Goal: Transaction & Acquisition: Purchase product/service

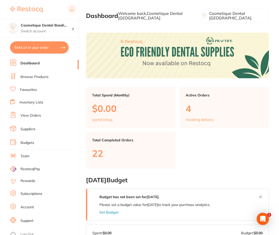
click at [30, 79] on link "Browse Products" at bounding box center [34, 77] width 28 height 5
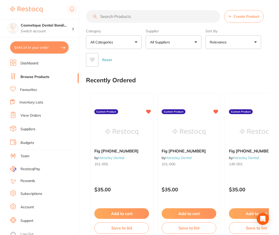
click at [138, 18] on input "search" at bounding box center [153, 16] width 134 height 13
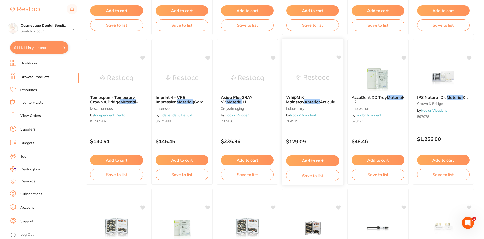
scroll to position [530, 0]
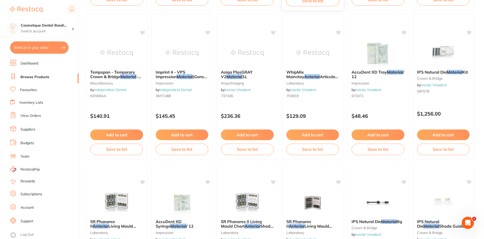
drag, startPoint x: 311, startPoint y: 96, endPoint x: 302, endPoint y: 91, distance: 10.7
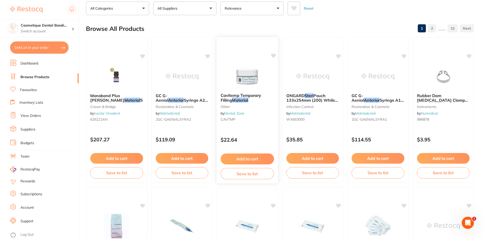
scroll to position [0, 0]
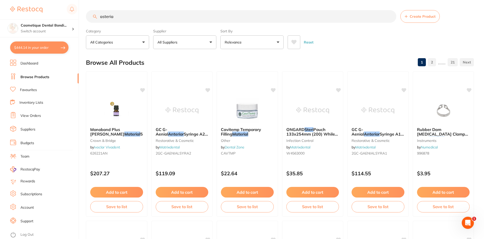
click at [139, 17] on input "asteria" at bounding box center [241, 16] width 310 height 13
type input "ardicadent"
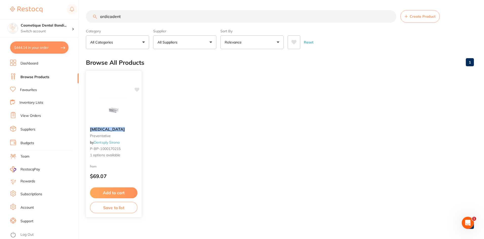
click at [107, 127] on div "Articadent preventative by Dentsply Sirona P-BP-1000170215 1 options available" at bounding box center [114, 142] width 56 height 39
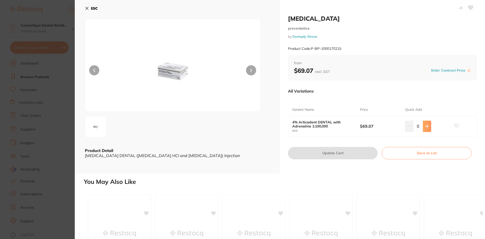
click at [280, 129] on button at bounding box center [427, 125] width 8 height 11
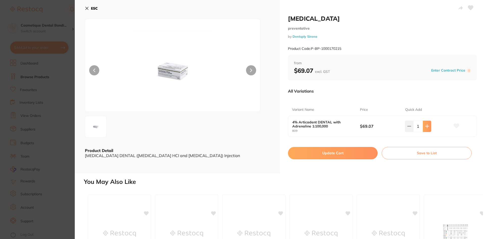
click at [280, 129] on button at bounding box center [427, 125] width 8 height 11
click at [280, 130] on button at bounding box center [427, 125] width 8 height 11
type input "4"
click at [88, 10] on icon at bounding box center [87, 8] width 4 height 4
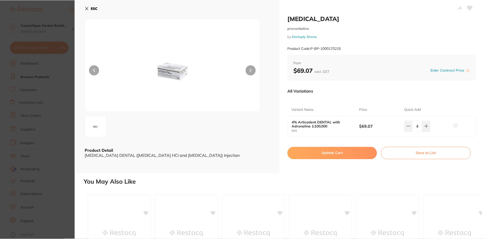
scroll to position [0, 0]
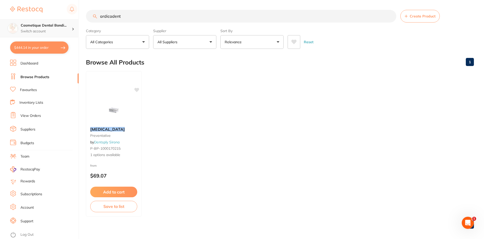
drag, startPoint x: 147, startPoint y: 16, endPoint x: 62, endPoint y: 20, distance: 85.2
click at [62, 20] on div "$444.14 Cosmetique Dental Bondi... Switch account Cosmetique Dental Bondi Junct…" at bounding box center [242, 119] width 484 height 239
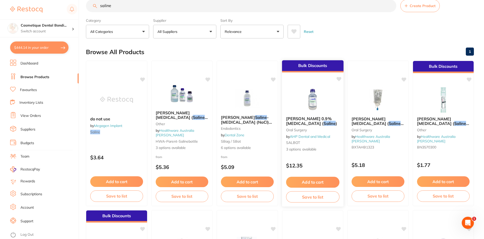
scroll to position [0, 0]
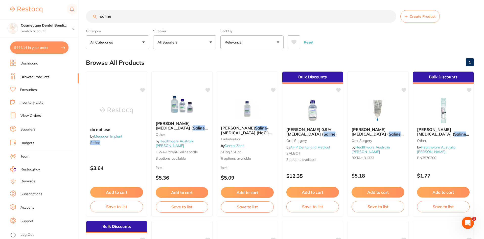
type input "saline"
click at [183, 191] on button "Add to cart" at bounding box center [182, 192] width 53 height 11
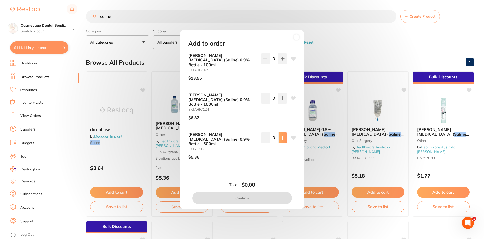
click at [280, 61] on icon at bounding box center [282, 59] width 4 height 4
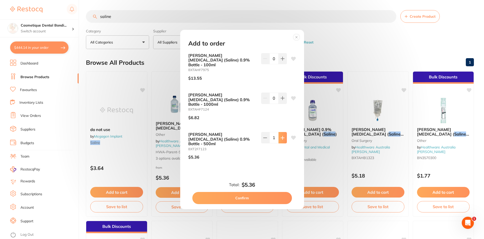
click at [280, 60] on icon at bounding box center [282, 58] width 3 height 3
type input "4"
click at [249, 192] on button "Confirm" at bounding box center [242, 198] width 100 height 12
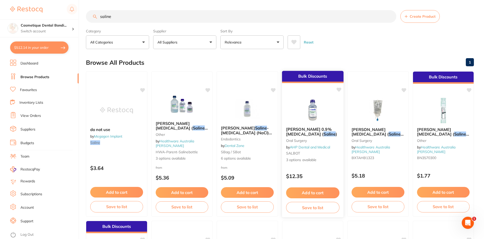
click at [280, 119] on img at bounding box center [312, 110] width 33 height 26
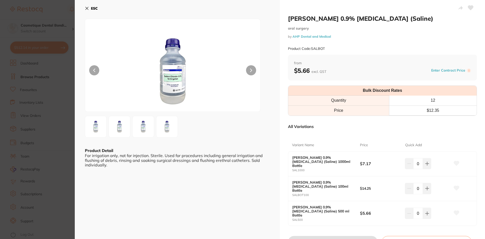
click at [89, 4] on button "ESC" at bounding box center [91, 8] width 13 height 9
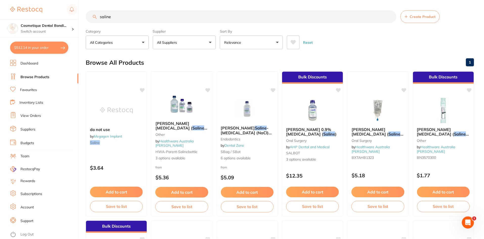
scroll to position [2, 0]
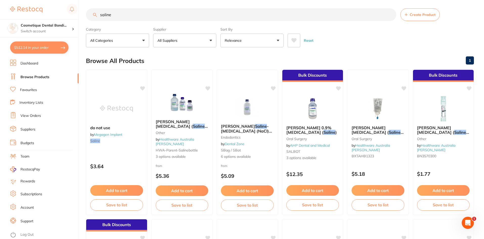
click at [280, 16] on input "saline" at bounding box center [241, 14] width 310 height 13
click at [280, 14] on input "saline" at bounding box center [241, 14] width 310 height 13
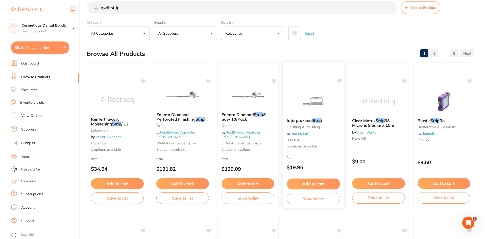
scroll to position [0, 0]
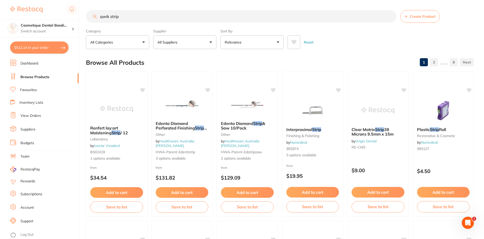
drag, startPoint x: 108, startPoint y: 12, endPoint x: 43, endPoint y: 15, distance: 65.7
click at [43, 15] on div "$512.14 Cosmetique Dental Bondi... Switch account Cosmetique Dental Bondi Junct…" at bounding box center [242, 119] width 484 height 239
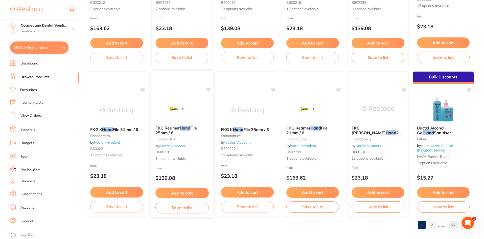
scroll to position [1198, 0]
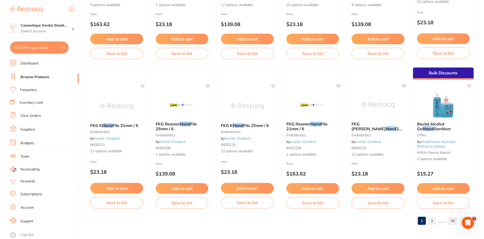
type input "microshield hand"
click at [280, 220] on link "2" at bounding box center [432, 220] width 8 height 10
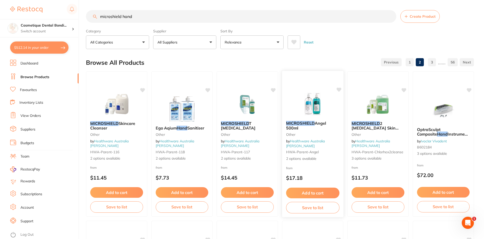
scroll to position [0, 0]
click at [280, 192] on button "Add to cart" at bounding box center [312, 192] width 53 height 11
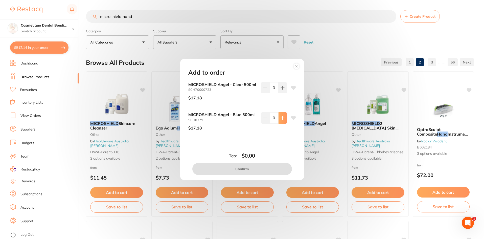
click at [280, 90] on icon at bounding box center [282, 88] width 4 height 4
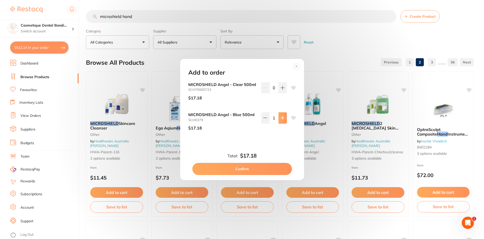
click at [280, 90] on icon at bounding box center [282, 88] width 4 height 4
type input "4"
click at [245, 169] on button "Confirm" at bounding box center [242, 169] width 100 height 12
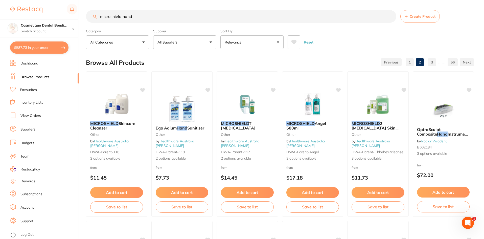
drag, startPoint x: 147, startPoint y: 17, endPoint x: 151, endPoint y: 21, distance: 6.1
click at [147, 17] on input "microshield hand" at bounding box center [241, 16] width 310 height 13
drag, startPoint x: 150, startPoint y: 17, endPoint x: 0, endPoint y: 3, distance: 150.4
click at [0, 3] on div "$587.73 Cosmetique Dental Bondi... Switch account Cosmetique Dental Bondi Junct…" at bounding box center [242, 119] width 484 height 239
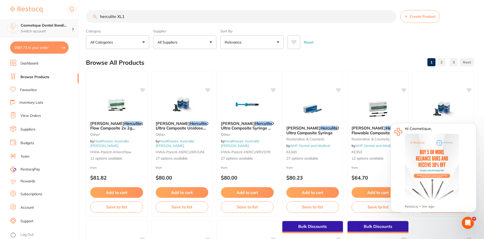
type input "herculite XL1"
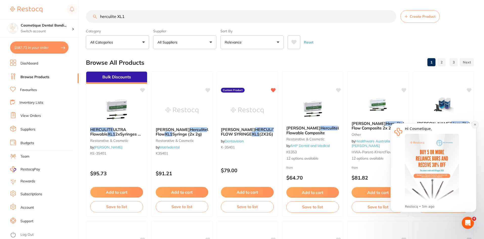
click at [280, 126] on icon "Dismiss notification" at bounding box center [474, 124] width 3 height 3
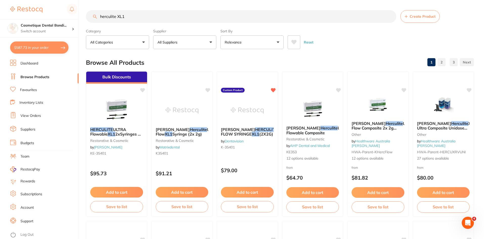
drag, startPoint x: 245, startPoint y: 134, endPoint x: 325, endPoint y: 237, distance: 130.7
click at [245, 134] on span "ULTRA FLOW SYRINGE" at bounding box center [256, 132] width 70 height 10
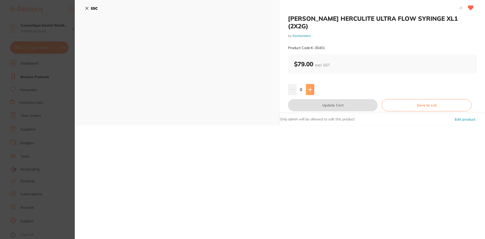
click at [280, 84] on button at bounding box center [310, 89] width 8 height 11
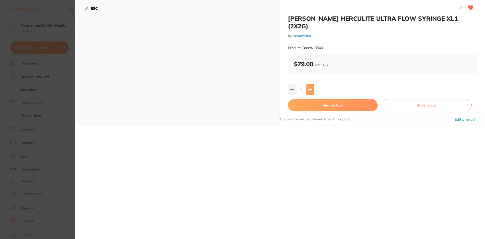
click at [280, 84] on button at bounding box center [310, 89] width 8 height 11
type input "3"
click at [280, 99] on button "Update Cart" at bounding box center [333, 105] width 90 height 12
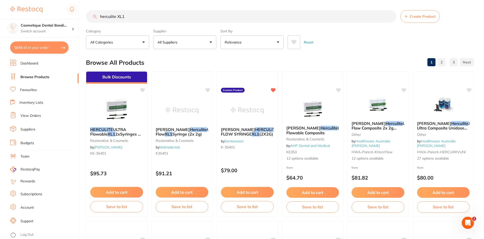
drag, startPoint x: 136, startPoint y: 18, endPoint x: 65, endPoint y: 16, distance: 70.2
click at [66, 16] on div "$848.43 Cosmetique Dental Bondi... Switch account Cosmetique Dental Bondi Junct…" at bounding box center [242, 119] width 484 height 239
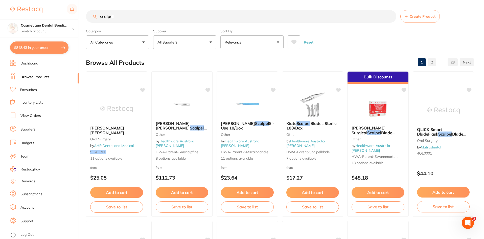
drag, startPoint x: 250, startPoint y: 193, endPoint x: 249, endPoint y: 190, distance: 3.0
click at [250, 194] on button "Add to cart" at bounding box center [247, 192] width 53 height 11
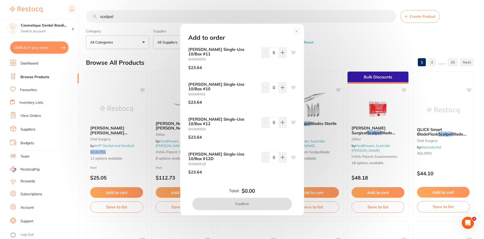
click at [280, 28] on icon at bounding box center [296, 31] width 8 height 8
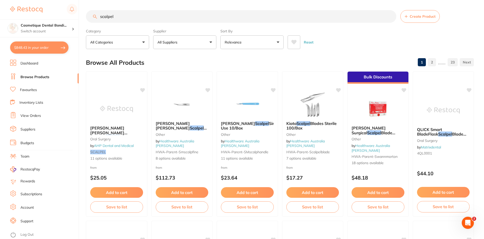
click at [166, 15] on input "scalpel" at bounding box center [241, 16] width 310 height 13
drag, startPoint x: 140, startPoint y: 17, endPoint x: 62, endPoint y: 13, distance: 78.7
click at [62, 13] on div "$848.43 Cosmetique Dental Bondi... Switch account Cosmetique Dental Bondi Junct…" at bounding box center [242, 119] width 484 height 239
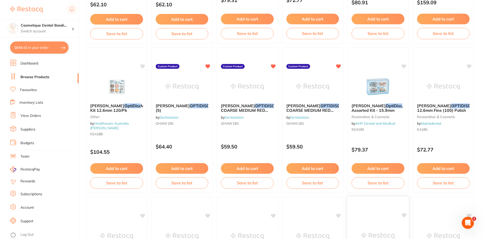
scroll to position [321, 0]
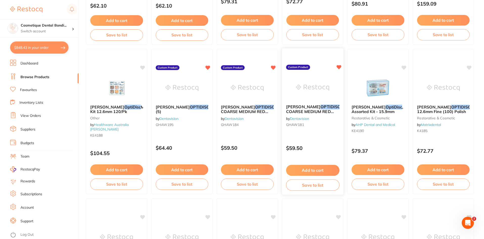
click at [280, 111] on span "#4181 COARSE MEDIUM RED 9.6MM (100)" at bounding box center [319, 111] width 67 height 14
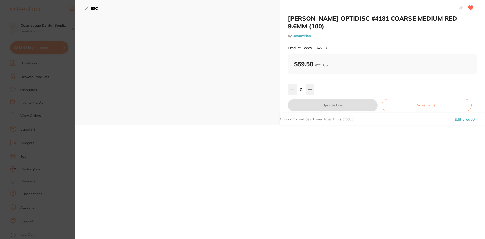
click at [83, 10] on div "ESC" at bounding box center [177, 62] width 205 height 125
click at [84, 9] on div "ESC" at bounding box center [177, 62] width 205 height 125
click at [87, 10] on icon at bounding box center [87, 8] width 4 height 4
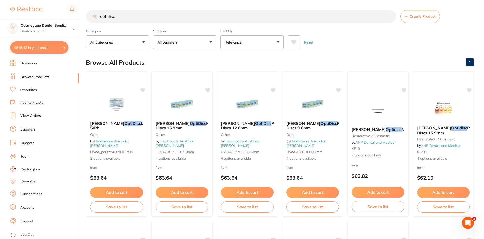
click at [135, 13] on input "optidisc" at bounding box center [241, 16] width 310 height 13
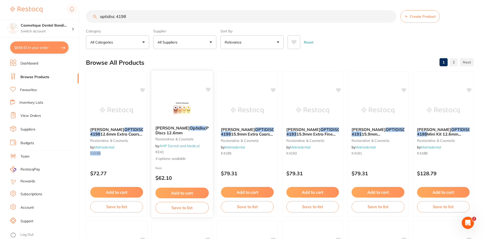
type input "optidisc 4198"
click at [175, 131] on span "Polishing Discs 12.6mm" at bounding box center [189, 130] width 68 height 10
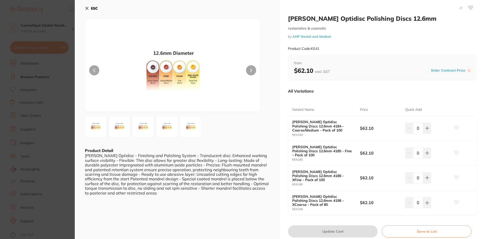
click at [87, 9] on icon at bounding box center [87, 8] width 3 height 3
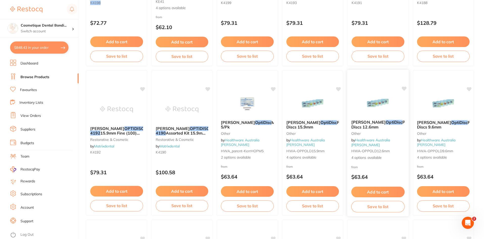
scroll to position [152, 0]
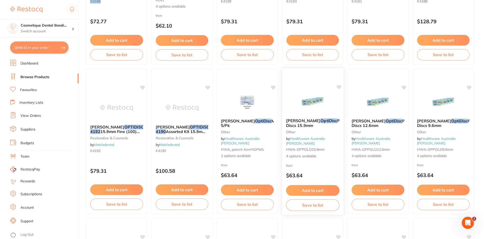
click at [280, 123] on span "Kerr Hawe" at bounding box center [303, 120] width 34 height 5
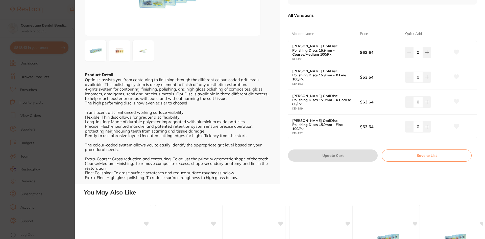
scroll to position [25, 0]
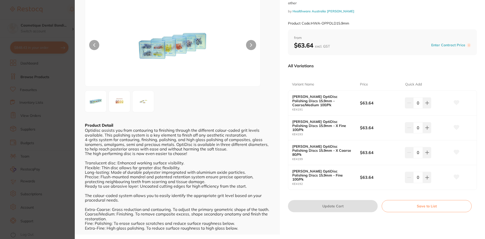
click at [123, 107] on img at bounding box center [119, 101] width 18 height 18
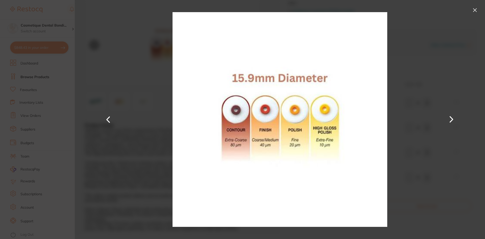
scroll to position [0, 0]
click at [280, 10] on button at bounding box center [475, 10] width 8 height 8
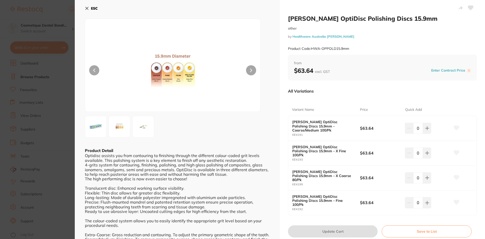
click at [86, 8] on icon at bounding box center [87, 8] width 4 height 4
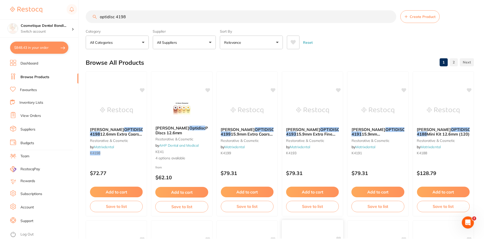
scroll to position [152, 0]
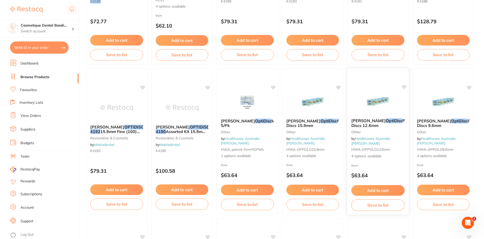
click at [280, 128] on span "Polishing Discs 12.6mm" at bounding box center [385, 123] width 69 height 10
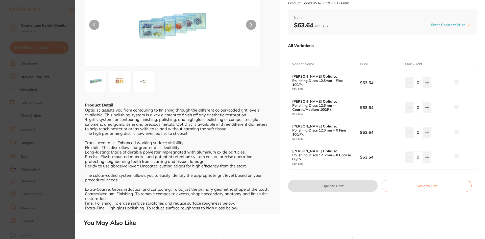
scroll to position [51, 0]
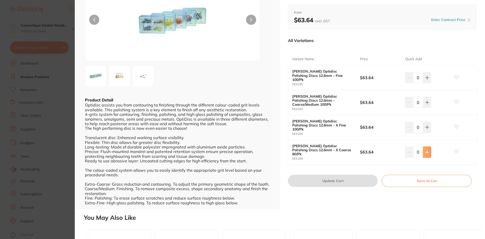
click at [280, 79] on icon at bounding box center [426, 77] width 3 height 3
click at [280, 80] on icon at bounding box center [427, 78] width 4 height 4
type input "3"
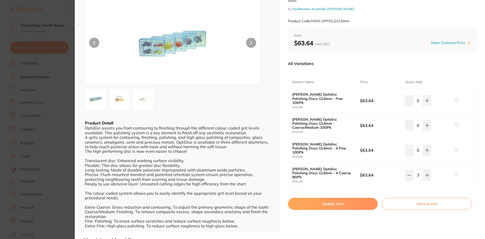
scroll to position [25, 0]
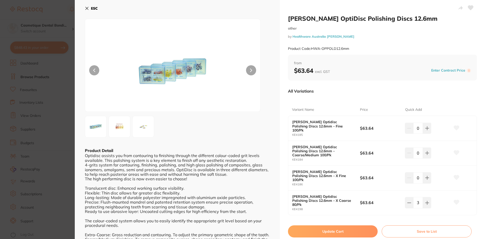
click at [87, 9] on icon at bounding box center [87, 8] width 3 height 3
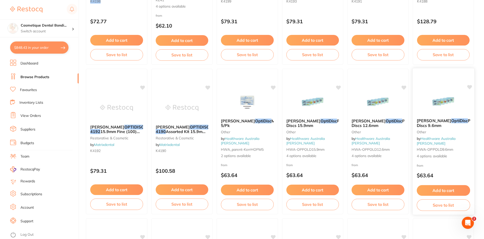
click at [432, 123] on span "Kerr Hawe" at bounding box center [433, 120] width 34 height 5
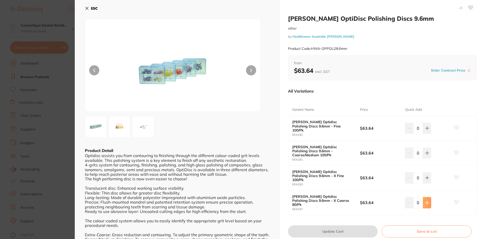
click at [428, 134] on button at bounding box center [427, 128] width 8 height 11
click at [426, 130] on icon at bounding box center [426, 127] width 3 height 3
type input "2"
click at [329, 225] on button "Update Cart" at bounding box center [333, 231] width 90 height 12
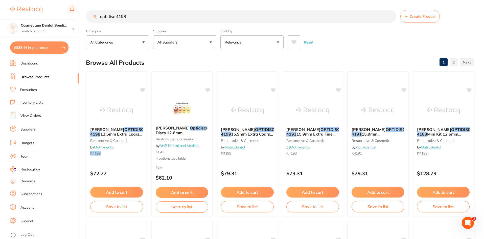
click at [390, 19] on input "optidisc 4198" at bounding box center [241, 16] width 310 height 13
click at [390, 17] on input "optidisc 4198" at bounding box center [241, 16] width 310 height 13
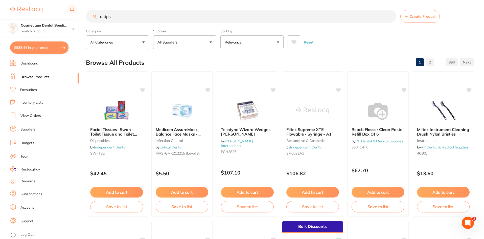
type input "q tips"
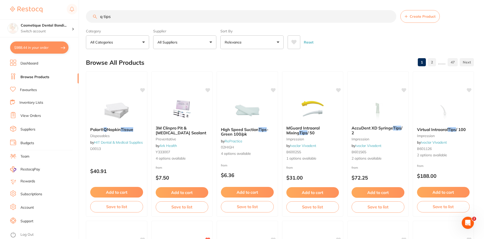
click at [146, 18] on input "q tips" at bounding box center [241, 16] width 310 height 13
click at [78, 9] on div "$988.44 Cosmetique Dental Bondi... Switch account Cosmetique Dental Bondi Junct…" at bounding box center [242, 119] width 484 height 239
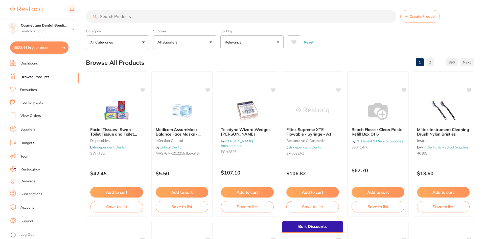
click at [156, 20] on input "search" at bounding box center [241, 16] width 310 height 13
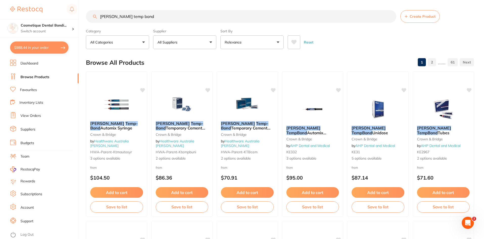
drag, startPoint x: 73, startPoint y: 20, endPoint x: 98, endPoint y: 52, distance: 40.5
click at [40, 26] on div "$988.44 Cosmetique Dental Bondi... Switch account Cosmetique Dental Bondi Junct…" at bounding box center [242, 119] width 484 height 239
type input "estellite quick"
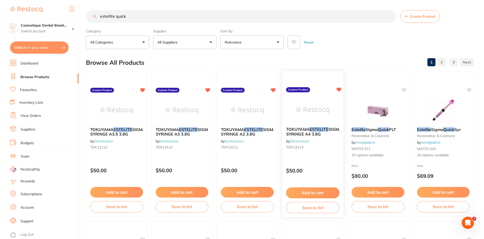
scroll to position [0, 0]
drag, startPoint x: 177, startPoint y: 124, endPoint x: 242, endPoint y: 236, distance: 129.6
click at [177, 124] on div "TOKUYAMA ESTELITE SIGMA QUICK RESTORATIVE SYRINGE A3 3.8G by Dentavision TOK131…" at bounding box center [182, 139] width 61 height 32
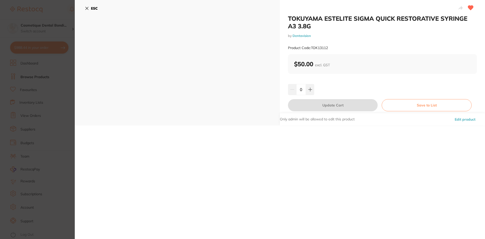
click at [88, 7] on icon at bounding box center [87, 8] width 4 height 4
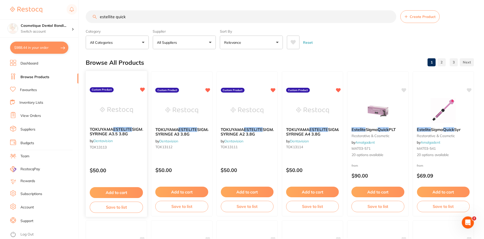
scroll to position [1, 0]
click at [121, 132] on b "TOKUYAMA ESTELITE SIGMA QUICK RESTORATIVE SYRINGE A3.5 3.8G" at bounding box center [116, 131] width 53 height 9
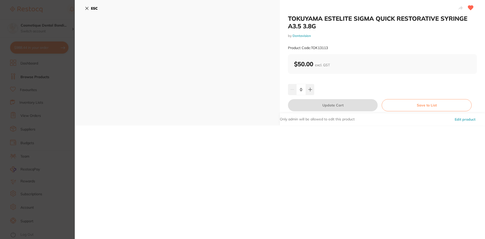
click at [85, 9] on icon at bounding box center [87, 8] width 4 height 4
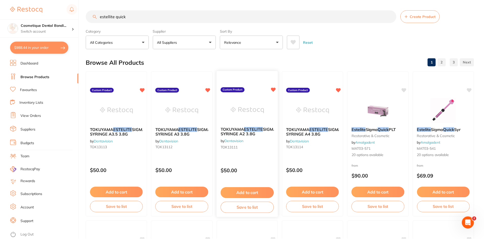
scroll to position [1, 0]
click at [260, 118] on img at bounding box center [247, 110] width 33 height 26
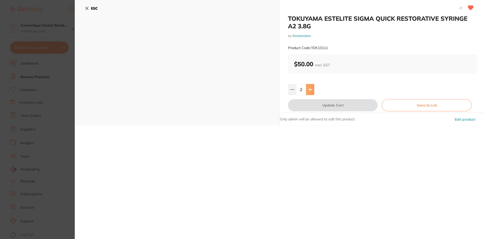
click at [311, 88] on icon at bounding box center [310, 89] width 4 height 4
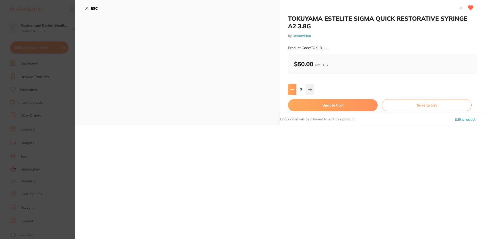
click at [295, 91] on button at bounding box center [292, 89] width 8 height 11
type input "2"
click at [327, 107] on button "Update Cart" at bounding box center [333, 105] width 90 height 12
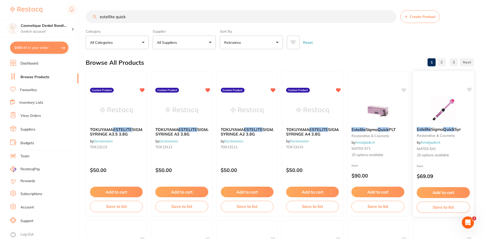
scroll to position [1, 0]
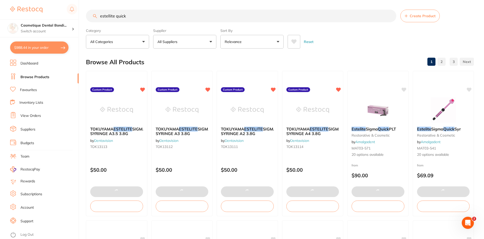
click at [302, 119] on img at bounding box center [312, 109] width 33 height 25
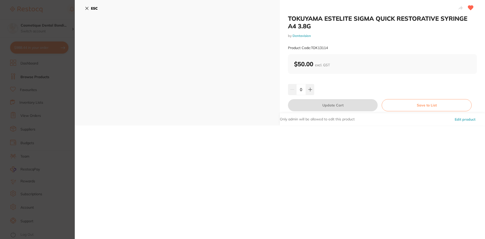
click at [89, 6] on icon at bounding box center [87, 8] width 4 height 4
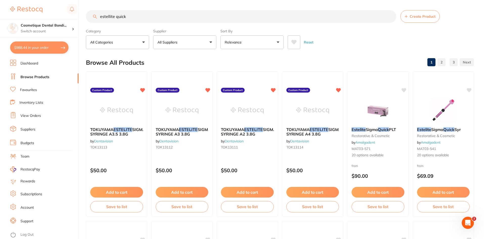
drag, startPoint x: 111, startPoint y: 13, endPoint x: 4, endPoint y: 6, distance: 107.6
click at [0, 10] on div "$988.44 Cosmetique Dental Bondi... Switch account Cosmetique Dental Bondi Junct…" at bounding box center [242, 119] width 484 height 239
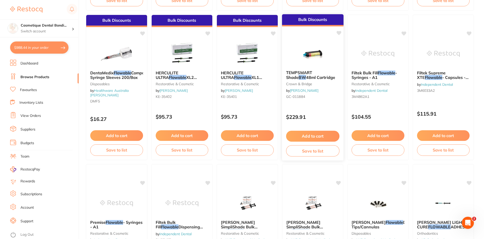
scroll to position [657, 0]
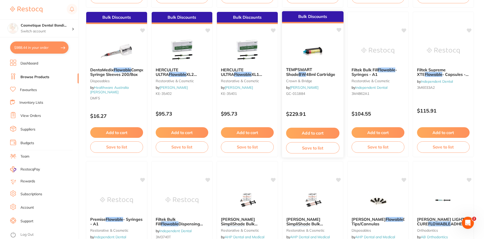
click at [324, 67] on div "TEMPSMART Shade BW 48ml Cartridge crown & bridge by Henry Schein Halas GC-011884" at bounding box center [312, 82] width 61 height 39
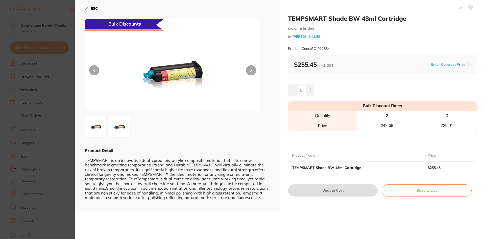
drag, startPoint x: 87, startPoint y: 10, endPoint x: 105, endPoint y: 20, distance: 20.8
click at [87, 10] on icon at bounding box center [87, 8] width 4 height 4
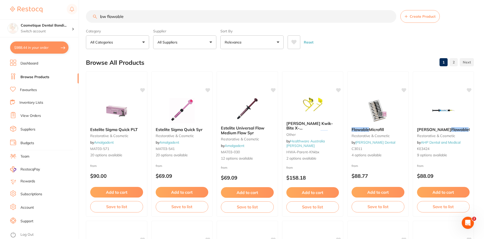
click at [173, 18] on input "bw flowable" at bounding box center [241, 16] width 310 height 13
drag, startPoint x: 160, startPoint y: 15, endPoint x: 60, endPoint y: 12, distance: 100.3
click at [60, 11] on div "$988.44 Cosmetique Dental Bondi... Switch account Cosmetique Dental Bondi Junct…" at bounding box center [242, 119] width 484 height 239
type input "zoom whitening"
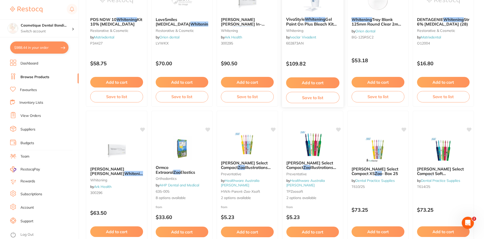
scroll to position [1198, 0]
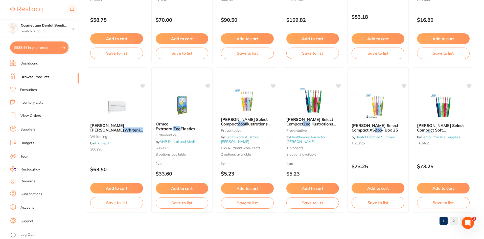
click at [452, 221] on link "2" at bounding box center [453, 220] width 8 height 10
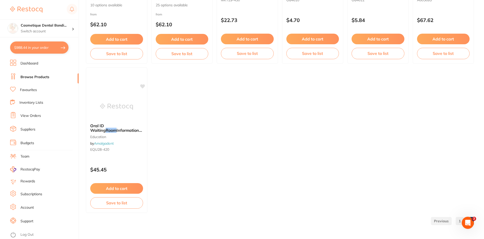
scroll to position [153, 0]
click at [242, 99] on ul "Ormco Intraoral Zoo Elastics Coloured orthodontics by AHP Dental and Medical 63…" at bounding box center [280, 65] width 388 height 295
click at [33, 91] on link "Favourites" at bounding box center [28, 89] width 17 height 5
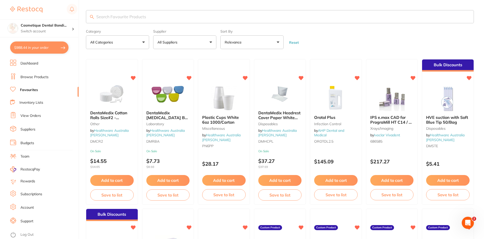
click at [116, 15] on input "search" at bounding box center [280, 16] width 388 height 13
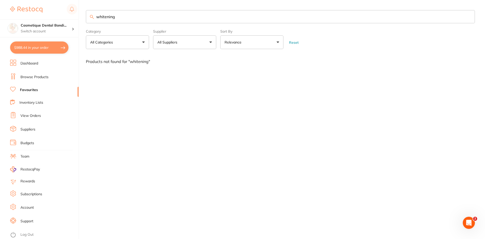
click at [131, 16] on input "whitening" at bounding box center [280, 16] width 389 height 13
type input "w"
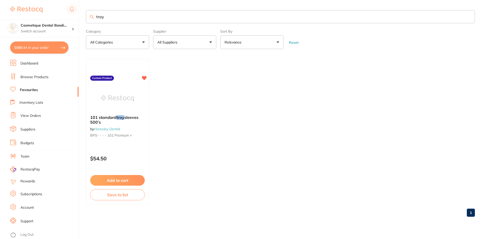
click at [135, 17] on input "tray" at bounding box center [280, 16] width 389 height 13
type input "t"
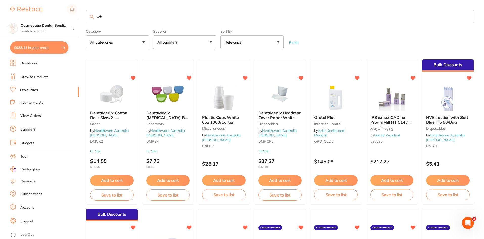
type input "w"
type input "zoom"
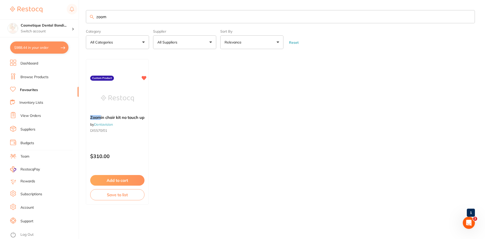
click at [242, 132] on ul "Zoom in chair kit no touch up by Dentavision DIS570/01 Custom Product $310.00 A…" at bounding box center [280, 131] width 389 height 145
click at [153, 33] on form "Category All Categories All Categories No categories found Clear Category false…" at bounding box center [280, 38] width 389 height 22
click at [162, 19] on input "zoom" at bounding box center [280, 16] width 389 height 13
click at [469, 17] on input "zoom" at bounding box center [280, 16] width 389 height 13
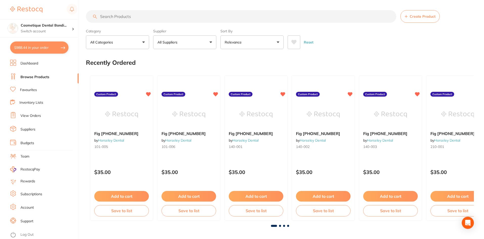
drag, startPoint x: 133, startPoint y: 12, endPoint x: 136, endPoint y: 16, distance: 5.4
click at [134, 14] on input "search" at bounding box center [241, 16] width 310 height 13
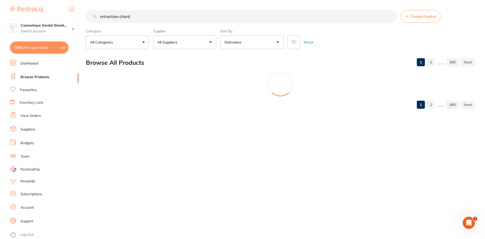
type input "retraction chord"
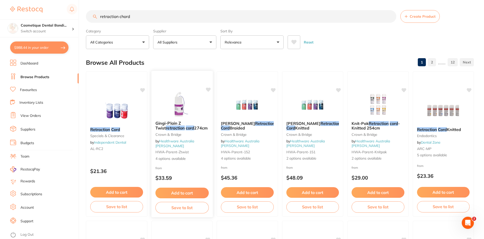
click at [186, 130] on em "cord" at bounding box center [190, 127] width 8 height 5
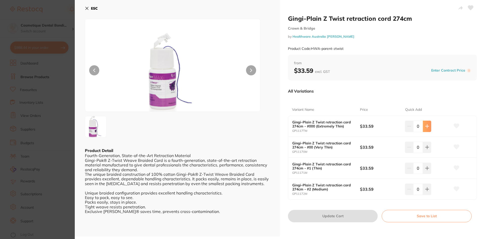
click at [426, 128] on button at bounding box center [427, 125] width 8 height 11
type input "2"
click at [328, 213] on button "Update Cart" at bounding box center [333, 216] width 90 height 12
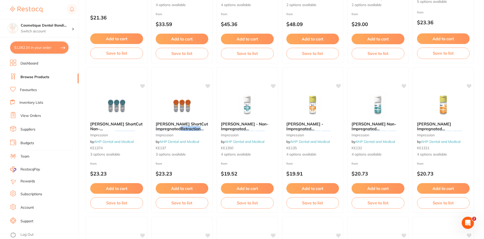
click at [66, 47] on button "$1,062.34 in your order" at bounding box center [39, 47] width 58 height 12
checkbox input "true"
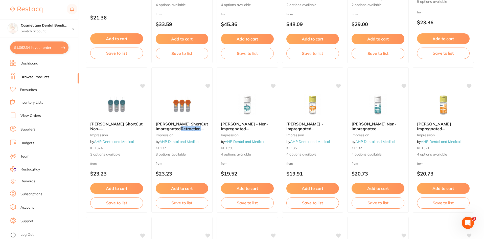
checkbox input "true"
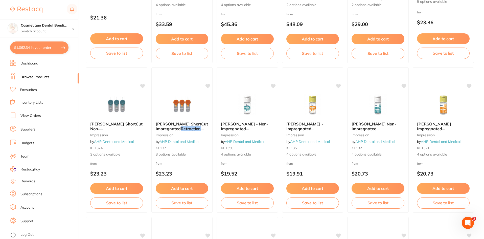
checkbox input "true"
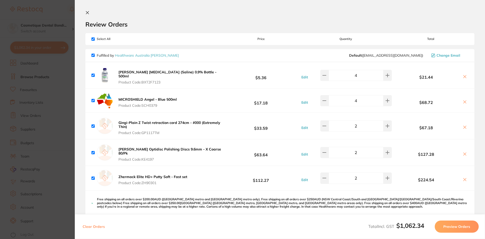
click at [63, 76] on section "Update RRP Set your pre negotiated price for this item. Item Agreed RRP (excl. …" at bounding box center [242, 119] width 485 height 239
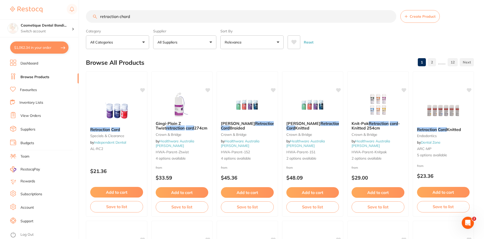
click at [160, 16] on input "retraction chord" at bounding box center [241, 16] width 310 height 13
drag, startPoint x: 159, startPoint y: 17, endPoint x: 74, endPoint y: 16, distance: 85.4
click at [77, 15] on div "$1,062.34 Cosmetique Dental Bondi... Switch account Cosmetique Dental Bondi Jun…" at bounding box center [242, 119] width 484 height 239
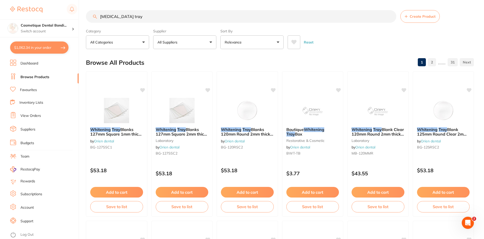
click at [144, 17] on input "whitening tray" at bounding box center [241, 16] width 310 height 13
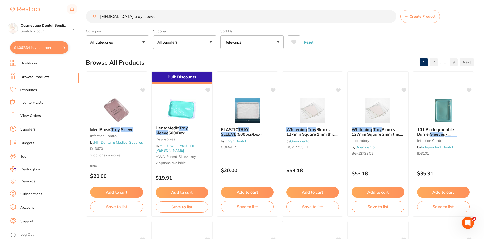
click at [154, 17] on input "whitening tray sleeve" at bounding box center [241, 16] width 310 height 13
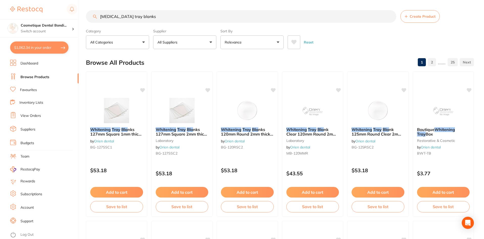
type input "whitening tray blanks"
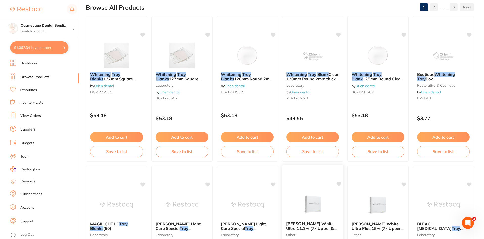
scroll to position [177, 0]
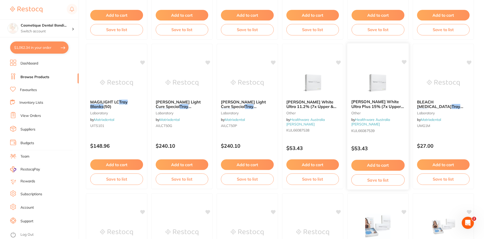
click at [376, 102] on span "Kulzer Venus White Ultra Plus 15% (7x Upper & Lower Pre-Filled" at bounding box center [377, 108] width 53 height 19
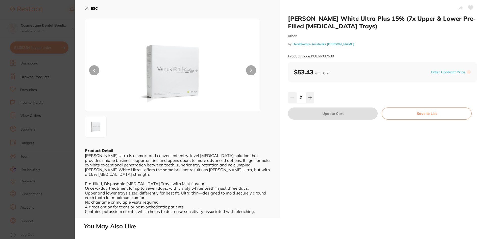
click at [88, 8] on icon at bounding box center [87, 8] width 4 height 4
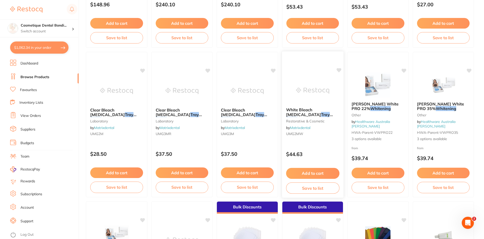
scroll to position [328, 0]
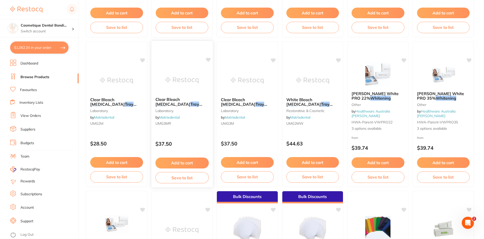
click at [182, 107] on div "Clear Bleach Splint Tray Blank 3mm (10) 125mm Round laboratory by Matrixdental …" at bounding box center [181, 112] width 61 height 39
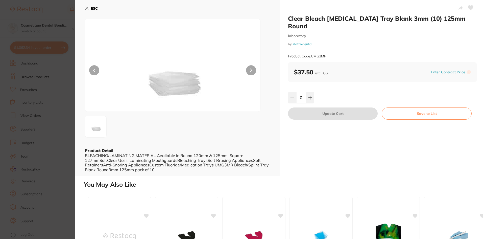
drag, startPoint x: 86, startPoint y: 8, endPoint x: 179, endPoint y: 53, distance: 103.3
click at [86, 8] on icon at bounding box center [87, 8] width 4 height 4
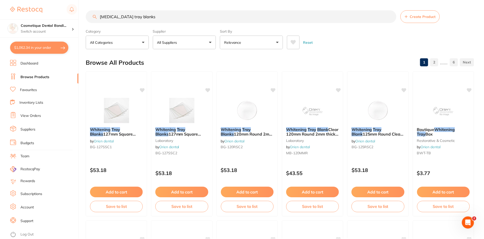
scroll to position [328, 0]
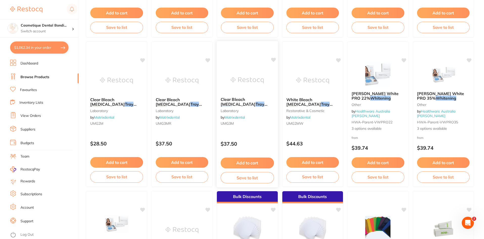
click at [241, 106] on span "3mm 128mmX128mm (10) Square" at bounding box center [242, 113] width 42 height 14
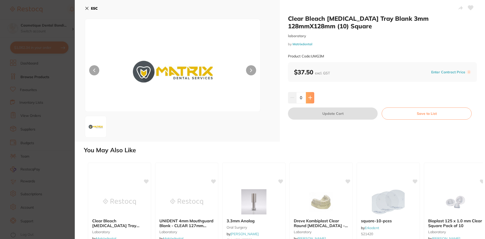
click at [309, 96] on icon at bounding box center [310, 97] width 4 height 4
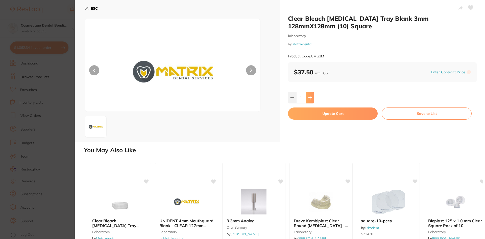
click at [310, 98] on icon at bounding box center [309, 97] width 3 height 3
click at [310, 98] on icon at bounding box center [310, 97] width 4 height 4
type input "3"
click at [336, 114] on button "Update Cart" at bounding box center [333, 113] width 90 height 12
checkbox input "false"
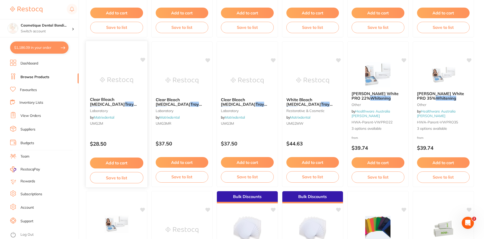
click at [105, 106] on span "2mm 128mmX128mm (10) Square" at bounding box center [111, 113] width 42 height 14
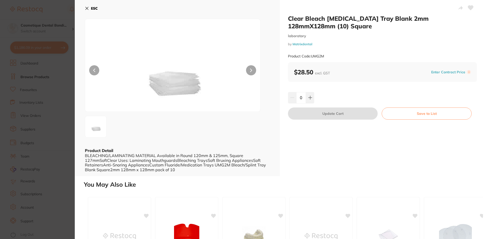
click at [86, 9] on icon at bounding box center [87, 8] width 4 height 4
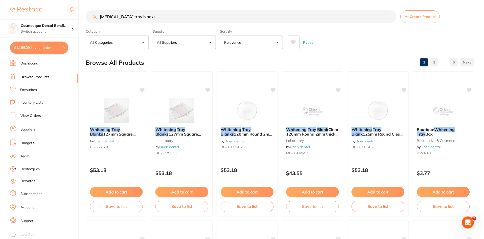
scroll to position [328, 0]
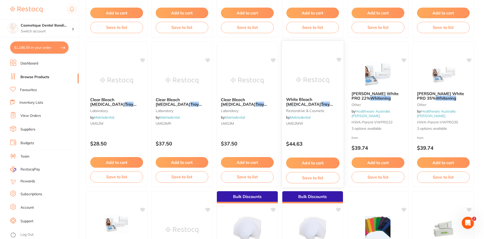
click at [302, 96] on div "White Bleach Splint Tray Blank 2mm 128mmX128mm (10) Square restorative & cosmet…" at bounding box center [312, 112] width 61 height 39
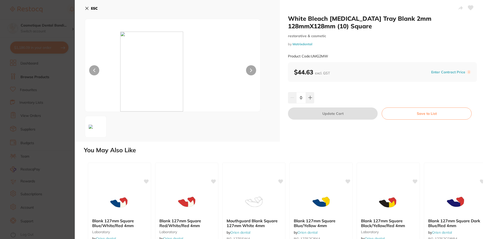
click at [86, 9] on icon at bounding box center [87, 8] width 3 height 3
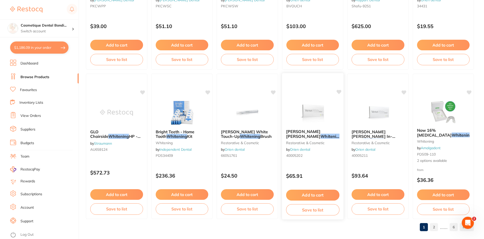
scroll to position [1198, 0]
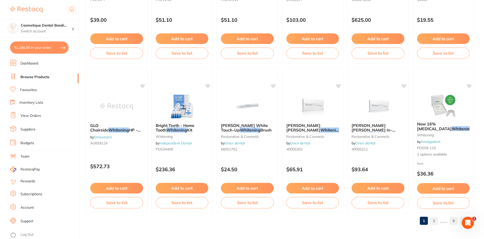
click at [434, 223] on link "2" at bounding box center [434, 220] width 8 height 10
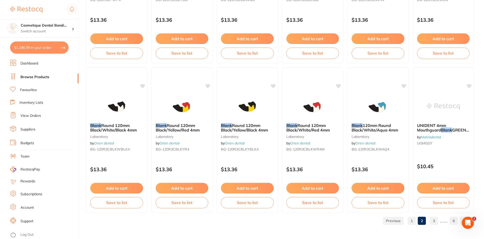
click at [433, 219] on link "3" at bounding box center [434, 220] width 8 height 10
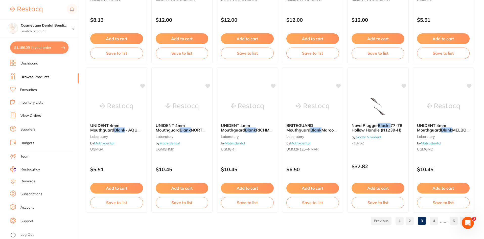
click at [434, 221] on link "4" at bounding box center [434, 220] width 8 height 10
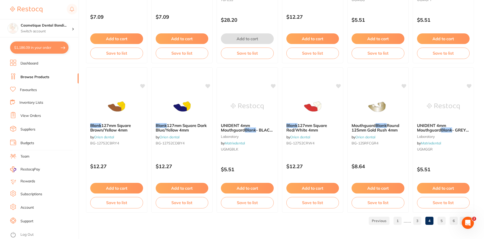
click at [443, 221] on link "5" at bounding box center [441, 220] width 8 height 10
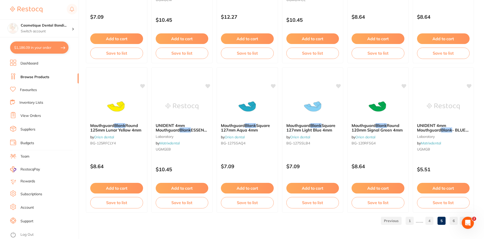
click at [452, 223] on link "6" at bounding box center [453, 220] width 8 height 10
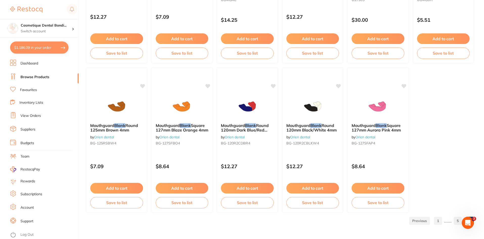
click at [440, 219] on link "1" at bounding box center [438, 220] width 8 height 10
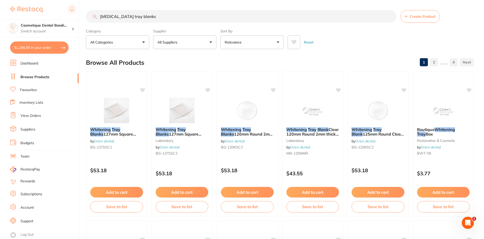
scroll to position [0, 0]
click at [28, 129] on link "Suppliers" at bounding box center [27, 129] width 15 height 5
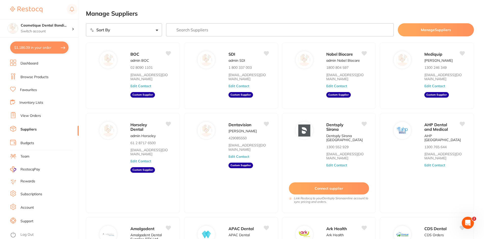
click at [34, 115] on link "View Orders" at bounding box center [30, 115] width 20 height 5
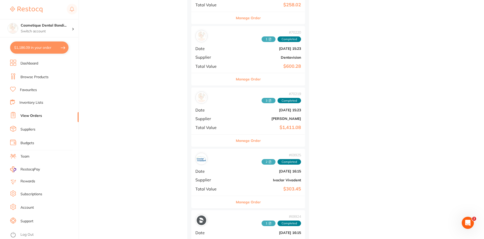
scroll to position [1185, 0]
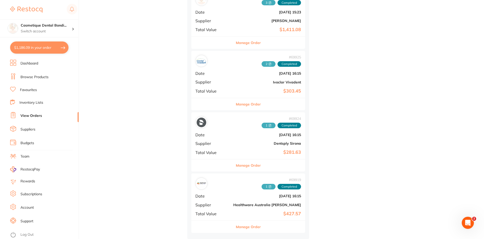
click at [240, 203] on b "Healthware Australia [PERSON_NAME]" at bounding box center [267, 205] width 68 height 4
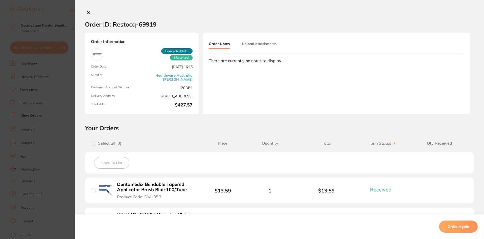
click at [87, 14] on icon at bounding box center [88, 12] width 3 height 3
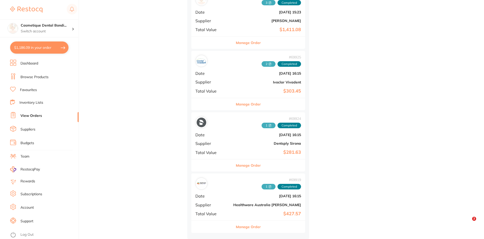
click at [251, 150] on b "$281.63" at bounding box center [267, 152] width 68 height 5
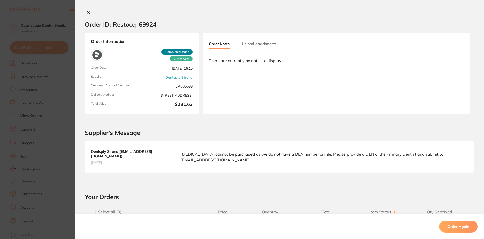
click at [87, 14] on icon at bounding box center [88, 12] width 4 height 4
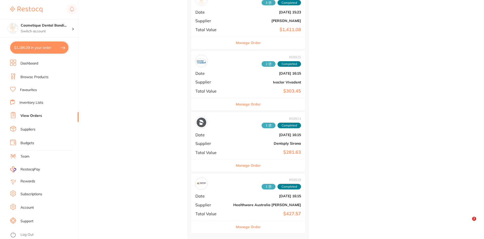
click at [240, 80] on b "Ivoclar Vivadent" at bounding box center [267, 82] width 68 height 4
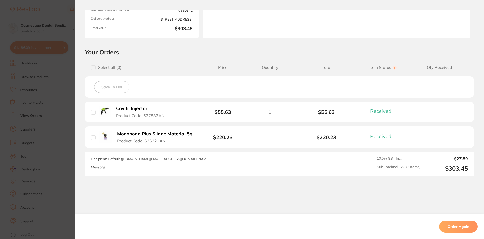
click at [151, 139] on span "Product Code: 626221AN" at bounding box center [141, 140] width 48 height 5
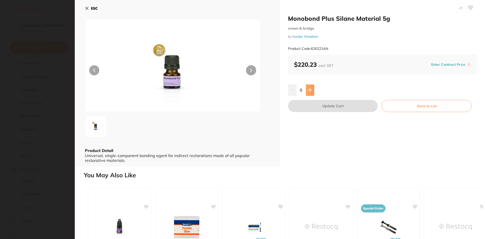
click at [310, 91] on icon at bounding box center [310, 90] width 4 height 4
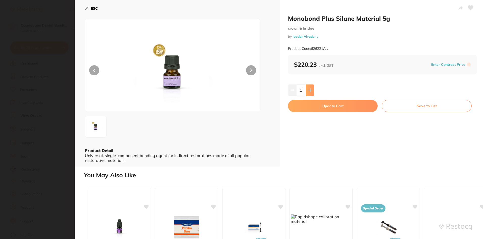
click at [312, 91] on button at bounding box center [310, 89] width 8 height 11
type input "2"
click at [340, 109] on button "Update Cart" at bounding box center [333, 106] width 90 height 12
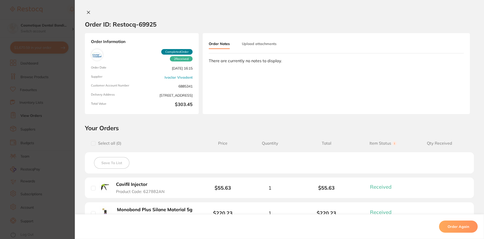
click at [88, 15] on div "Order ID: Restocq- 69925" at bounding box center [120, 24] width 71 height 18
click at [88, 12] on icon at bounding box center [88, 12] width 3 height 3
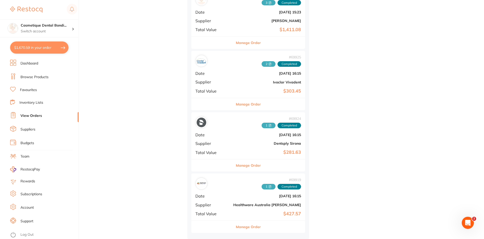
click at [233, 81] on b "Ivoclar Vivadent" at bounding box center [267, 82] width 68 height 4
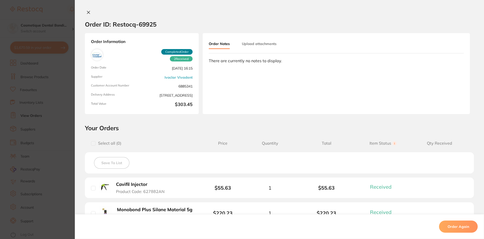
click at [87, 12] on icon at bounding box center [88, 12] width 3 height 3
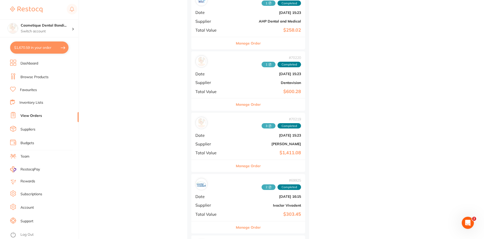
scroll to position [1059, 0]
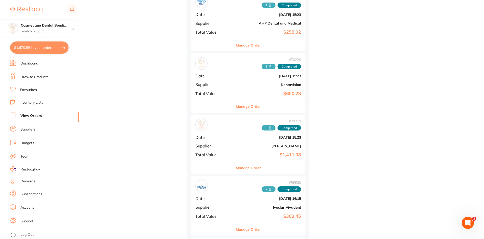
click at [217, 145] on span "Supplier" at bounding box center [212, 145] width 34 height 5
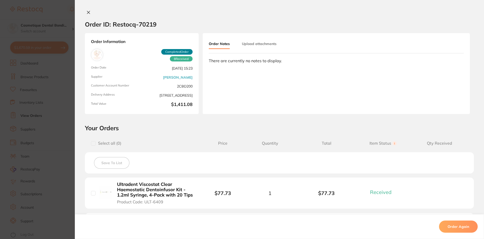
click at [89, 12] on button at bounding box center [88, 12] width 7 height 5
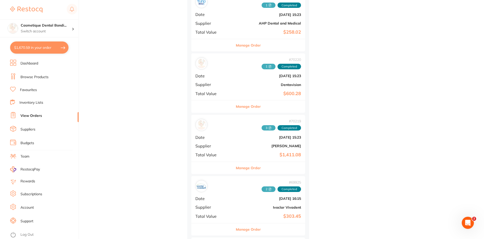
click at [251, 92] on b "$600.28" at bounding box center [267, 93] width 68 height 5
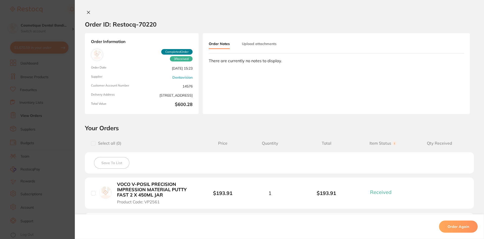
click at [88, 11] on icon at bounding box center [88, 12] width 3 height 3
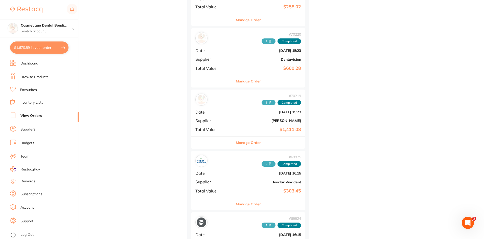
click at [256, 60] on b "Dentavision" at bounding box center [267, 59] width 68 height 4
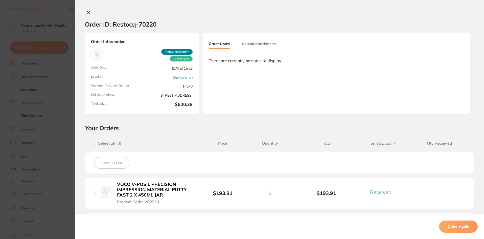
click at [89, 13] on button at bounding box center [88, 12] width 7 height 5
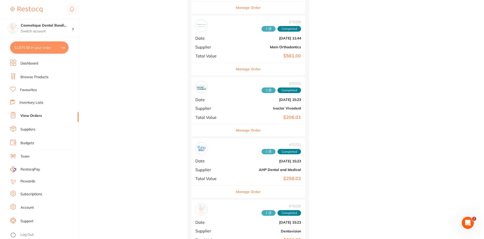
scroll to position [907, 0]
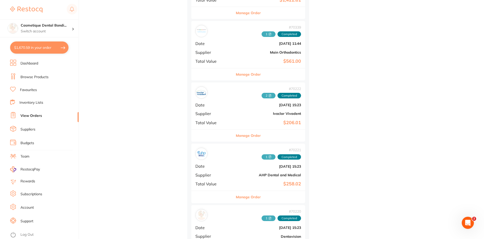
click at [248, 177] on b "AHP Dental and Medical" at bounding box center [267, 175] width 68 height 4
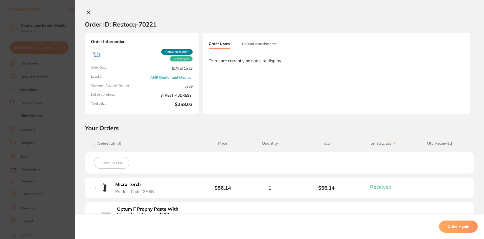
click at [88, 13] on icon at bounding box center [88, 12] width 4 height 4
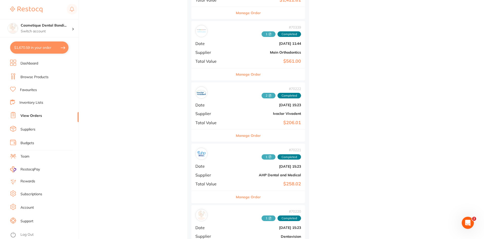
click at [242, 118] on div "# 70222 2 Completed Date [DATE] 15:23 Supplier Ivoclar Vivadent Total Value $20…" at bounding box center [248, 105] width 114 height 47
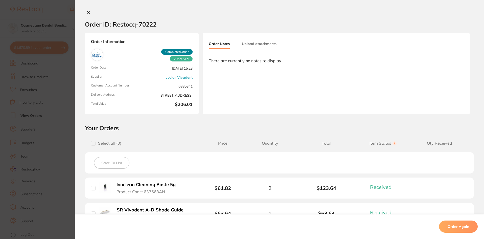
click at [88, 12] on icon at bounding box center [88, 12] width 4 height 4
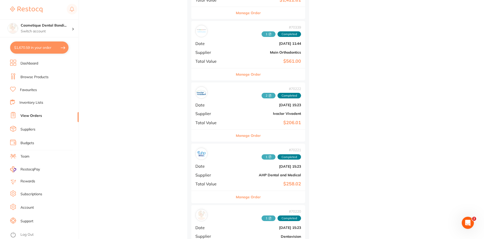
click at [233, 53] on b "Main Orthodontics" at bounding box center [267, 52] width 68 height 4
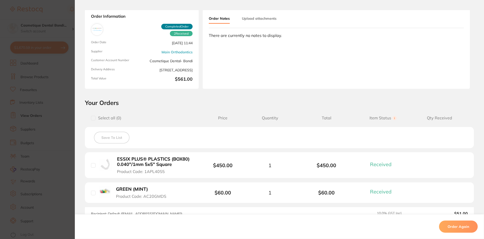
click at [157, 167] on button "ESSIX PLUS® PLASTICS (BOX80) 0.040"/1mm 5x5" Square Product Code: 1APL40S5" at bounding box center [155, 165] width 81 height 18
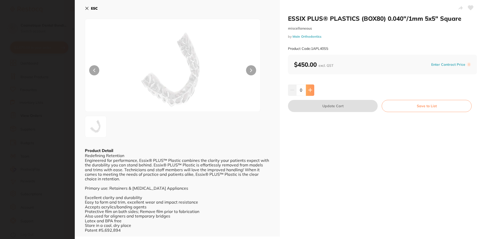
click at [312, 94] on button at bounding box center [310, 89] width 8 height 11
type input "1"
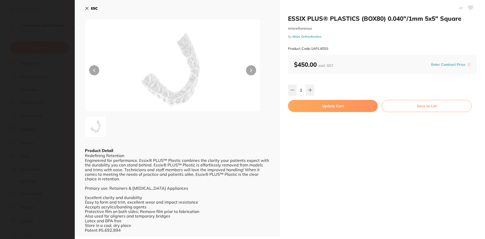
click at [335, 107] on button "Update Cart" at bounding box center [333, 106] width 90 height 12
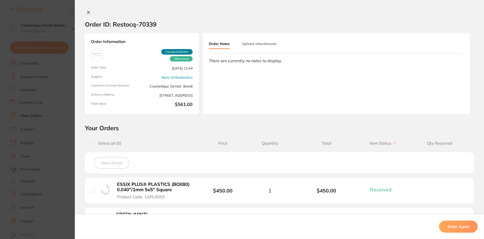
click at [88, 12] on icon at bounding box center [88, 12] width 4 height 4
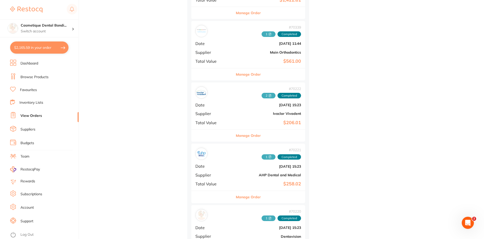
click at [34, 75] on link "Browse Products" at bounding box center [34, 77] width 28 height 5
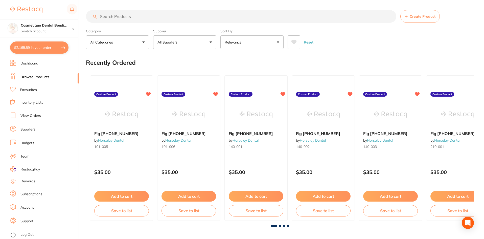
click at [169, 19] on input "search" at bounding box center [241, 16] width 310 height 13
type input "scalpel"
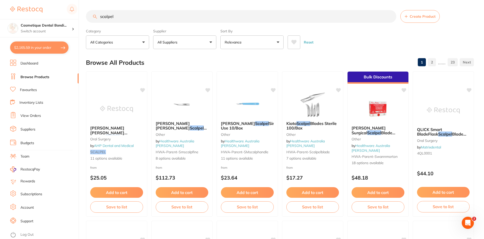
click at [252, 130] on span "Single-Use 10/Box" at bounding box center [252, 126] width 62 height 10
click at [237, 132] on section at bounding box center [242, 119] width 484 height 239
click at [383, 131] on span "Blade 100/Box" at bounding box center [373, 135] width 44 height 10
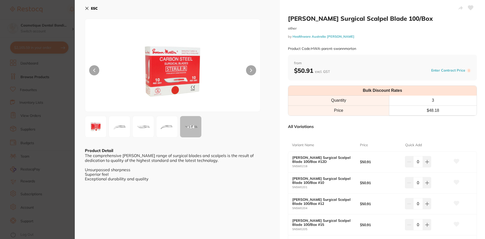
click at [86, 8] on icon at bounding box center [87, 8] width 3 height 3
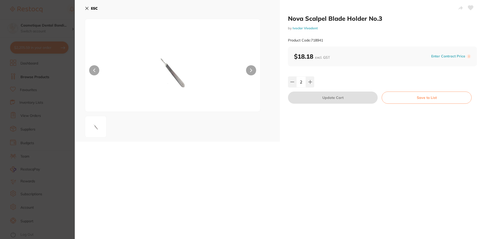
click at [86, 7] on icon at bounding box center [87, 8] width 4 height 4
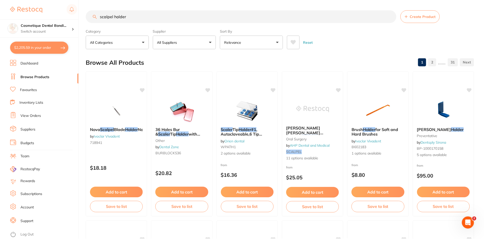
scroll to position [0, 0]
click at [137, 18] on input "scalpel holder" at bounding box center [241, 16] width 310 height 13
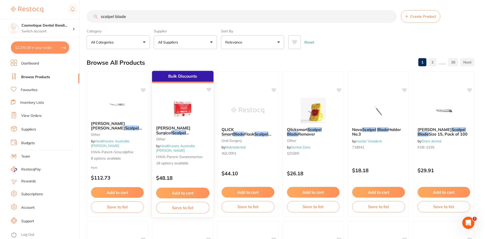
scroll to position [0, 0]
type input "scalpel blade"
click at [166, 135] on em "Blade" at bounding box center [160, 137] width 11 height 5
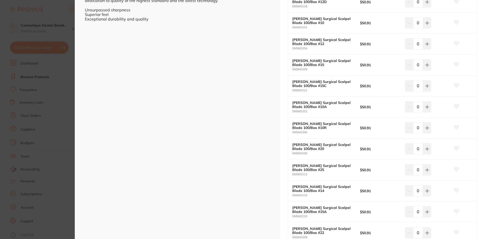
scroll to position [152, 0]
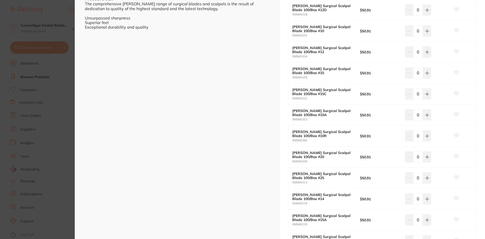
click at [430, 59] on div "Swann-Morton Surgical Scalpel Blade 100/Box #12 SNSM0204 $50.91 0" at bounding box center [382, 52] width 188 height 21
click at [427, 12] on icon at bounding box center [427, 10] width 4 height 4
type input "1"
click at [426, 12] on icon at bounding box center [426, 9] width 3 height 3
type input "1"
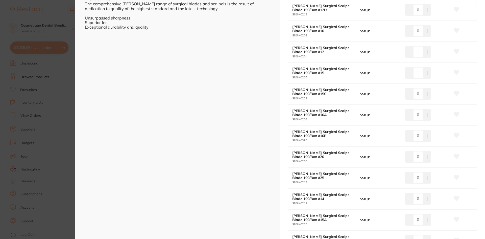
scroll to position [0, 0]
click at [314, 71] on b "[PERSON_NAME] Surgical Scalpel Blade 100/Box #15" at bounding box center [322, 71] width 61 height 8
click at [309, 70] on b "[PERSON_NAME] Surgical Scalpel Blade 100/Box #15" at bounding box center [322, 71] width 61 height 8
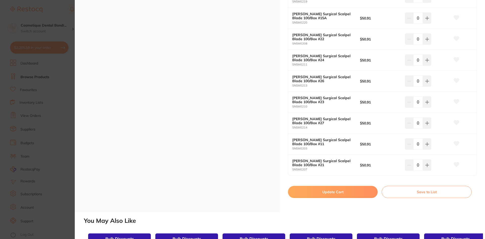
scroll to position [354, 0]
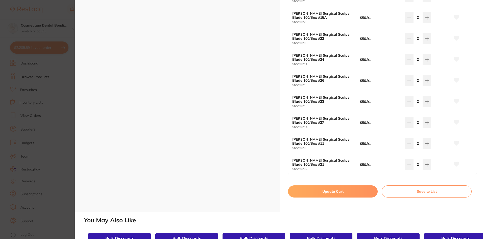
click at [334, 191] on button "Update Cart" at bounding box center [333, 191] width 90 height 12
checkbox input "false"
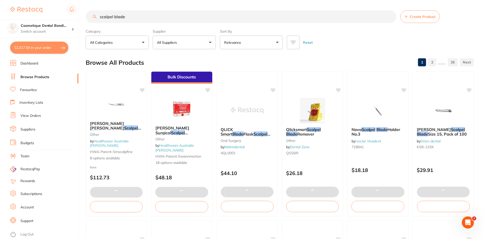
scroll to position [0, 0]
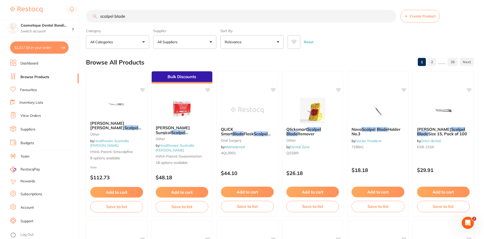
click at [132, 14] on input "scalpel blade" at bounding box center [241, 16] width 310 height 13
click at [33, 74] on li "Browse Products" at bounding box center [44, 77] width 68 height 8
click at [32, 78] on link "Browse Products" at bounding box center [34, 77] width 29 height 5
click at [133, 18] on input "scalpel blade" at bounding box center [241, 16] width 310 height 13
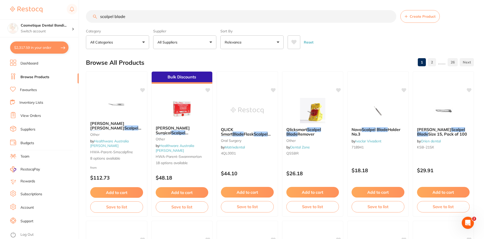
drag, startPoint x: 132, startPoint y: 17, endPoint x: 46, endPoint y: 13, distance: 85.7
click at [41, 12] on div "$2,317.59 Cosmetique Dental Bondi... Switch account Cosmetique Dental Bondi Jun…" at bounding box center [242, 119] width 484 height 239
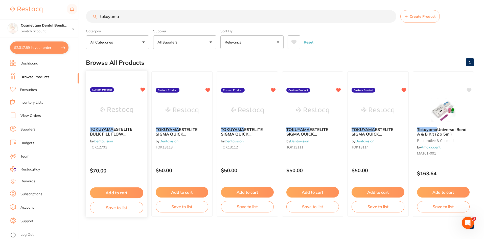
click at [106, 136] on div "TOKUYAMA ESTELITE BULK FILL FLOW RESTORATIVE SYRINGE A2 3g by Dentavision TOK12…" at bounding box center [116, 139] width 61 height 33
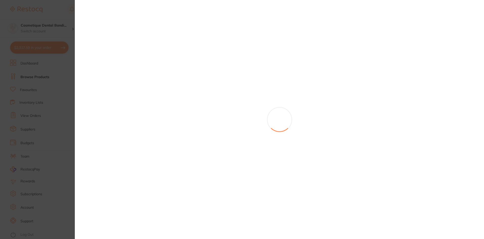
click at [112, 108] on section at bounding box center [242, 119] width 484 height 239
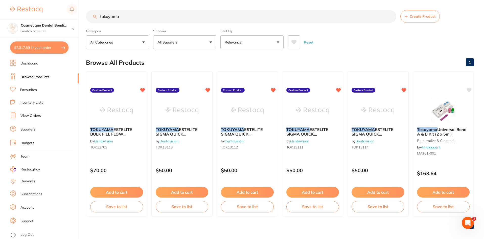
click at [104, 126] on div "TOKUYAMA ESTELITE BULK FILL FLOW RESTORATIVE SYRINGE A2 3g by Dentavision TOK12…" at bounding box center [116, 139] width 61 height 32
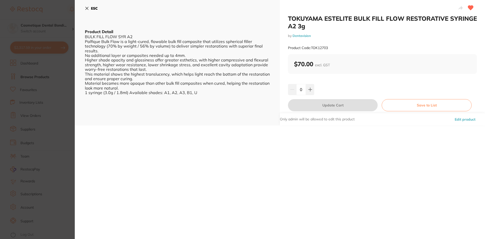
click at [86, 9] on icon at bounding box center [87, 8] width 4 height 4
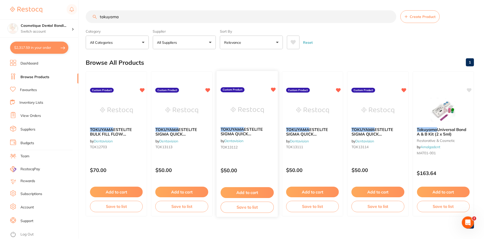
scroll to position [0, 0]
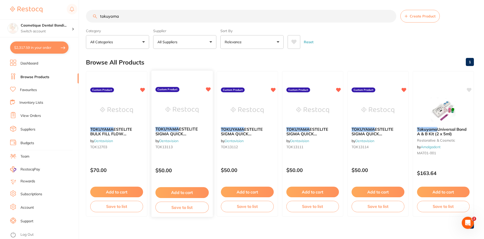
click at [180, 125] on div "TOKUYAMA ESTELITE SIGMA QUICK RESTORATIVE SYRINGE A3.5 3.8G by Dentavision TOK1…" at bounding box center [181, 139] width 61 height 33
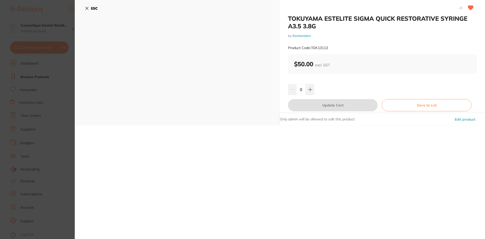
drag, startPoint x: 82, startPoint y: 7, endPoint x: 85, endPoint y: 9, distance: 3.9
click at [84, 7] on div "ESC" at bounding box center [177, 62] width 205 height 125
click at [85, 9] on icon at bounding box center [87, 8] width 4 height 4
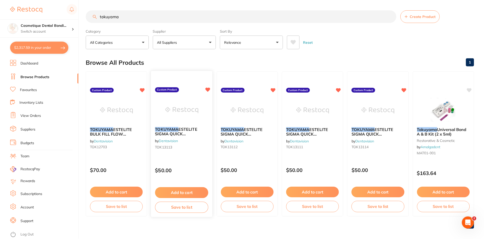
scroll to position [0, 0]
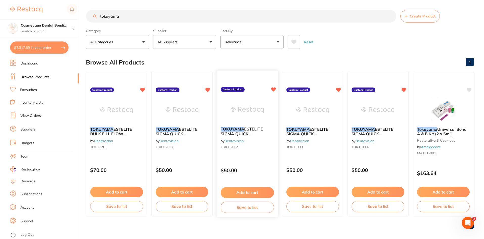
click at [245, 134] on span "ESTELITE SIGMA QUICK RESTORATIVE SYRINGE A3 3.8G" at bounding box center [244, 135] width 47 height 19
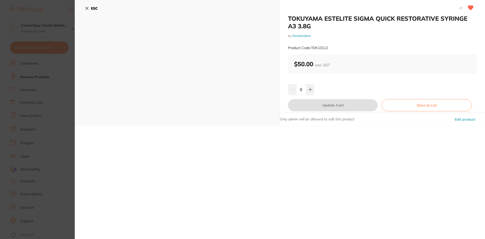
click at [86, 9] on icon at bounding box center [87, 8] width 3 height 3
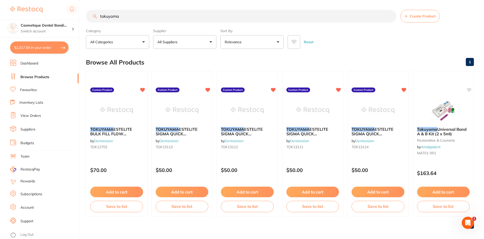
click at [304, 131] on span "ESTELITE SIGMA QUICK RESTORATIVE SYRINGE A2 3.8G" at bounding box center [309, 136] width 47 height 19
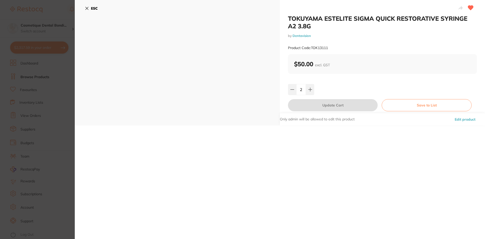
click at [86, 7] on icon at bounding box center [87, 8] width 4 height 4
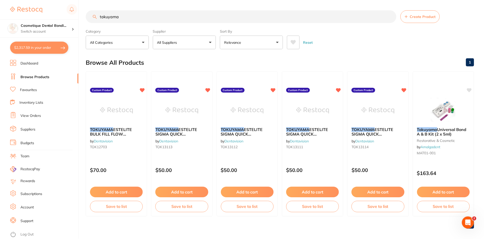
scroll to position [0, 0]
drag, startPoint x: 363, startPoint y: 122, endPoint x: 381, endPoint y: 120, distance: 17.5
click at [363, 122] on img at bounding box center [377, 110] width 33 height 25
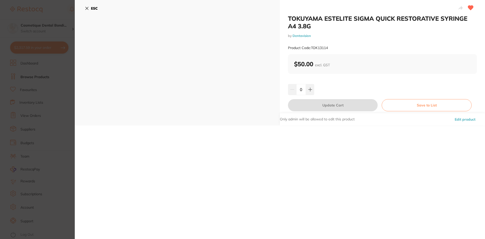
click at [85, 9] on div "ESC" at bounding box center [177, 62] width 205 height 125
click at [87, 8] on icon at bounding box center [87, 8] width 3 height 3
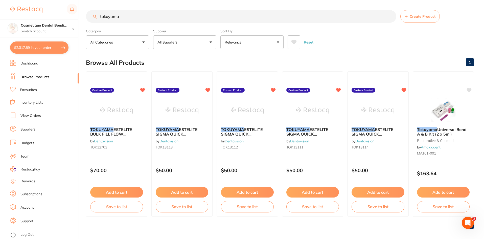
drag, startPoint x: 142, startPoint y: 18, endPoint x: 0, endPoint y: 11, distance: 142.4
click at [0, 11] on div "$2,317.59 Cosmetique Dental Bondi... Switch account Cosmetique Dental Bondi Jun…" at bounding box center [242, 119] width 484 height 239
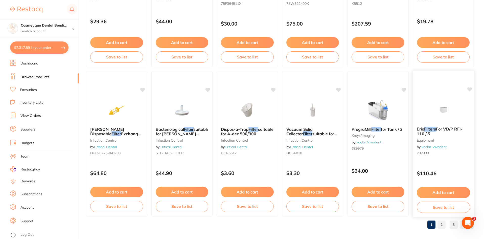
scroll to position [1198, 0]
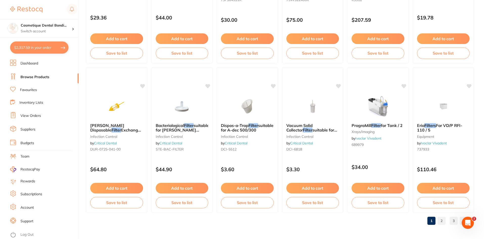
type input "filtek"
click at [443, 219] on link "2" at bounding box center [441, 220] width 8 height 10
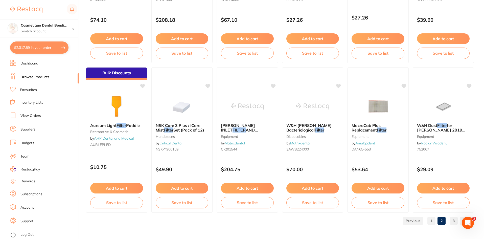
click at [453, 222] on link "3" at bounding box center [453, 220] width 8 height 10
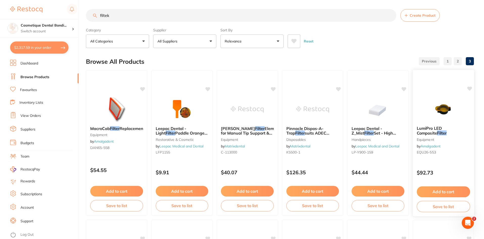
scroll to position [0, 0]
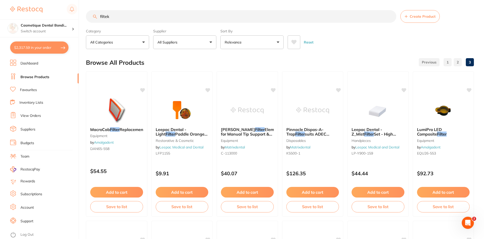
drag, startPoint x: 141, startPoint y: 15, endPoint x: 96, endPoint y: 14, distance: 44.7
click at [98, 13] on input "filtek" at bounding box center [241, 16] width 310 height 13
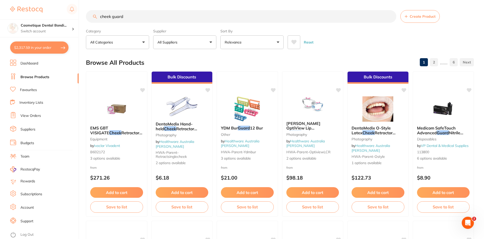
drag, startPoint x: 143, startPoint y: 21, endPoint x: 0, endPoint y: 16, distance: 143.1
click at [0, 14] on div "$2,317.59 Cosmetique Dental Bondi... Switch account Cosmetique Dental Bondi Jun…" at bounding box center [242, 119] width 484 height 239
type input "orotol"
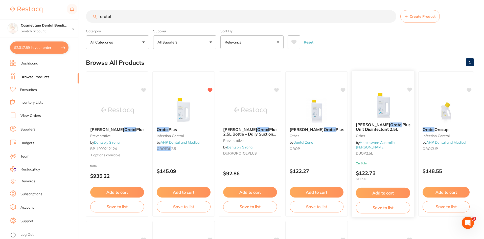
click at [379, 194] on button "Add to cart" at bounding box center [383, 192] width 54 height 11
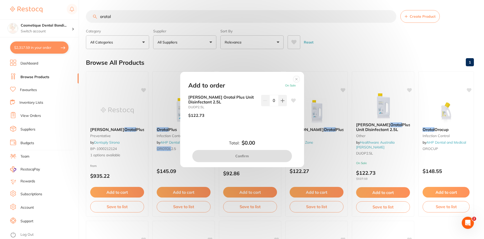
drag, startPoint x: 289, startPoint y: 101, endPoint x: 287, endPoint y: 103, distance: 2.6
click at [288, 102] on div "Durr Orotol Plus Unit Disinfectant 2.5L DUOP2.5L $122.73 0" at bounding box center [242, 108] width 108 height 27
click at [281, 101] on icon at bounding box center [282, 100] width 3 height 3
type input "1"
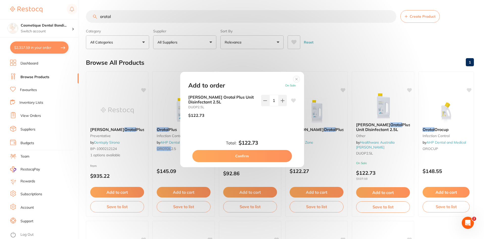
click at [256, 153] on button "Confirm" at bounding box center [242, 156] width 100 height 12
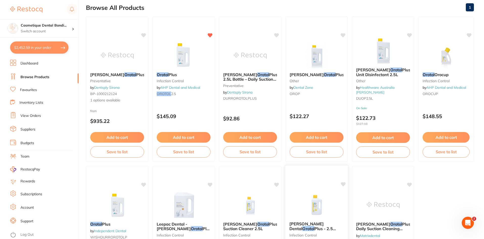
scroll to position [152, 0]
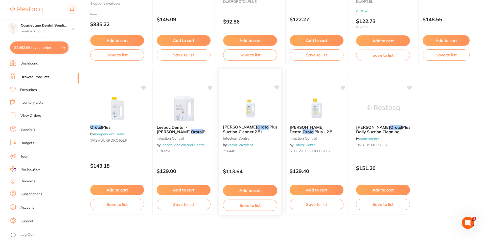
click at [243, 190] on button "Add to cart" at bounding box center [250, 190] width 54 height 11
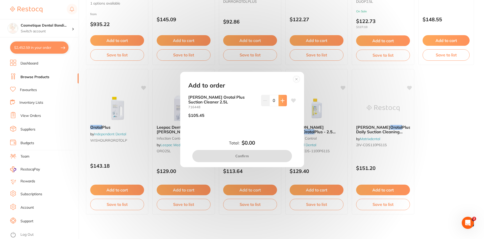
click at [281, 103] on button at bounding box center [282, 100] width 8 height 11
type input "1"
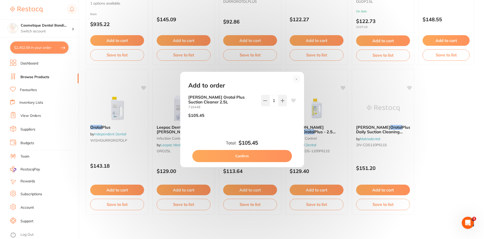
click at [266, 153] on button "Confirm" at bounding box center [242, 156] width 100 height 12
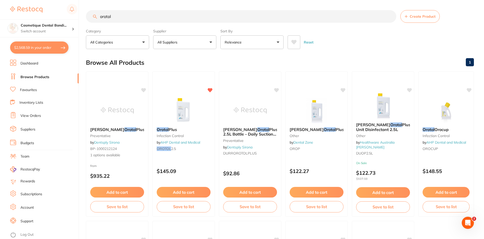
drag, startPoint x: 89, startPoint y: 12, endPoint x: 48, endPoint y: 75, distance: 75.4
click at [35, 14] on div "$2,568.59 Cosmetique Dental Bondi... Switch account Cosmetique Dental Bondi Jun…" at bounding box center [242, 119] width 484 height 239
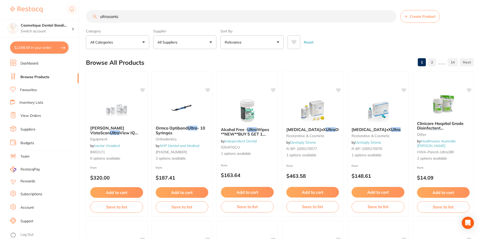
type input "ultrasonic"
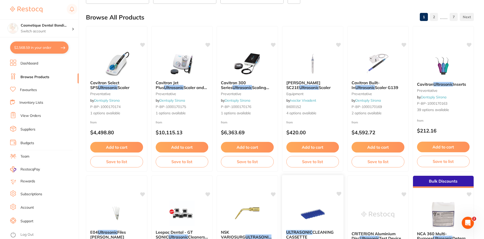
scroll to position [126, 0]
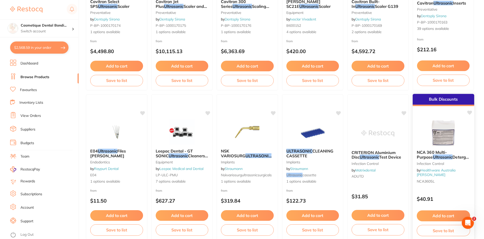
click at [440, 216] on button "Add to cart" at bounding box center [442, 215] width 53 height 11
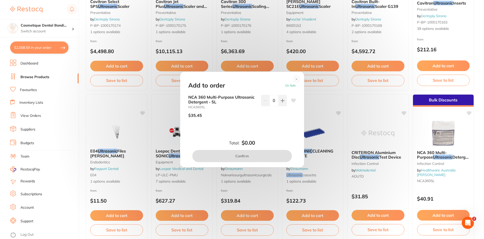
click at [282, 98] on button at bounding box center [282, 100] width 8 height 11
type input "1"
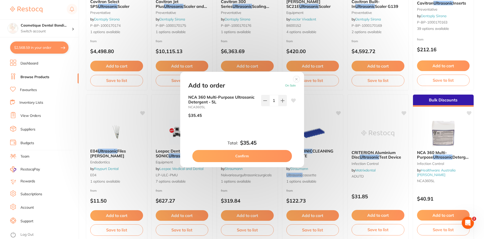
click at [240, 155] on button "Confirm" at bounding box center [242, 156] width 100 height 12
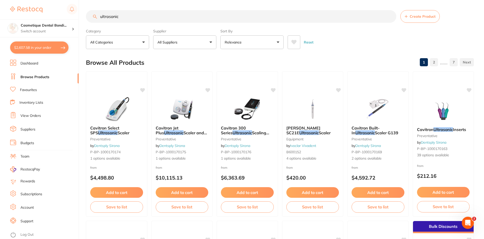
drag, startPoint x: 134, startPoint y: 17, endPoint x: 36, endPoint y: 16, distance: 98.0
click at [36, 16] on div "$2,607.58 Cosmetique Dental Bondi... Switch account Cosmetique Dental Bondi Jun…" at bounding box center [242, 119] width 484 height 239
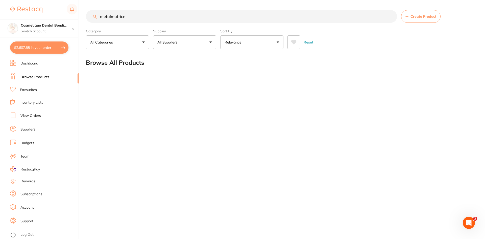
click at [111, 17] on input "metalmatrice" at bounding box center [241, 16] width 311 height 13
click at [141, 18] on input "metal matrice" at bounding box center [241, 16] width 311 height 13
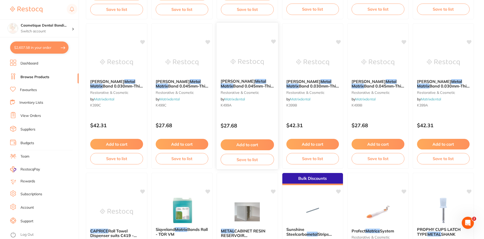
scroll to position [935, 0]
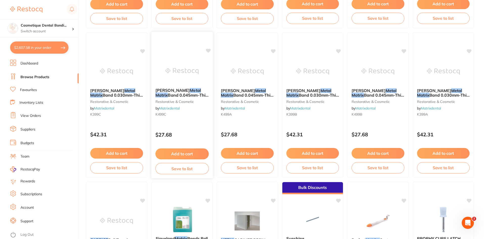
click at [178, 96] on span "Band 0.045mm-Thin 7mm-Width 3m Roll" at bounding box center [181, 97] width 53 height 10
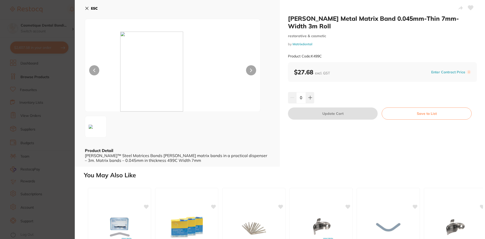
click at [86, 7] on icon at bounding box center [87, 8] width 4 height 4
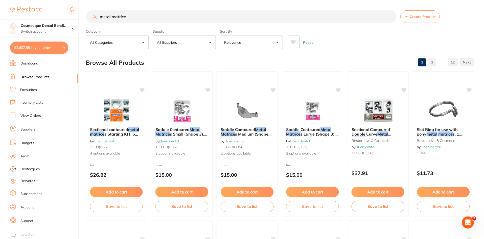
scroll to position [935, 0]
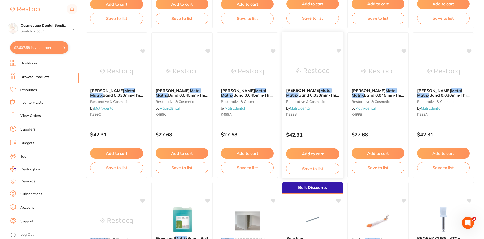
click at [305, 97] on span "Band 0.030mm-Thin 6mm-Width 3m Roll" at bounding box center [312, 97] width 53 height 10
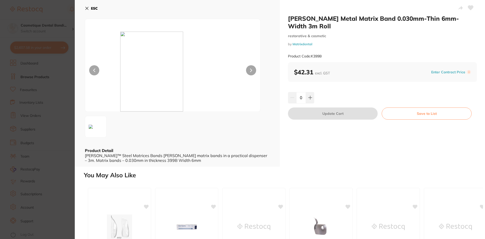
click at [87, 9] on icon at bounding box center [87, 8] width 3 height 3
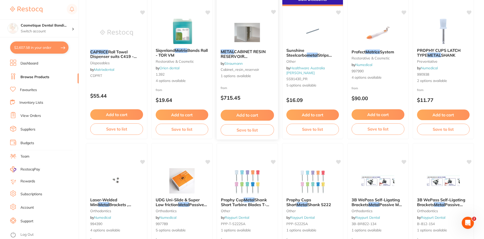
scroll to position [1198, 0]
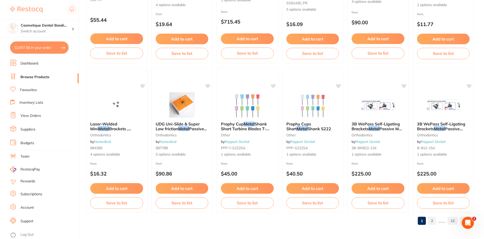
click at [432, 220] on link "2" at bounding box center [432, 220] width 8 height 10
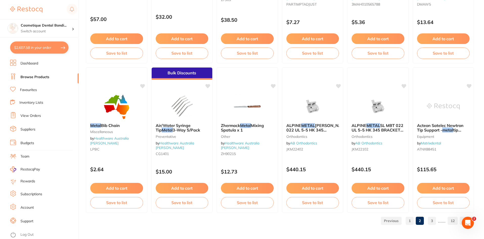
click at [435, 221] on link "3" at bounding box center [432, 220] width 8 height 10
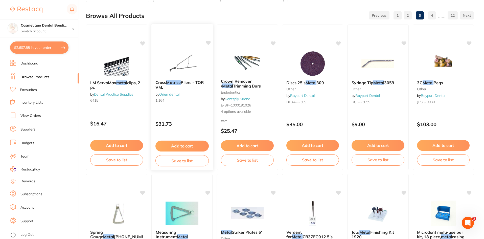
scroll to position [0, 0]
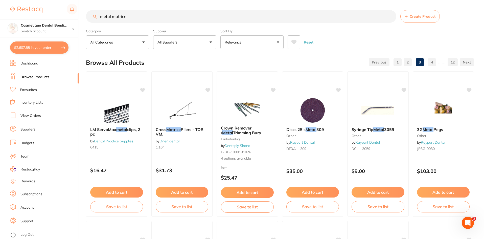
drag, startPoint x: 138, startPoint y: 13, endPoint x: 7, endPoint y: -1, distance: 132.1
click at [7, 0] on html "$2,607.58 Cosmetique Dental Bondi... Switch account Cosmetique Dental Bondi Jun…" at bounding box center [242, 119] width 484 height 239
click at [131, 16] on input "metal matrice" at bounding box center [241, 16] width 310 height 13
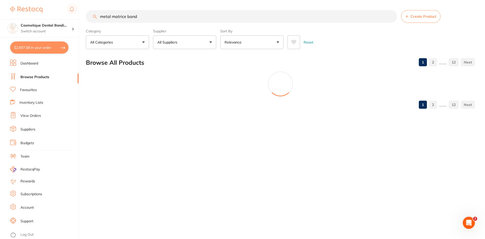
type input "metal matrice band"
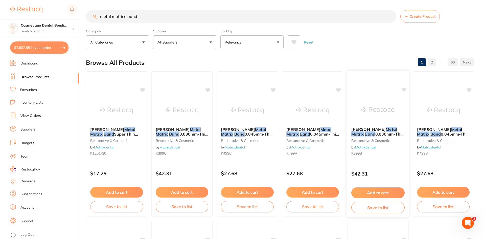
click at [382, 192] on button "Add to cart" at bounding box center [377, 192] width 53 height 11
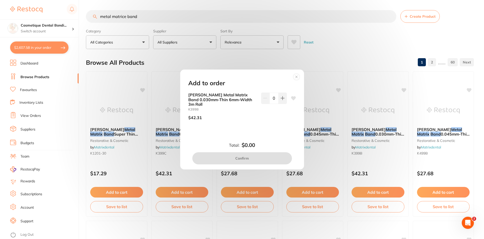
drag, startPoint x: 277, startPoint y: 100, endPoint x: 275, endPoint y: 119, distance: 19.0
click at [278, 100] on button at bounding box center [282, 97] width 8 height 11
type input "1"
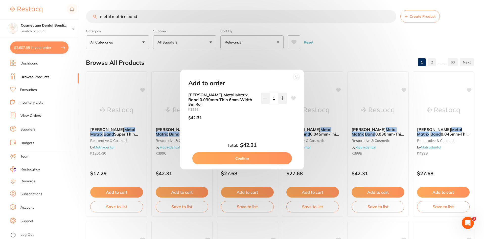
click at [296, 76] on circle at bounding box center [296, 77] width 6 height 6
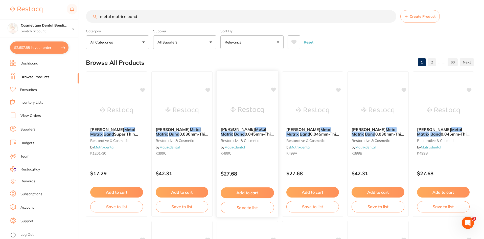
click at [249, 125] on div "Kerr Hawe Metal Matrix Band 0.045mm-Thin 7mm-Width 3m Roll restorative & cosmet…" at bounding box center [246, 142] width 61 height 39
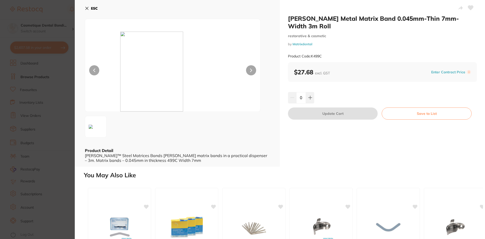
click at [88, 10] on icon at bounding box center [87, 8] width 4 height 4
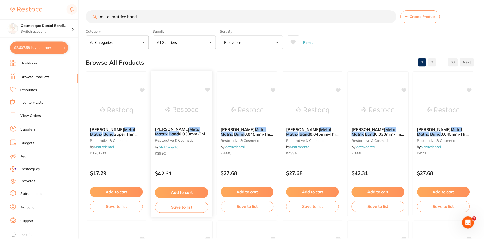
scroll to position [5, 0]
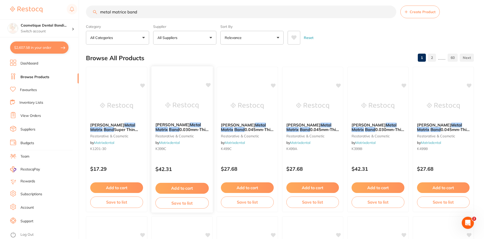
click at [175, 130] on span "0.030mm-Thin 7-Width 3m Roll" at bounding box center [181, 132] width 53 height 10
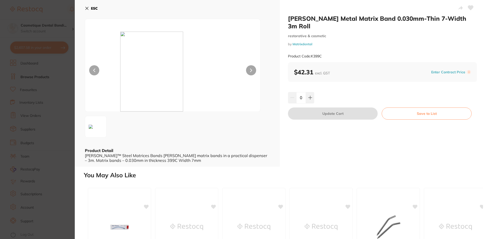
click at [90, 9] on button "ESC" at bounding box center [91, 8] width 13 height 9
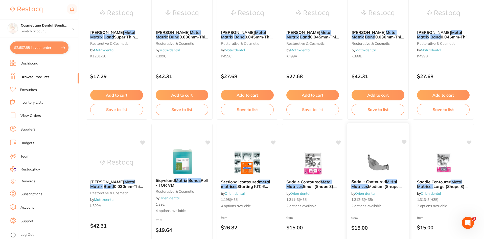
scroll to position [131, 0]
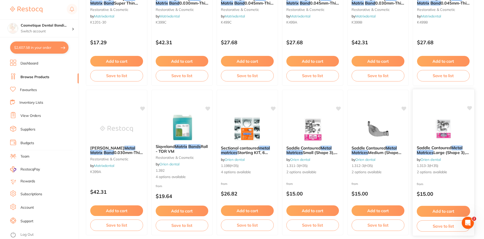
click at [446, 153] on span "Large (Shape 3), Pack of 12" at bounding box center [442, 155] width 52 height 10
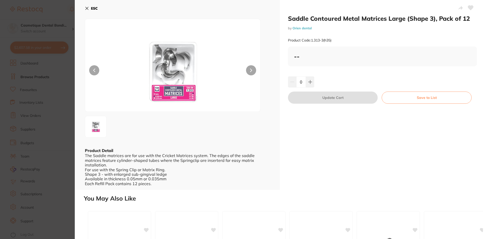
click at [87, 8] on icon at bounding box center [87, 8] width 3 height 3
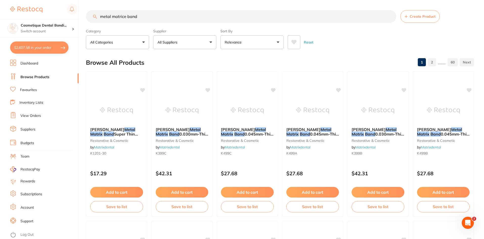
click at [125, 16] on input "metal matrice band" at bounding box center [241, 16] width 310 height 13
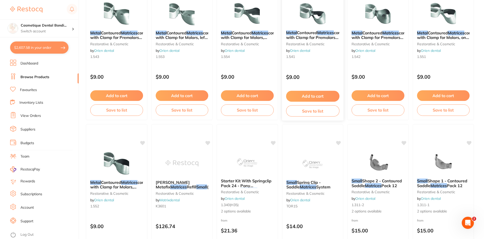
scroll to position [884, 0]
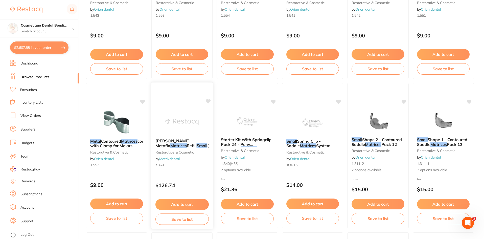
type input "metal matrices small"
click at [196, 144] on em "Small" at bounding box center [201, 145] width 11 height 5
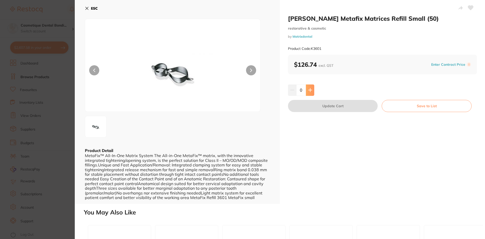
click at [309, 88] on icon at bounding box center [310, 90] width 4 height 4
type input "1"
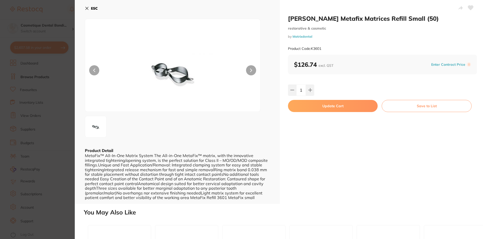
click at [329, 108] on button "Update Cart" at bounding box center [333, 106] width 90 height 12
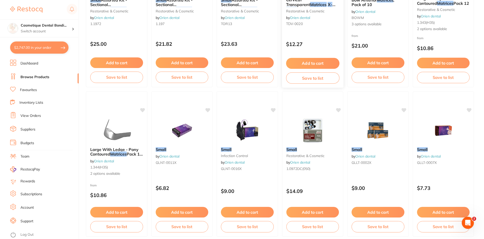
scroll to position [1198, 0]
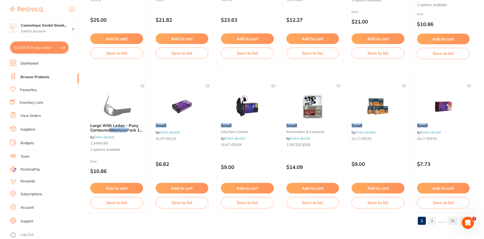
click at [433, 222] on link "2" at bounding box center [432, 220] width 8 height 10
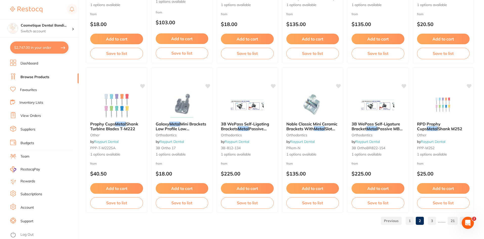
click at [431, 220] on link "3" at bounding box center [432, 220] width 8 height 10
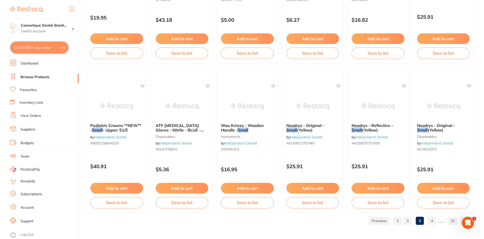
click at [434, 223] on link "4" at bounding box center [432, 220] width 8 height 10
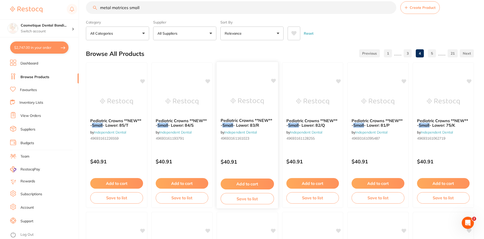
scroll to position [0, 0]
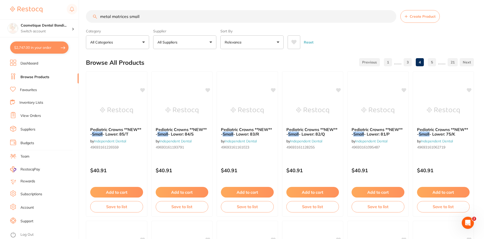
click at [152, 17] on input "metal matrices small" at bounding box center [241, 16] width 310 height 13
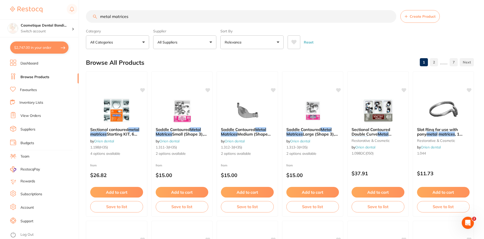
type input "metal matrices"
click at [454, 62] on link "7" at bounding box center [453, 62] width 8 height 10
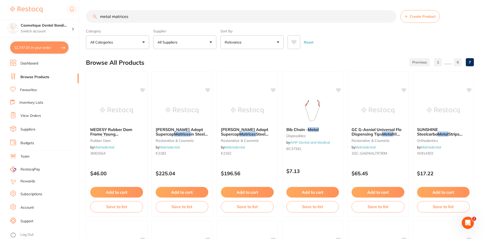
click at [54, 48] on button "$2,747.00 in your order" at bounding box center [39, 47] width 58 height 12
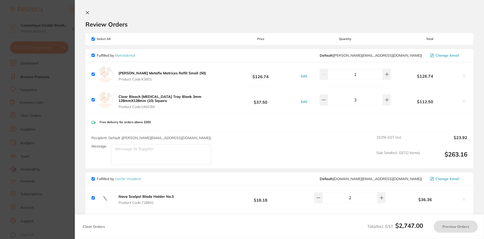
checkbox input "true"
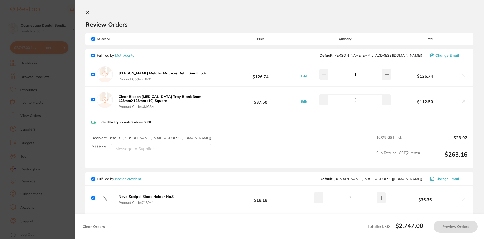
checkbox input "true"
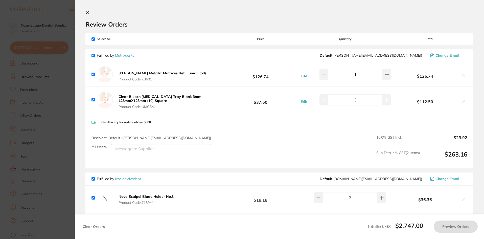
checkbox input "true"
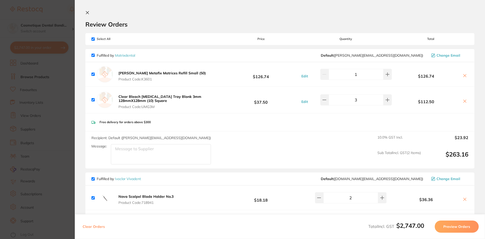
click at [464, 75] on icon at bounding box center [465, 76] width 4 height 4
checkbox input "false"
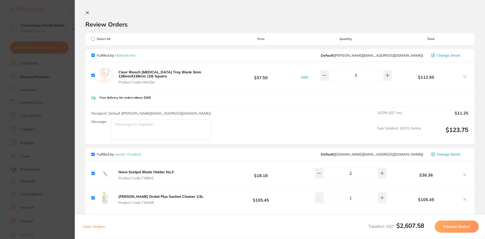
click at [464, 76] on icon at bounding box center [465, 76] width 3 height 3
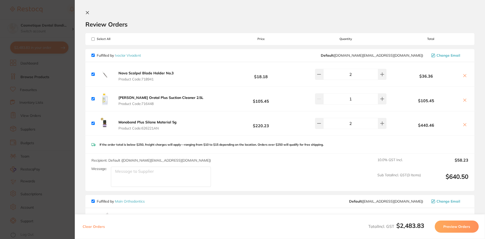
click at [86, 12] on icon at bounding box center [87, 13] width 4 height 4
click at [154, 19] on input "metal matrices" at bounding box center [241, 16] width 311 height 13
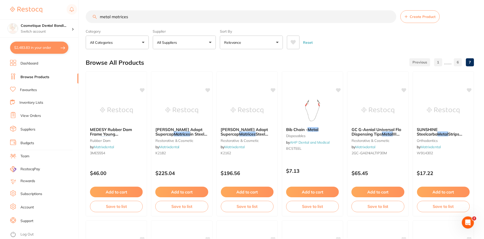
scroll to position [1, 0]
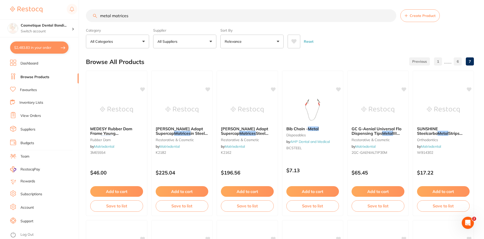
click at [135, 20] on input "metal matrices" at bounding box center [241, 15] width 310 height 13
click at [35, 78] on link "Browse Products" at bounding box center [34, 77] width 29 height 5
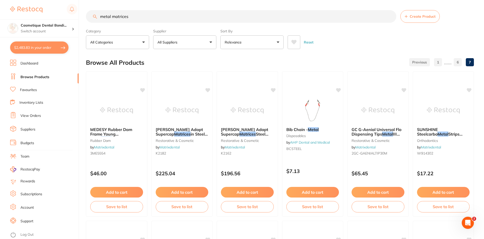
drag, startPoint x: 137, startPoint y: 17, endPoint x: 6, endPoint y: 4, distance: 132.0
click at [0, 1] on div "$2,483.83 Cosmetique Dental Bondi... Switch account Cosmetique Dental Bondi Jun…" at bounding box center [242, 119] width 484 height 239
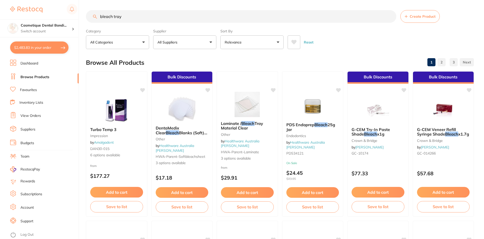
type input "bleach tray"
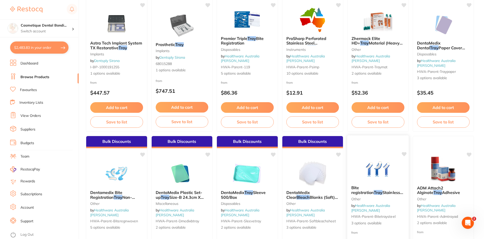
scroll to position [707, 0]
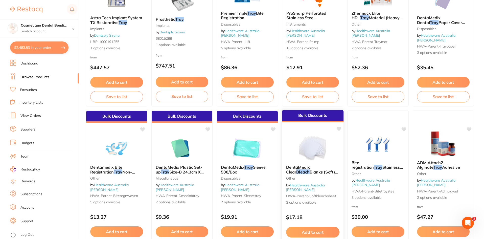
click at [314, 173] on span "Blanks (Soft) 127mm X 127mm sheets" at bounding box center [312, 174] width 52 height 10
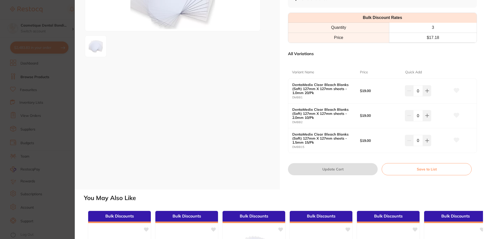
scroll to position [101, 0]
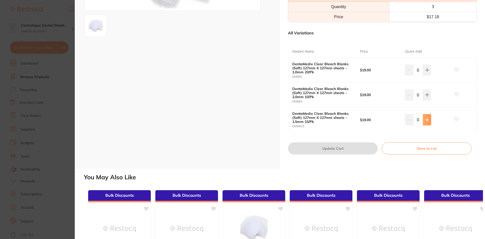
click at [428, 76] on button at bounding box center [427, 69] width 8 height 11
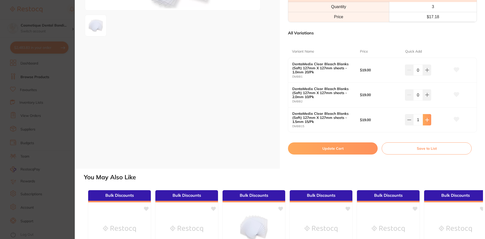
click at [428, 76] on button at bounding box center [427, 69] width 8 height 11
type input "2"
click at [333, 147] on button "Update Cart" at bounding box center [333, 148] width 90 height 12
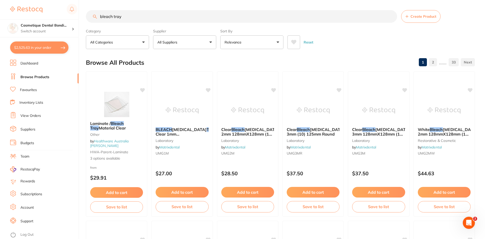
checkbox input "false"
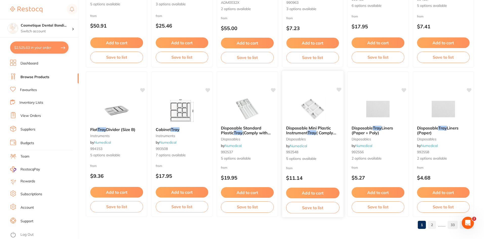
scroll to position [1198, 0]
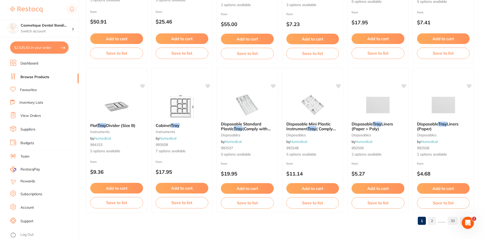
click at [54, 46] on button "$2,525.63 in your order" at bounding box center [39, 47] width 58 height 12
checkbox input "true"
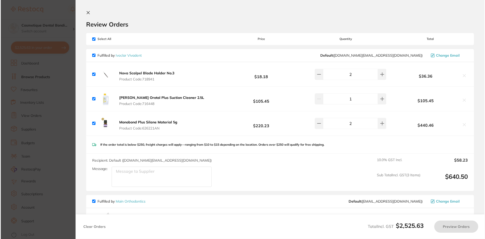
scroll to position [0, 0]
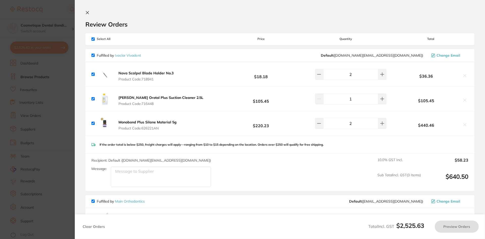
checkbox input "true"
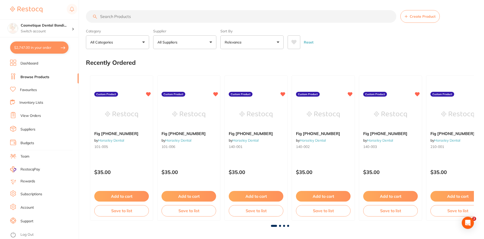
click at [39, 50] on button "$2,747.00 in your order" at bounding box center [39, 47] width 58 height 12
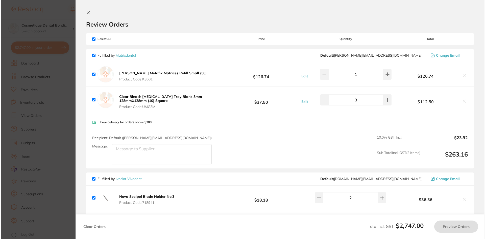
checkbox input "true"
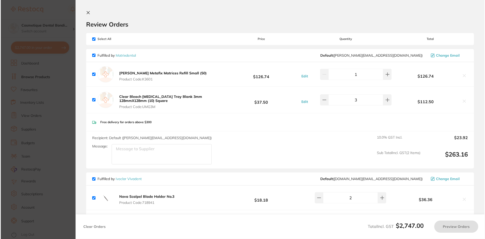
checkbox input "true"
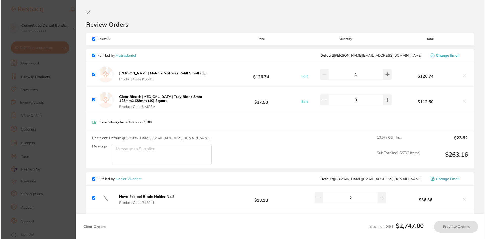
checkbox input "true"
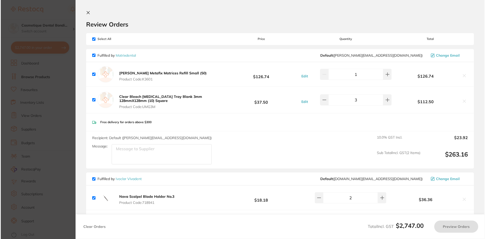
checkbox input "true"
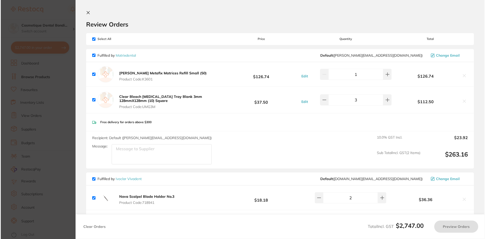
checkbox input "true"
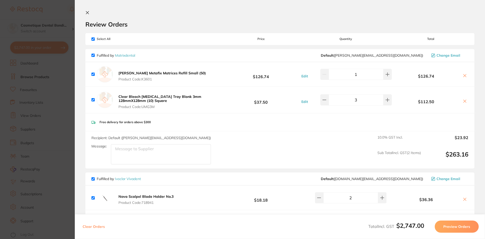
click at [463, 75] on icon at bounding box center [465, 76] width 4 height 4
checkbox input "false"
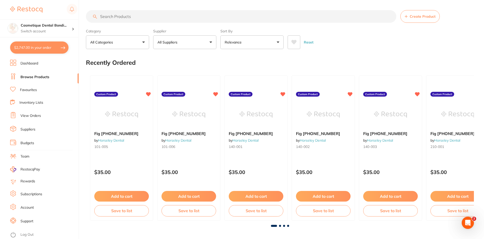
click at [43, 46] on button "$2,747.00 in your order" at bounding box center [39, 47] width 58 height 12
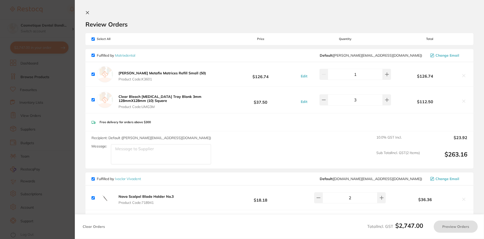
checkbox input "true"
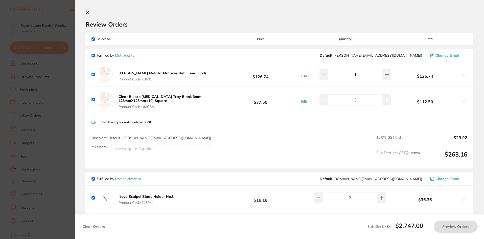
checkbox input "true"
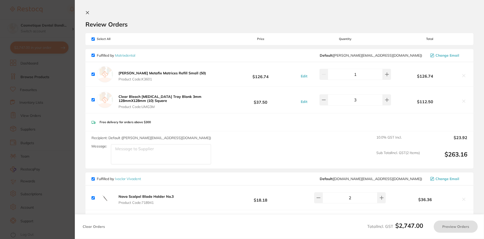
checkbox input "true"
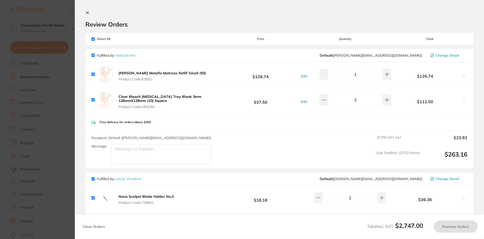
checkbox input "true"
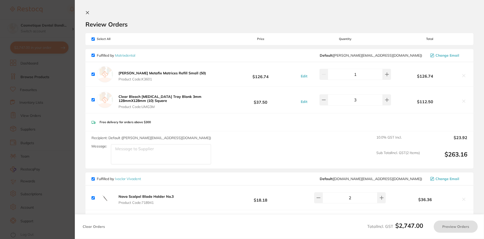
checkbox input "true"
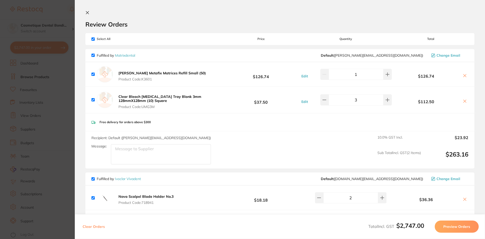
click at [94, 71] on div "Kerr Metafix Matrices Refill Small (50) Product Code: K3601" at bounding box center [149, 74] width 116 height 16
click at [91, 75] on div "Kerr Metafix Matrices Refill Small (50) Product Code: K3601 $126.74 Edit 1 $126…" at bounding box center [279, 74] width 389 height 24
click at [93, 72] on input "checkbox" at bounding box center [92, 73] width 3 height 3
checkbox input "false"
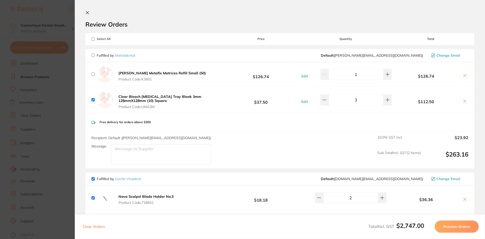
checkbox input "false"
click at [465, 76] on icon at bounding box center [465, 76] width 4 height 4
checkbox input "true"
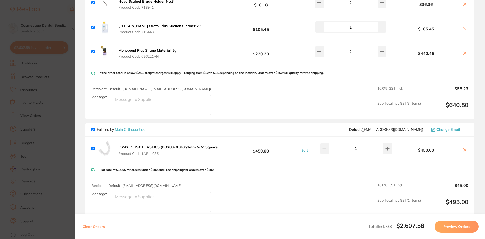
scroll to position [177, 0]
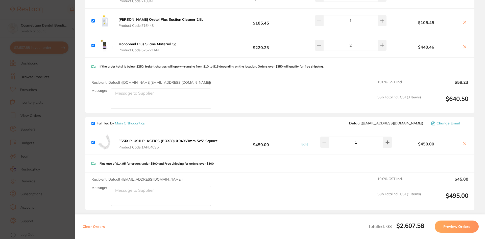
click at [155, 142] on b "ESSIX PLUS® PLASTICS (BOX80) 0.040"/1mm 5x5" Square" at bounding box center [167, 140] width 99 height 5
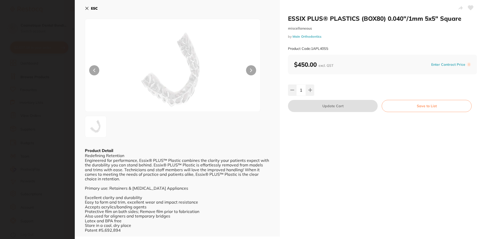
scroll to position [0, 0]
click at [86, 7] on icon at bounding box center [87, 8] width 3 height 3
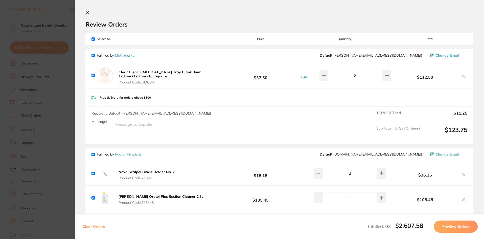
click at [187, 72] on b "Clear Bleach Splint Tray Blank 3mm 128mmX128mm (10) Square" at bounding box center [159, 74] width 83 height 9
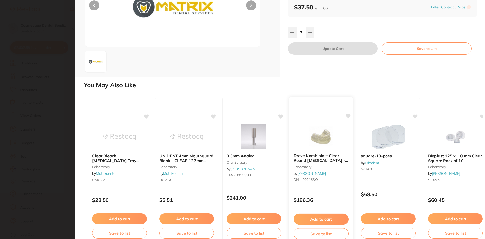
scroll to position [50, 0]
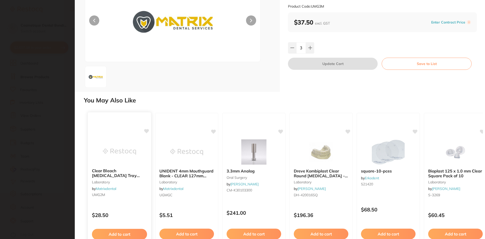
click at [132, 174] on b "Clear Bleach Splint Tray Blank 2mm 128mmX128mm (10) Square" at bounding box center [119, 172] width 55 height 9
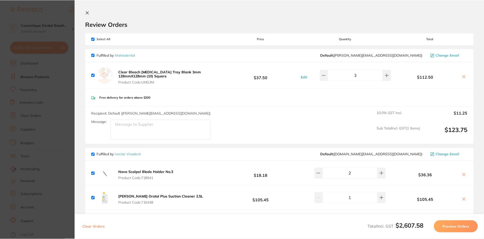
scroll to position [549, 0]
click at [196, 78] on button "Clear Bleach Splint Tray Blank 3mm 128mmX128mm (10) Square Product Code: UMG3M" at bounding box center [170, 77] width 106 height 15
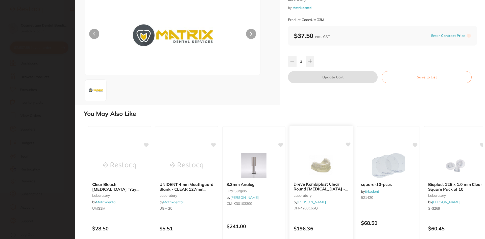
scroll to position [0, 0]
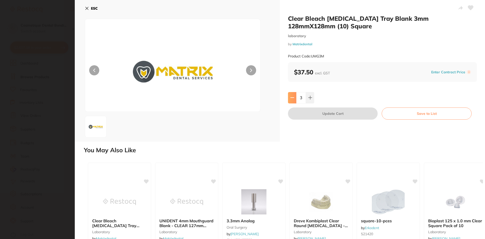
click at [292, 98] on icon at bounding box center [292, 97] width 4 height 4
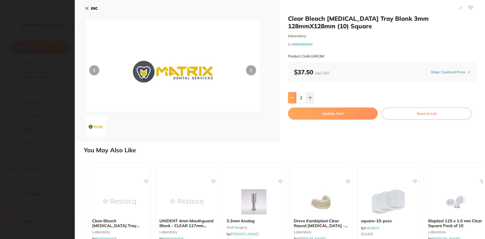
click at [292, 100] on button at bounding box center [292, 97] width 8 height 11
type input "0"
click at [332, 113] on button "Update Cart" at bounding box center [333, 113] width 90 height 12
checkbox input "false"
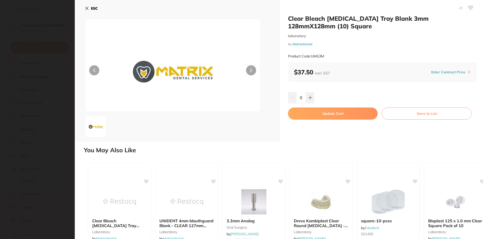
click at [88, 6] on button "ESC" at bounding box center [91, 8] width 13 height 9
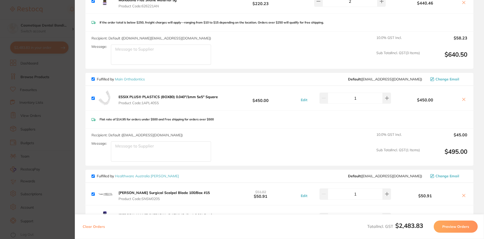
scroll to position [126, 0]
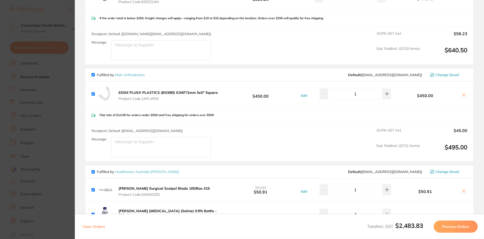
click at [195, 94] on b "ESSIX PLUS® PLASTICS (BOX80) 0.040"/1mm 5x5" Square" at bounding box center [167, 92] width 99 height 5
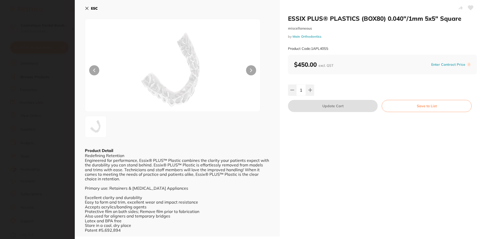
scroll to position [0, 0]
click at [86, 8] on icon at bounding box center [87, 8] width 4 height 4
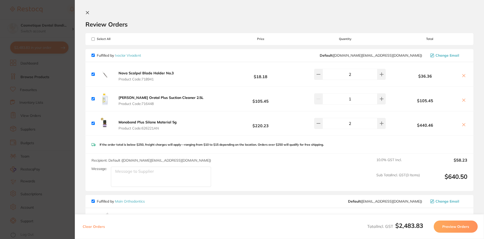
scroll to position [246, 0]
click at [89, 10] on section "Review Orders Your orders are being processed and we will notify you once we ha…" at bounding box center [279, 119] width 409 height 239
click at [85, 11] on icon at bounding box center [87, 13] width 4 height 4
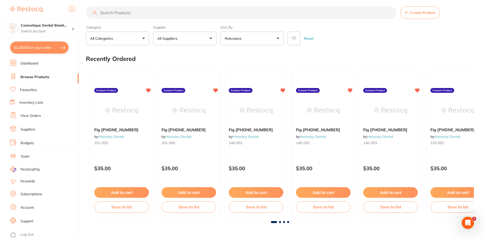
scroll to position [0, 0]
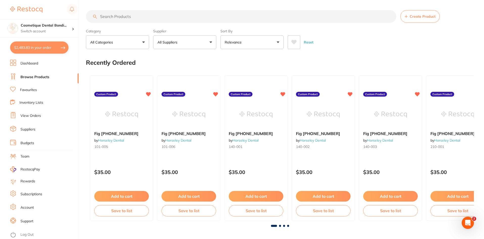
click at [137, 19] on input "search" at bounding box center [241, 16] width 310 height 13
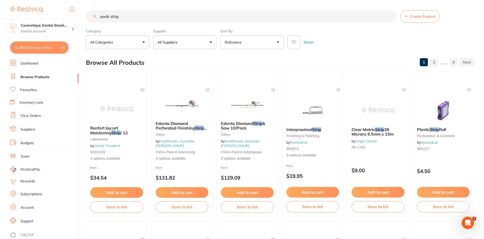
drag, startPoint x: 135, startPoint y: 18, endPoint x: 21, endPoint y: 14, distance: 114.0
click at [21, 14] on div "$2,483.83 Cosmetique Dental Bondi... Switch account Cosmetique Dental Bondi Jun…" at bounding box center [242, 119] width 484 height 239
type input "kerr temp bond"
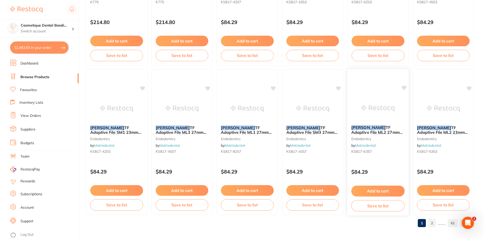
scroll to position [1198, 0]
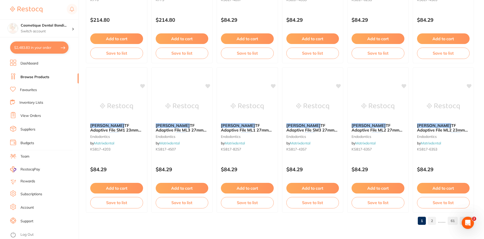
click at [432, 222] on link "2" at bounding box center [432, 220] width 8 height 10
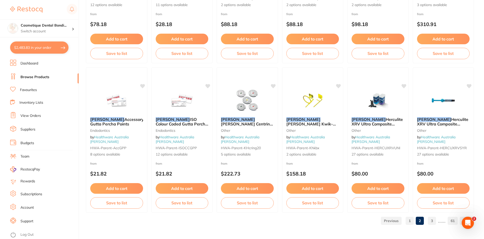
click at [432, 221] on link "3" at bounding box center [432, 220] width 8 height 10
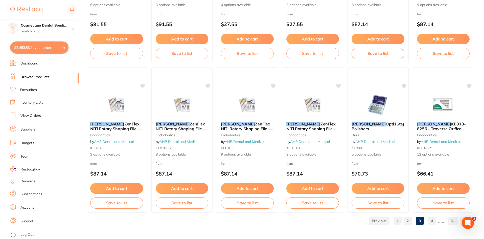
click at [433, 223] on link "4" at bounding box center [432, 220] width 8 height 10
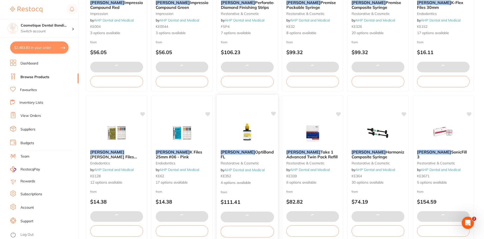
scroll to position [758, 0]
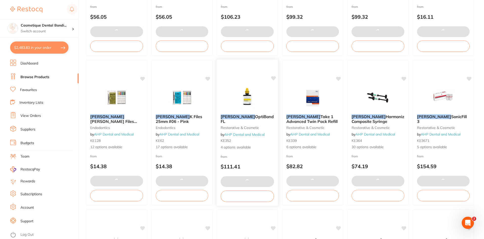
checkbox input "false"
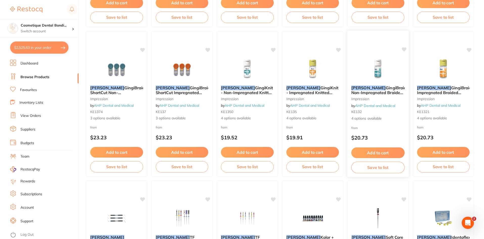
scroll to position [1198, 0]
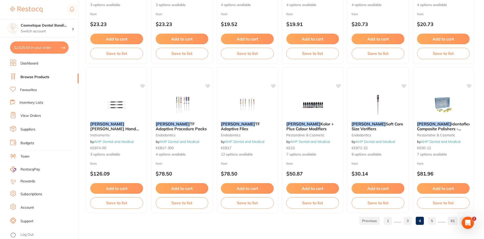
click at [430, 219] on link "5" at bounding box center [432, 220] width 8 height 10
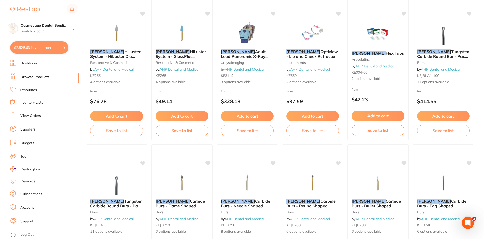
scroll to position [0, 0]
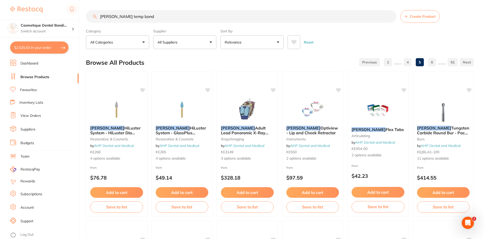
click at [132, 18] on input "kerr temp bond" at bounding box center [241, 16] width 310 height 13
drag, startPoint x: 132, startPoint y: 18, endPoint x: 163, endPoint y: 17, distance: 31.1
click at [162, 17] on input "kerr temp bond" at bounding box center [241, 16] width 310 height 13
type input "kerr temp bond NE"
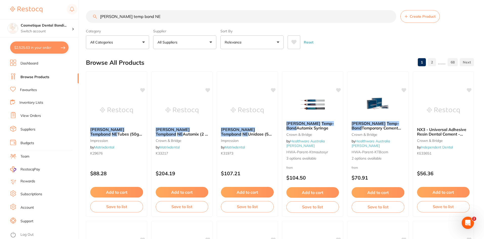
click at [292, 124] on div "Kerr Temp-Bond Automix Syringe Crown & Bridge by Healthware Australia Ridley HW…" at bounding box center [312, 141] width 61 height 48
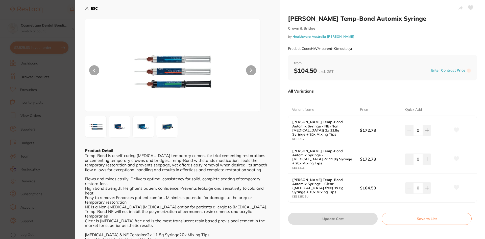
click at [325, 129] on b "[PERSON_NAME] Temp-Bond Automix Syringe - NE (Non [MEDICAL_DATA]) 2x 11.8g Syri…" at bounding box center [322, 128] width 61 height 16
click at [428, 132] on icon at bounding box center [427, 130] width 4 height 4
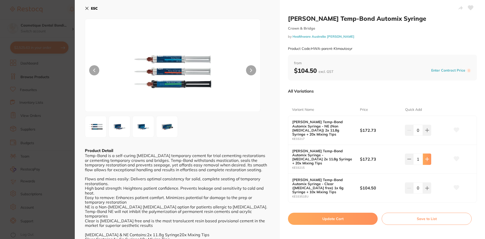
click at [425, 132] on icon at bounding box center [426, 129] width 3 height 3
click at [408, 132] on icon at bounding box center [409, 130] width 4 height 4
click at [409, 136] on button at bounding box center [409, 130] width 8 height 11
type input "0"
click at [429, 127] on button at bounding box center [427, 130] width 8 height 11
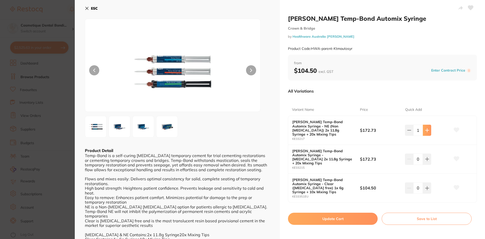
click at [426, 129] on icon at bounding box center [427, 130] width 4 height 4
type input "2"
click at [330, 212] on button "Update Cart" at bounding box center [333, 218] width 90 height 12
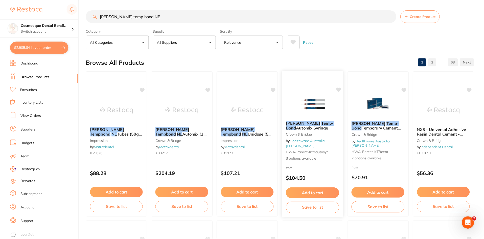
scroll to position [3, 0]
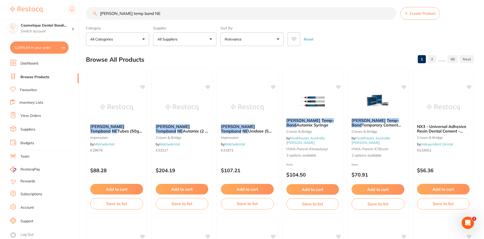
drag, startPoint x: 160, startPoint y: 14, endPoint x: 73, endPoint y: 18, distance: 87.5
click at [76, 17] on div "$2,905.64 Cosmetique Dental Bondi... Switch account Cosmetique Dental Bondi Jun…" at bounding box center [242, 116] width 484 height 239
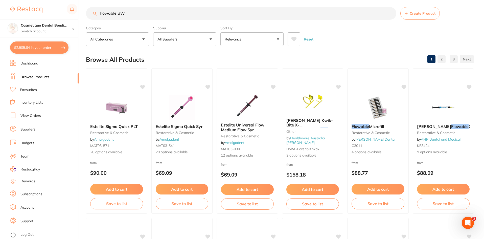
scroll to position [0, 0]
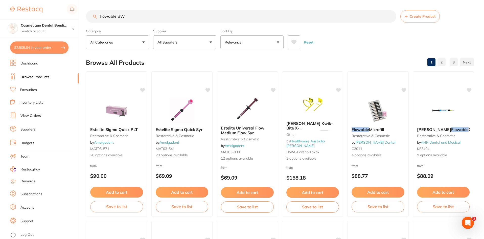
click at [101, 18] on input "flowable BW" at bounding box center [241, 16] width 310 height 13
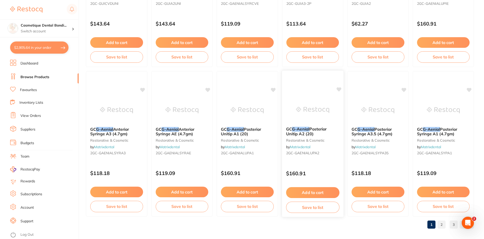
scroll to position [1198, 0]
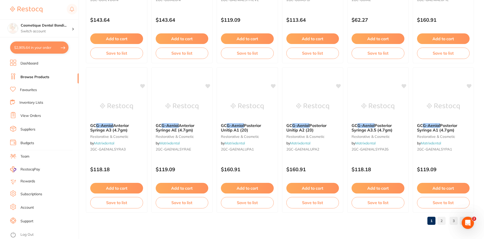
click at [444, 219] on link "2" at bounding box center [441, 220] width 8 height 10
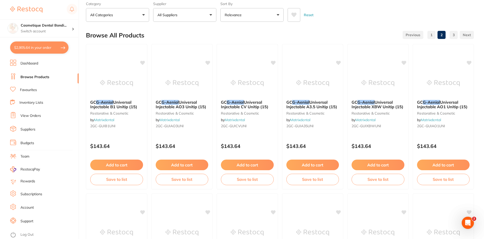
scroll to position [0, 0]
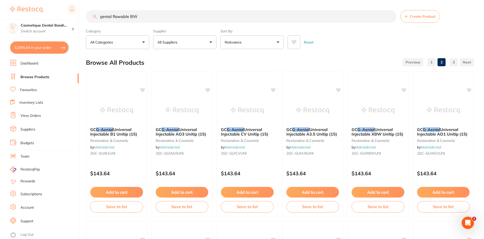
click at [104, 17] on input "genial flowable BW" at bounding box center [241, 16] width 310 height 13
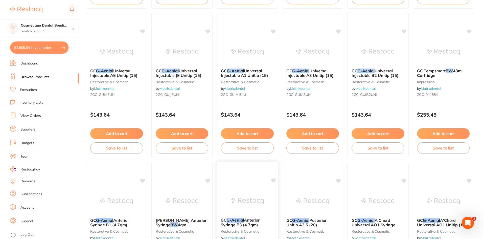
scroll to position [1198, 0]
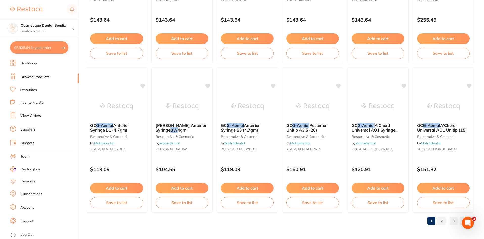
type input "g-Aenial flowable BW"
click at [443, 223] on link "2" at bounding box center [441, 220] width 8 height 10
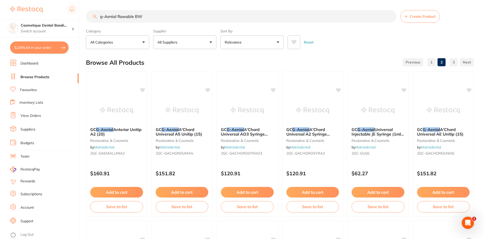
scroll to position [0, 0]
click at [26, 89] on link "Favourites" at bounding box center [28, 89] width 17 height 5
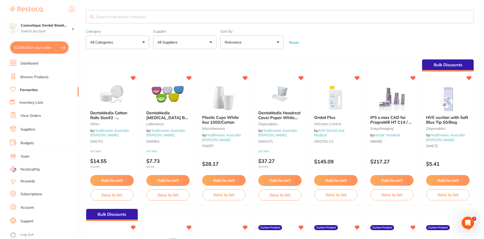
click at [27, 114] on link "View Orders" at bounding box center [30, 115] width 20 height 5
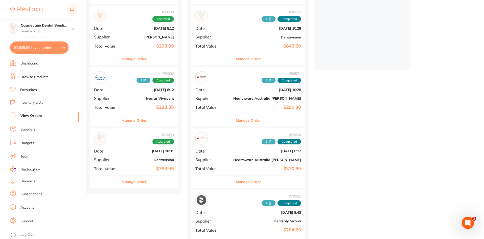
scroll to position [126, 0]
click at [222, 101] on div "# 86571 2 Completed Date Jul 15 2025, 10:28 Supplier Healthware Australia Ridle…" at bounding box center [248, 90] width 114 height 47
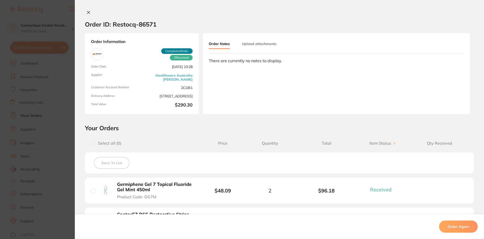
click at [87, 14] on icon at bounding box center [88, 12] width 3 height 3
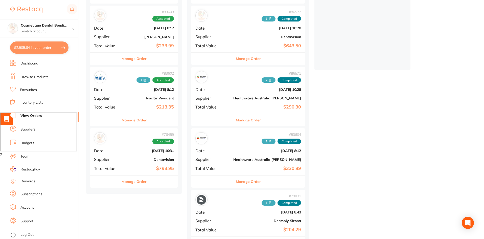
click at [137, 97] on b "Ivoclar Vivadent" at bounding box center [148, 98] width 51 height 4
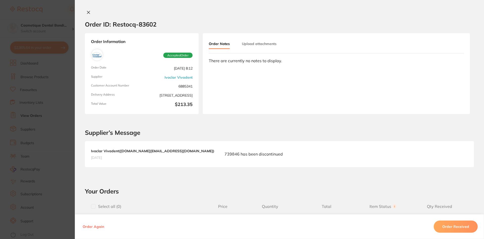
click at [87, 11] on icon at bounding box center [88, 12] width 3 height 3
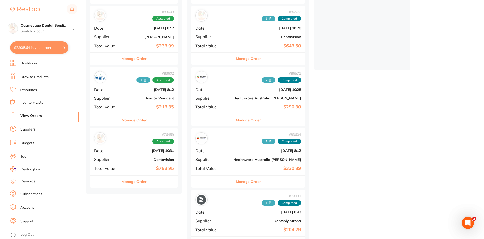
click at [243, 173] on div "# 83604 1 Completed Date Jun 18 2025, 8:12 Supplier Healthware Australia Ridley…" at bounding box center [248, 151] width 114 height 47
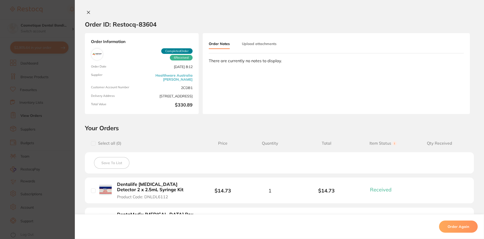
click at [87, 11] on icon at bounding box center [88, 12] width 4 height 4
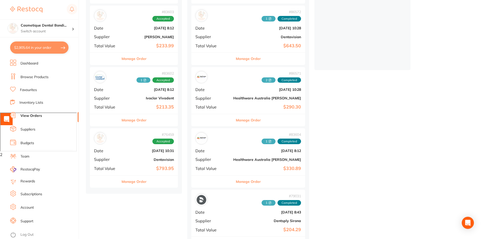
click at [133, 156] on div "# 76459 Accepted Date Apr 11 2025, 10:31 Supplier Dentavision Total Value $793.…" at bounding box center [134, 151] width 88 height 47
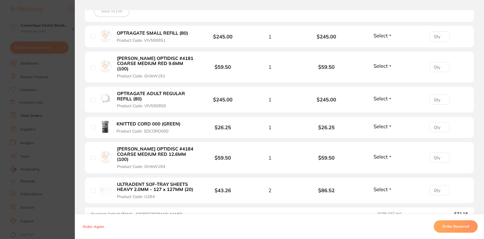
click at [165, 182] on b "ULTRADENT SOF-TRAY SHEETS HEAVY 2.0MM – 127 x 127MM (20)" at bounding box center [156, 187] width 78 height 10
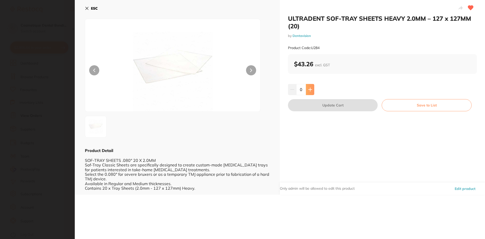
click at [309, 88] on icon at bounding box center [309, 89] width 3 height 3
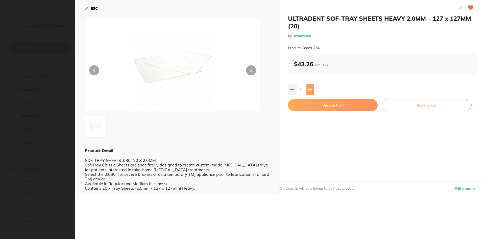
click at [310, 89] on icon at bounding box center [310, 89] width 4 height 4
type input "2"
click at [330, 107] on button "Update Cart" at bounding box center [333, 105] width 90 height 12
checkbox input "false"
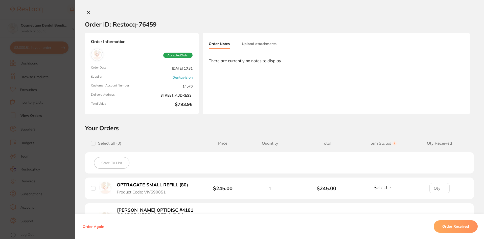
click at [86, 12] on icon at bounding box center [88, 12] width 4 height 4
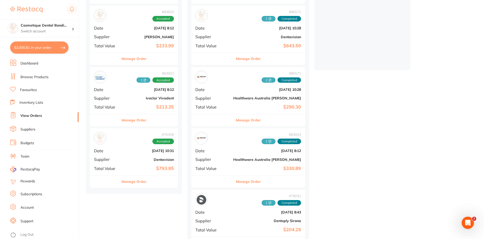
click at [252, 33] on div "# 86572 1 Completed Date Jul 15 2025, 10:28 Supplier Dentavision Total Value $6…" at bounding box center [248, 29] width 114 height 47
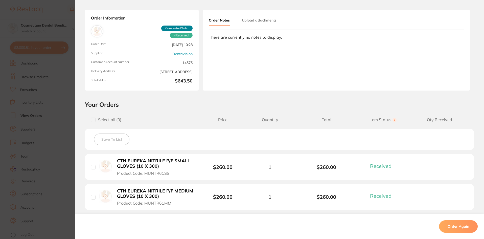
scroll to position [2, 0]
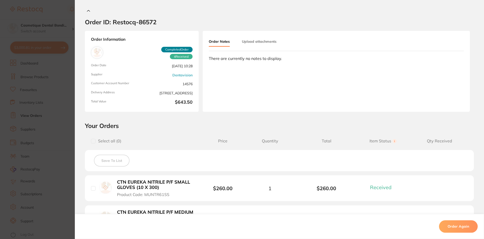
click at [87, 12] on button at bounding box center [88, 10] width 7 height 5
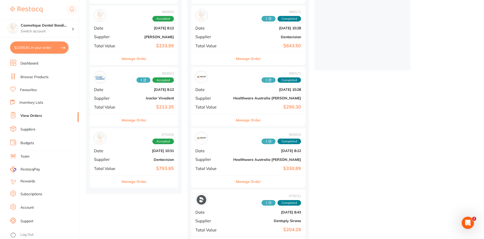
click at [40, 78] on link "Browse Products" at bounding box center [34, 77] width 28 height 5
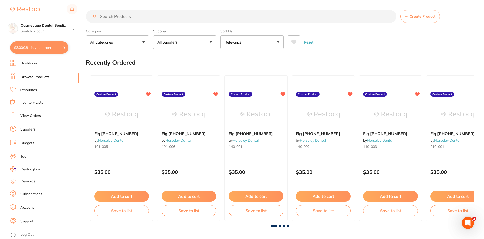
click at [149, 20] on input "search" at bounding box center [241, 16] width 310 height 13
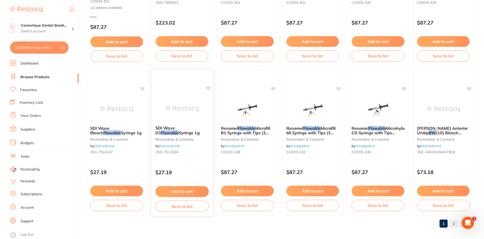
scroll to position [1198, 0]
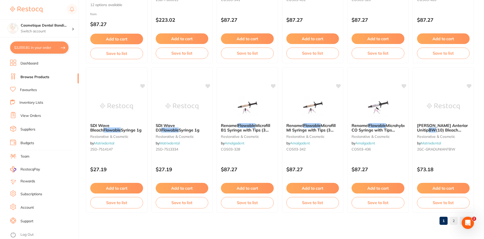
click at [452, 220] on link "2" at bounding box center [453, 220] width 8 height 10
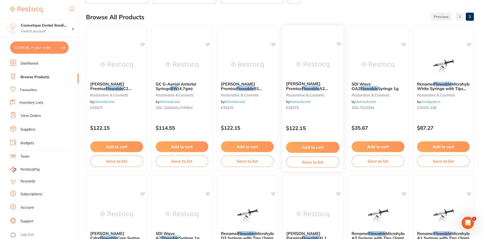
scroll to position [0, 0]
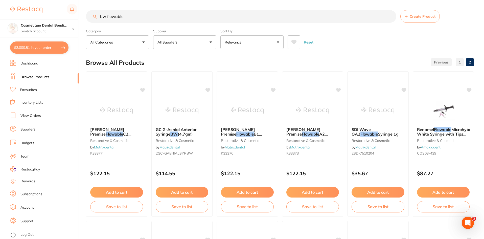
click at [183, 23] on section "bw flowable Create Product Category All Categories All Categories crown & bridg…" at bounding box center [280, 29] width 388 height 39
drag, startPoint x: 106, startPoint y: 16, endPoint x: 72, endPoint y: 16, distance: 34.6
click at [72, 16] on div "$3,000.81 Cosmetique Dental Bondi... Switch account Cosmetique Dental Bondi Jun…" at bounding box center [242, 119] width 484 height 239
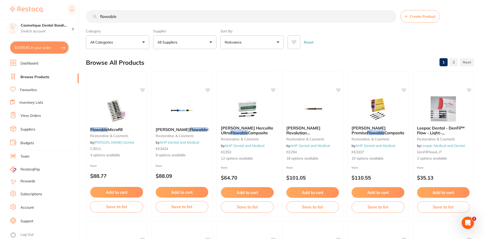
drag, startPoint x: 92, startPoint y: 9, endPoint x: 12, endPoint y: 6, distance: 80.6
click at [10, 2] on div "$3,000.81 Cosmetique Dental Bondi... Switch account Cosmetique Dental Bondi Jun…" at bounding box center [242, 119] width 484 height 239
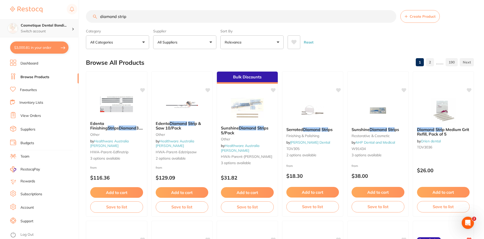
type input "diamond strip"
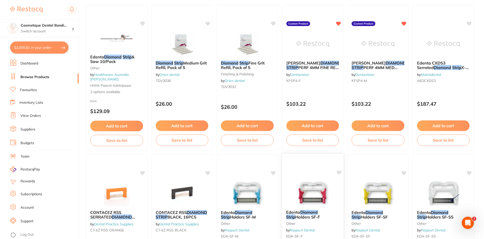
scroll to position [25, 0]
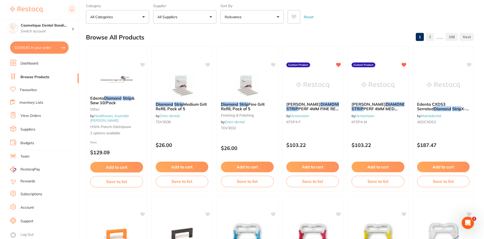
click at [305, 165] on button "Add to cart" at bounding box center [312, 166] width 53 height 11
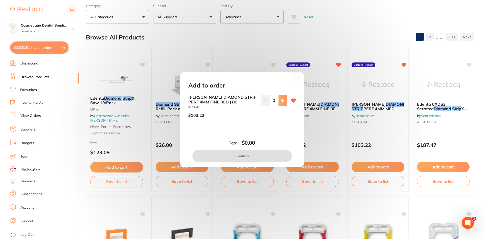
scroll to position [0, 0]
click at [285, 103] on button at bounding box center [282, 100] width 8 height 11
type input "1"
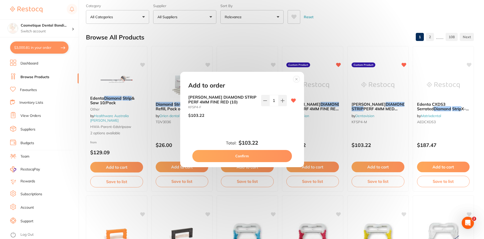
click at [233, 153] on button "Confirm" at bounding box center [242, 156] width 100 height 12
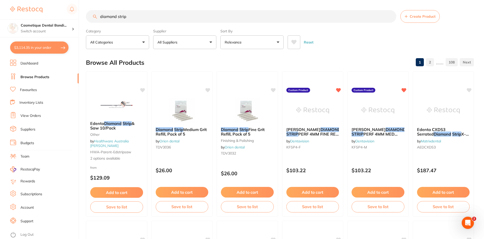
drag, startPoint x: 170, startPoint y: 12, endPoint x: 44, endPoint y: 6, distance: 126.2
click at [44, 6] on div "$3,114.35 Cosmetique Dental Bondi... Switch account Cosmetique Dental Bondi Jun…" at bounding box center [242, 119] width 484 height 239
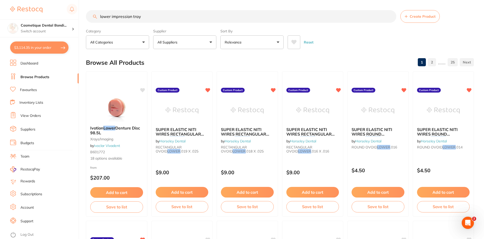
type input "lower impression tray"
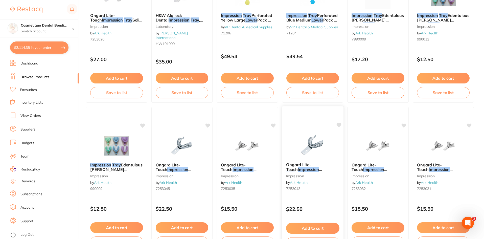
scroll to position [1086, 0]
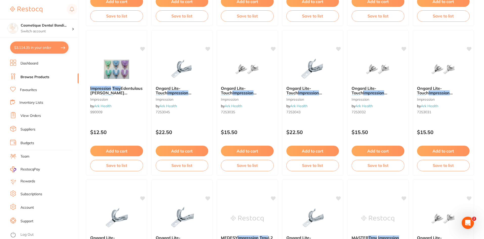
click at [27, 89] on link "Favourites" at bounding box center [28, 89] width 17 height 5
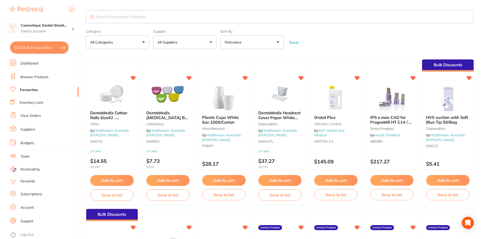
click at [132, 14] on input "search" at bounding box center [280, 16] width 388 height 13
type input "impression tray"
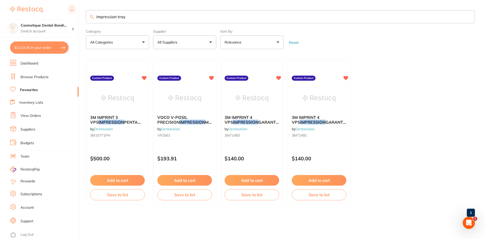
drag, startPoint x: 137, startPoint y: 21, endPoint x: 44, endPoint y: 12, distance: 92.6
click at [44, 12] on div "$3,114.35 Cosmetique Dental Bondi... Switch account Cosmetique Dental Bondi Jun…" at bounding box center [242, 119] width 485 height 239
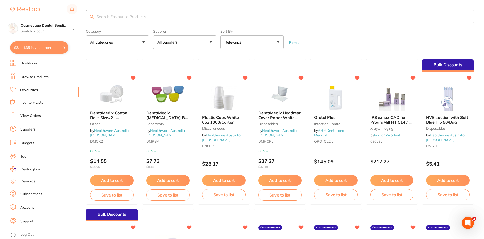
click at [31, 78] on link "Browse Products" at bounding box center [34, 77] width 28 height 5
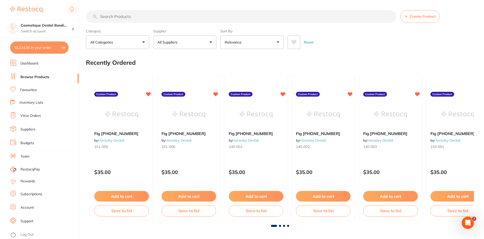
click at [32, 111] on ul "Dashboard Browse Products Favourites Inventory Lists View Orders Suppliers Budg…" at bounding box center [44, 149] width 68 height 179
click at [39, 115] on link "View Orders" at bounding box center [30, 115] width 20 height 5
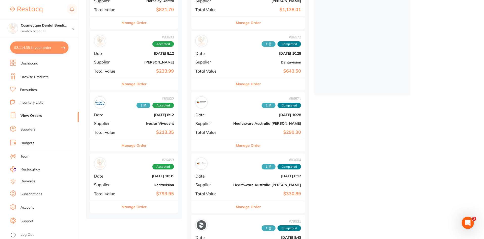
click at [155, 136] on div "# 83602 1 Accepted Date Jun 18 2025, 8:12 Supplier Ivoclar Vivadent Total Value…" at bounding box center [134, 115] width 88 height 47
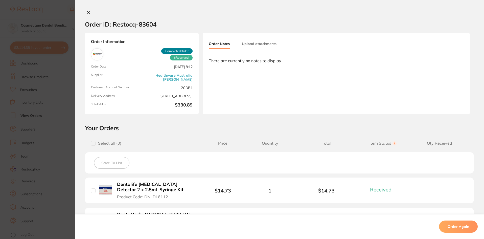
scroll to position [51, 0]
drag, startPoint x: 85, startPoint y: 9, endPoint x: 87, endPoint y: 11, distance: 3.1
click at [86, 10] on div "Order ID: Restocq- 83604 Order Information 6 Received Completed Order Order Dat…" at bounding box center [279, 119] width 409 height 239
click at [87, 11] on icon at bounding box center [88, 12] width 4 height 4
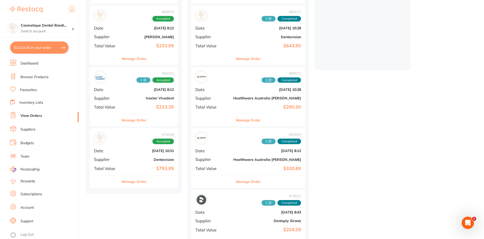
click at [242, 109] on b "$290.30" at bounding box center [267, 106] width 68 height 5
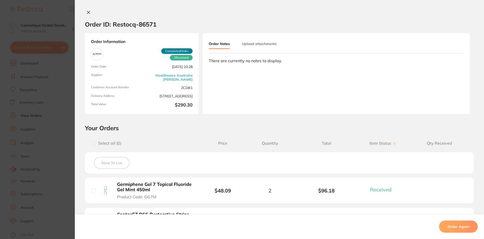
click at [85, 13] on button at bounding box center [88, 12] width 7 height 5
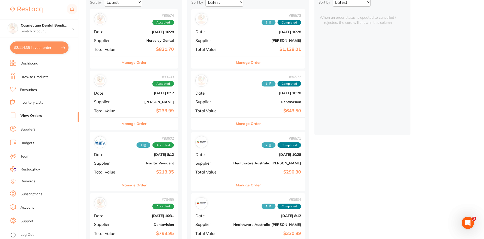
scroll to position [76, 0]
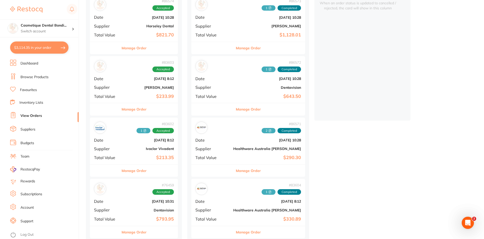
click at [139, 160] on b "$213.35" at bounding box center [148, 157] width 51 height 5
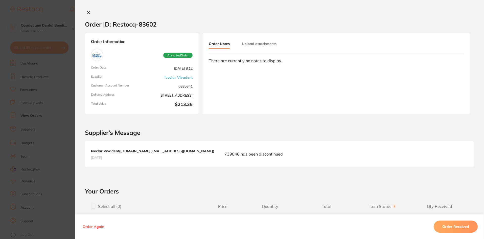
click at [85, 10] on button at bounding box center [88, 12] width 7 height 5
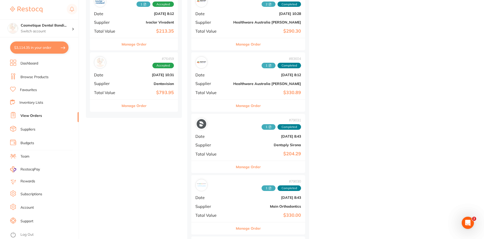
click at [233, 147] on b "Dentsply Sirona" at bounding box center [267, 145] width 68 height 4
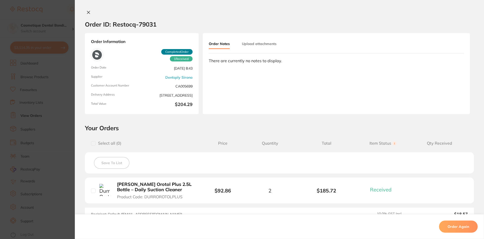
click at [86, 13] on icon at bounding box center [88, 12] width 4 height 4
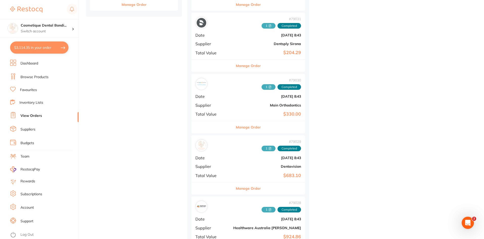
click at [241, 99] on div "# 79030 1 Completed Date [DATE] 8:43 Supplier Main Orthodontics Total Value $33…" at bounding box center [248, 97] width 114 height 47
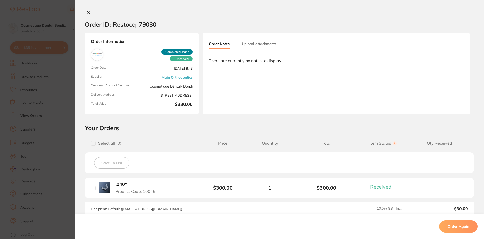
click at [86, 12] on icon at bounding box center [88, 12] width 4 height 4
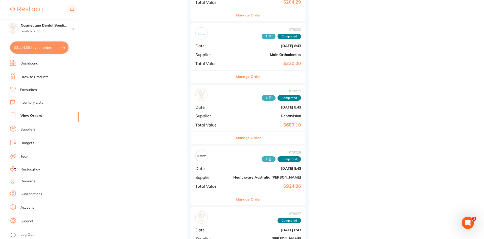
click at [234, 122] on div "# 79029 1 Completed Date [DATE] 8:43 Supplier Dentavision Total Value $683.10" at bounding box center [248, 108] width 114 height 47
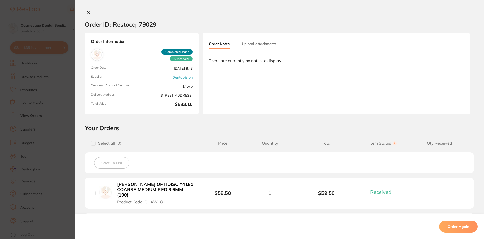
click at [89, 13] on button at bounding box center [88, 12] width 7 height 5
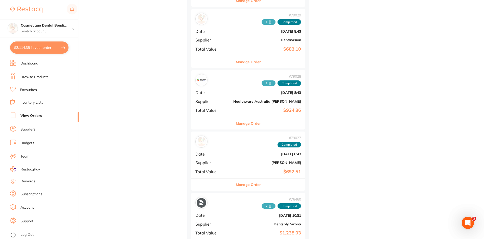
click at [236, 178] on button "Manage Order" at bounding box center [248, 184] width 25 height 12
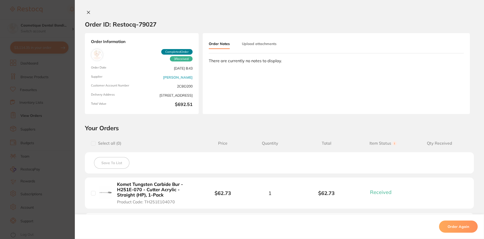
click at [88, 12] on icon at bounding box center [88, 12] width 4 height 4
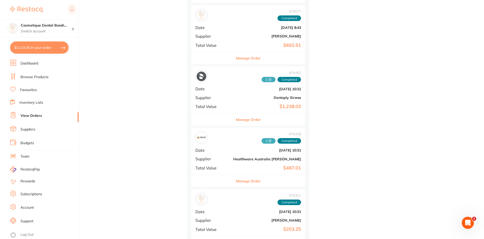
click at [254, 169] on b "$487.01" at bounding box center [267, 167] width 68 height 5
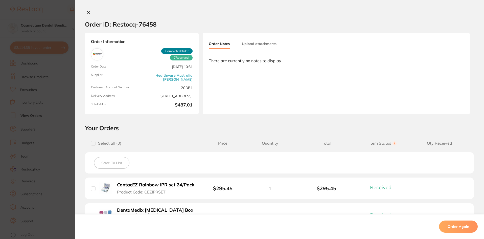
click at [85, 7] on div "Order ID: Restocq- 76458 Order Information 7 Received Completed Order Order Dat…" at bounding box center [279, 119] width 409 height 239
click at [88, 12] on icon at bounding box center [88, 12] width 4 height 4
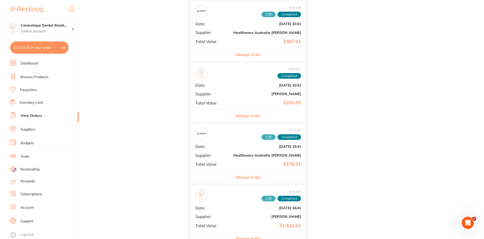
click at [239, 165] on b "$176.21" at bounding box center [267, 163] width 68 height 5
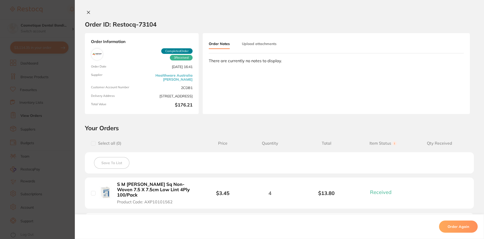
click at [90, 11] on button at bounding box center [88, 12] width 7 height 5
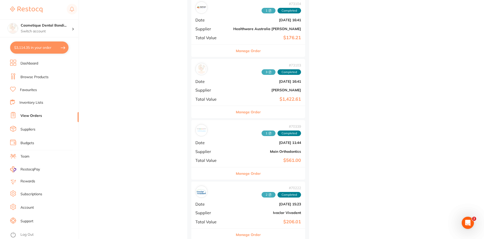
click at [244, 156] on div "# 70339 1 Completed Date [DATE] 11:44 Supplier Main Orthodontics Total Value $5…" at bounding box center [248, 143] width 114 height 47
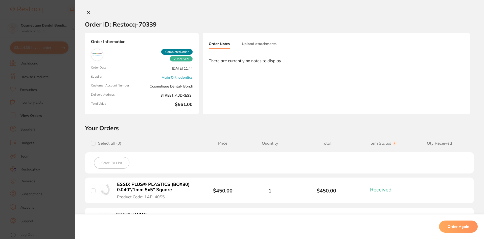
click at [88, 13] on icon at bounding box center [88, 12] width 3 height 3
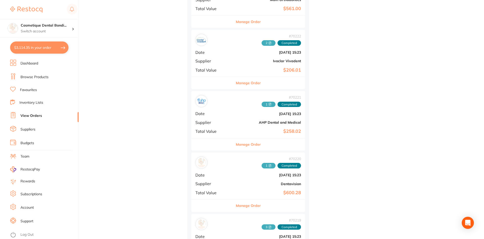
click at [224, 137] on div "# 70221 1 Completed Date [DATE] 15:23 Supplier AHP Dental and Medical Total Val…" at bounding box center [248, 114] width 114 height 47
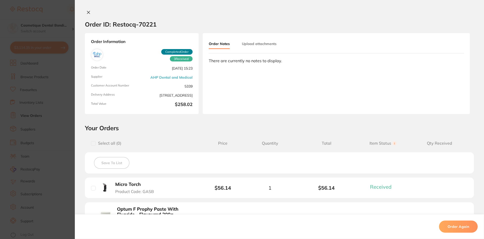
click at [89, 13] on icon at bounding box center [88, 12] width 4 height 4
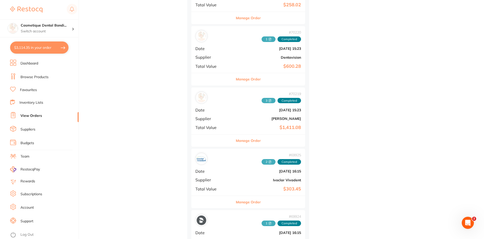
click at [236, 124] on div "# 70219 3 Completed Date [DATE] 15:23 Supplier [PERSON_NAME] Total Value $1,411…" at bounding box center [248, 110] width 114 height 47
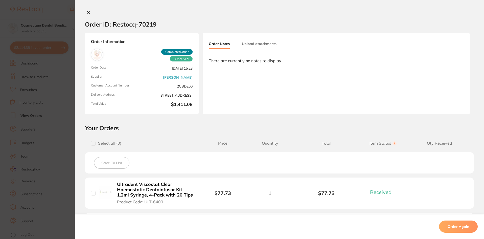
click at [85, 15] on button at bounding box center [88, 12] width 7 height 5
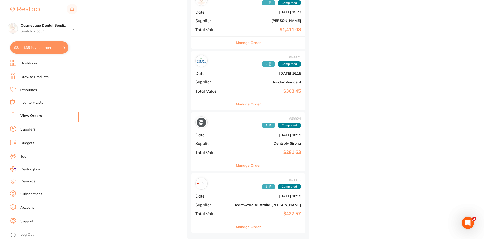
click at [233, 203] on b "Healthware Australia [PERSON_NAME]" at bounding box center [267, 205] width 68 height 4
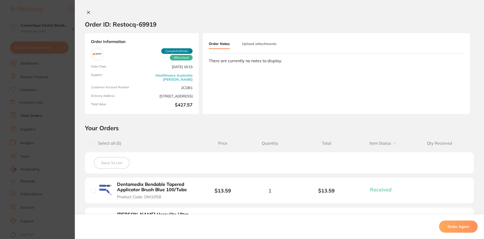
click at [90, 16] on div "Order ID: Restocq- 69919" at bounding box center [120, 24] width 71 height 18
click at [87, 14] on button at bounding box center [88, 12] width 7 height 5
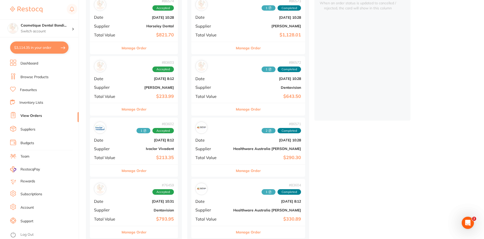
click at [224, 93] on div "# 86572 1 Completed Date [DATE] 10:28 Supplier Dentavision Total Value $643.50" at bounding box center [248, 79] width 114 height 47
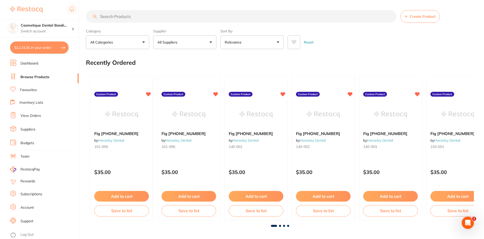
click at [128, 18] on input "search" at bounding box center [241, 16] width 310 height 13
type input "impression tray"
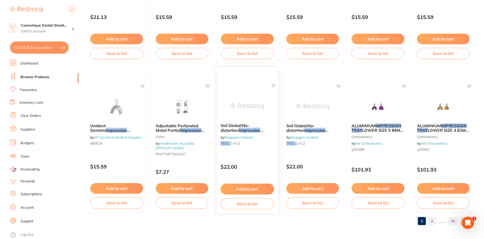
scroll to position [1198, 0]
click at [430, 218] on link "2" at bounding box center [432, 220] width 8 height 10
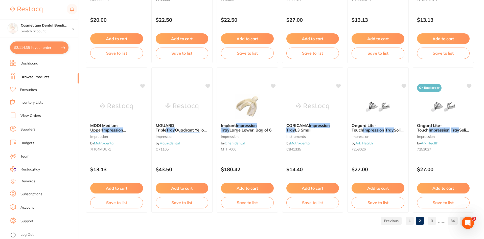
click at [430, 220] on link "3" at bounding box center [432, 220] width 8 height 10
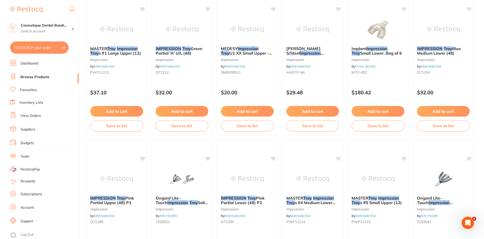
scroll to position [379, 0]
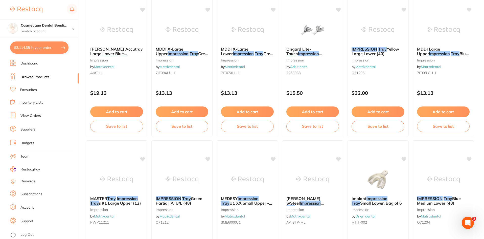
click at [29, 91] on link "Favourites" at bounding box center [28, 89] width 17 height 5
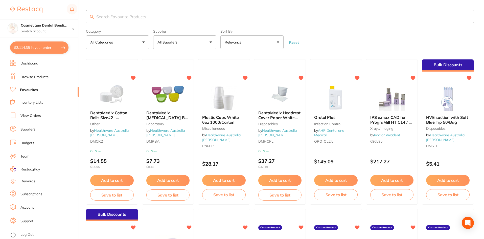
click at [144, 22] on input "search" at bounding box center [280, 16] width 388 height 13
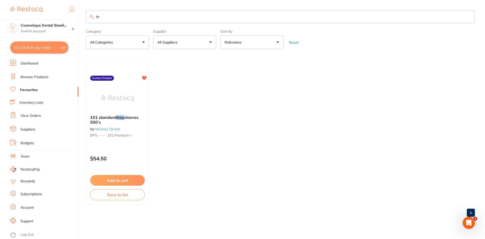
type input "t"
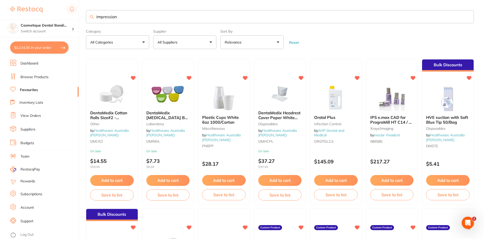
type input "impression"
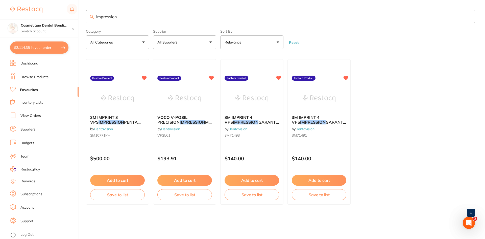
click at [50, 48] on button "$3,114.35 in your order" at bounding box center [39, 47] width 58 height 12
checkbox input "true"
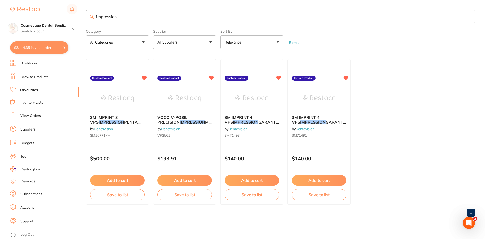
checkbox input "true"
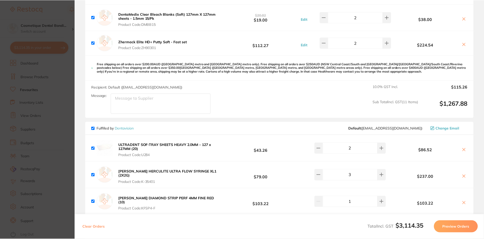
scroll to position [480, 0]
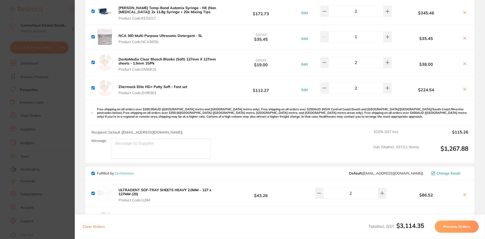
click at [57, 14] on section "Update RRP Set your pre negotiated price for this item. Item Agreed RRP (excl. …" at bounding box center [242, 119] width 485 height 239
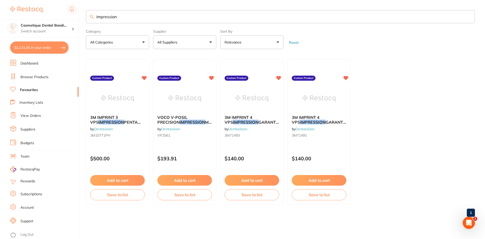
click at [35, 79] on link "Browse Products" at bounding box center [34, 77] width 28 height 5
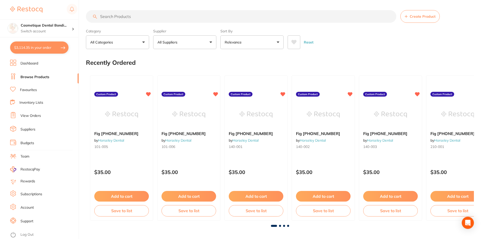
click at [140, 16] on input "search" at bounding box center [241, 16] width 310 height 13
click at [144, 16] on input "search" at bounding box center [241, 16] width 310 height 13
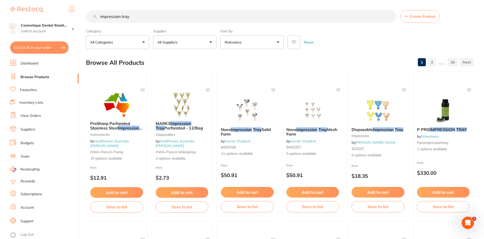
click at [165, 15] on input "impression tray" at bounding box center [241, 16] width 310 height 13
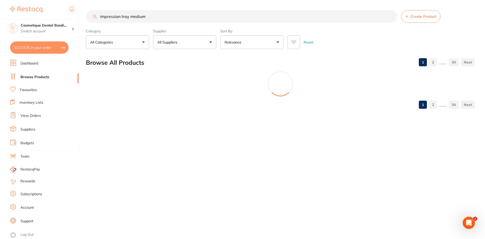
type input "impression tray medium"
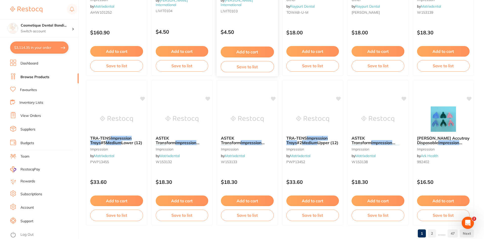
scroll to position [1198, 0]
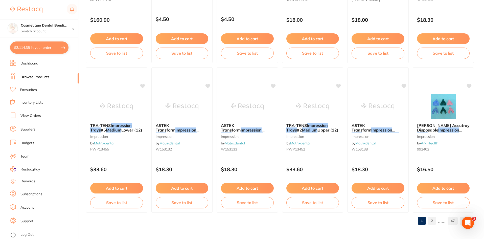
click at [432, 220] on link "2" at bounding box center [432, 220] width 8 height 10
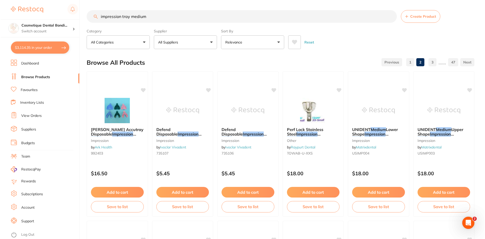
scroll to position [0, 0]
click at [166, 136] on em "Trays" at bounding box center [160, 138] width 11 height 5
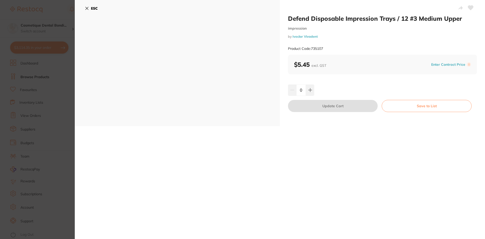
click at [87, 7] on icon at bounding box center [87, 8] width 4 height 4
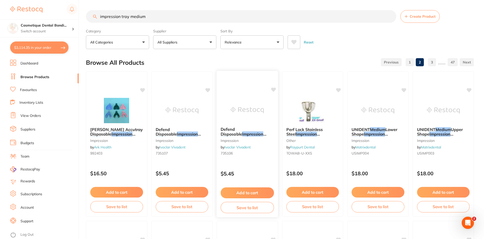
click at [239, 124] on div "Defend Disposable Impression Trays / 12 #4 Medium Lower impression by Ivoclar V…" at bounding box center [246, 142] width 61 height 39
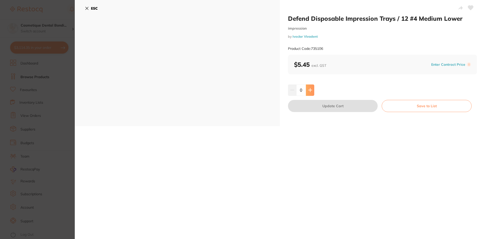
click at [310, 91] on icon at bounding box center [309, 89] width 3 height 3
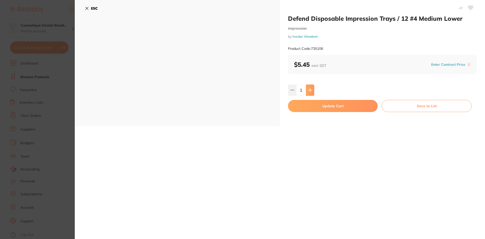
click at [312, 91] on button at bounding box center [310, 89] width 8 height 11
click at [309, 91] on icon at bounding box center [310, 90] width 4 height 4
type input "3"
click at [329, 107] on button "Update Cart" at bounding box center [333, 106] width 90 height 12
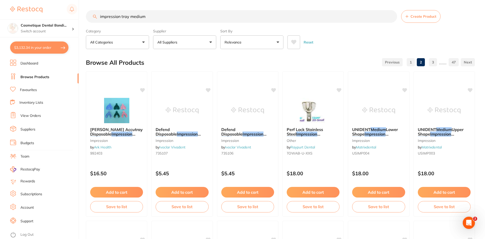
checkbox input "false"
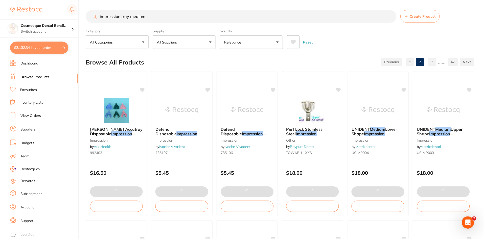
scroll to position [504, 0]
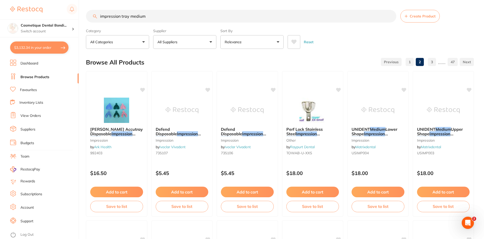
click at [161, 15] on input "impression tray medium" at bounding box center [241, 16] width 310 height 13
drag, startPoint x: 69, startPoint y: 4, endPoint x: 39, endPoint y: 1, distance: 30.2
click at [39, 1] on div "$3,132.34 Cosmetique Dental Bondi... Switch account Cosmetique Dental Bondi Jun…" at bounding box center [242, 119] width 484 height 239
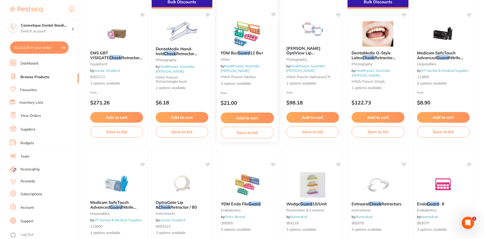
scroll to position [0, 0]
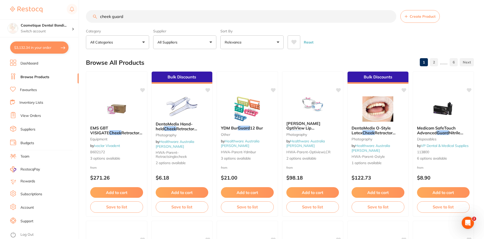
click at [456, 62] on link "6" at bounding box center [453, 62] width 8 height 10
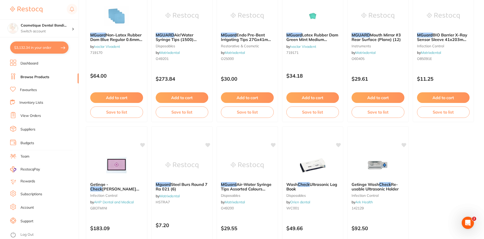
scroll to position [1049, 0]
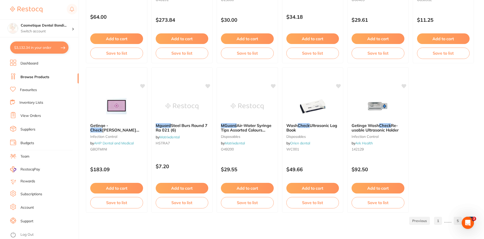
click at [456, 220] on link "5" at bounding box center [457, 220] width 8 height 10
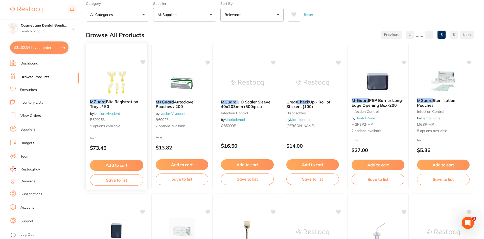
scroll to position [0, 0]
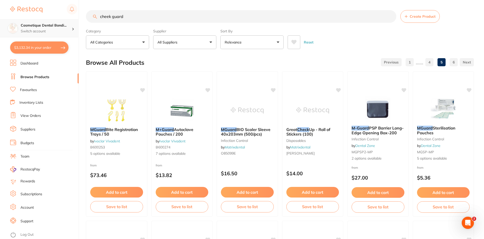
drag, startPoint x: 111, startPoint y: 16, endPoint x: 77, endPoint y: 19, distance: 34.5
click at [77, 19] on div "$3,132.34 Cosmetique Dental Bondi... Switch account Cosmetique Dental Bondi Jun…" at bounding box center [242, 119] width 484 height 239
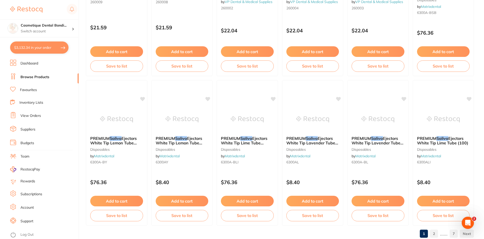
scroll to position [1198, 0]
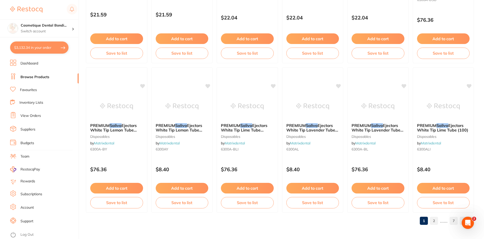
click at [432, 221] on link "2" at bounding box center [434, 220] width 8 height 10
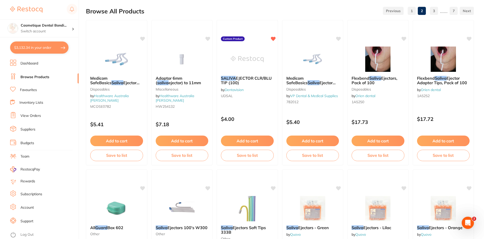
scroll to position [0, 0]
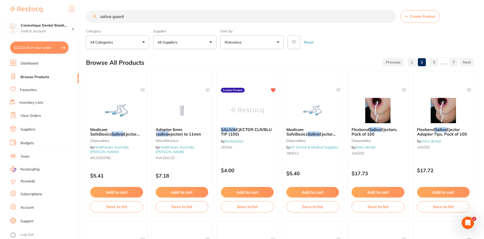
drag, startPoint x: 135, startPoint y: 16, endPoint x: 14, endPoint y: -1, distance: 122.0
click at [14, 0] on html "$3,132.34 Cosmetique Dental Bondi... Switch account Cosmetique Dental Bondi Jun…" at bounding box center [242, 119] width 484 height 239
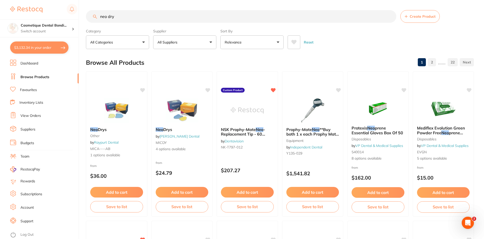
type input "neo dry"
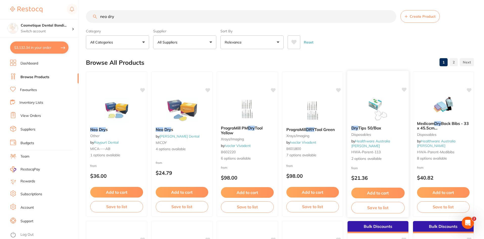
click at [371, 143] on link "Healthware Australia [PERSON_NAME]" at bounding box center [370, 143] width 39 height 9
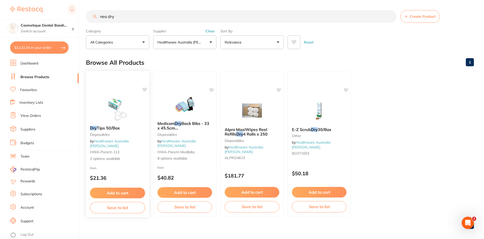
click at [105, 133] on small "Disposables" at bounding box center [117, 134] width 55 height 4
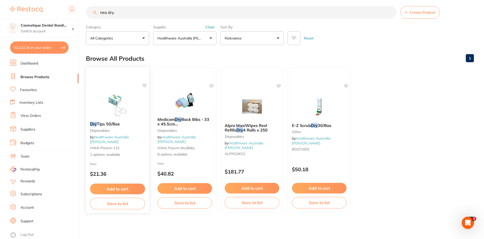
click at [116, 139] on link "Healthware Australia [PERSON_NAME]" at bounding box center [109, 139] width 39 height 9
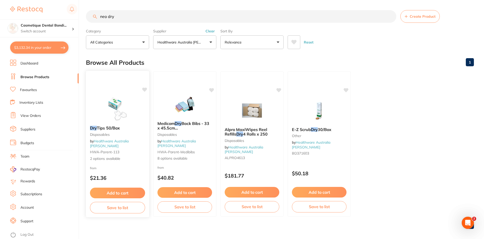
click at [117, 197] on button "Add to cart" at bounding box center [117, 192] width 55 height 11
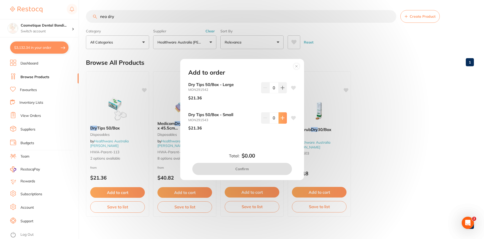
click at [282, 93] on button at bounding box center [282, 87] width 8 height 11
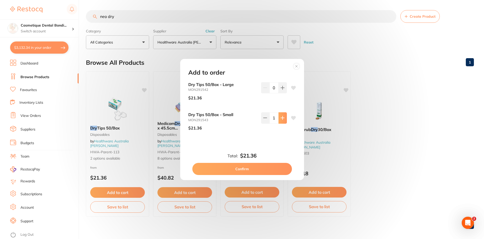
click at [284, 93] on button at bounding box center [282, 87] width 8 height 11
type input "2"
click at [285, 90] on button at bounding box center [282, 87] width 8 height 11
click at [281, 89] on icon at bounding box center [282, 88] width 4 height 4
type input "2"
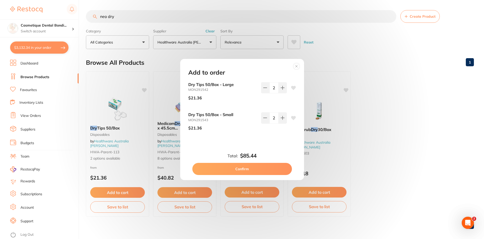
click at [247, 168] on button "Confirm" at bounding box center [242, 169] width 100 height 12
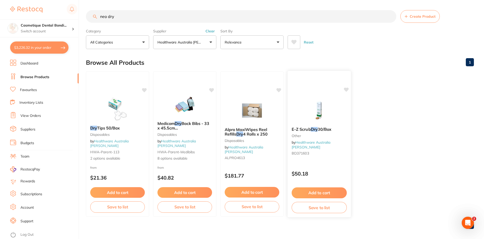
checkbox input "false"
click at [41, 47] on button "$3,226.32 in your order" at bounding box center [39, 47] width 58 height 12
checkbox input "true"
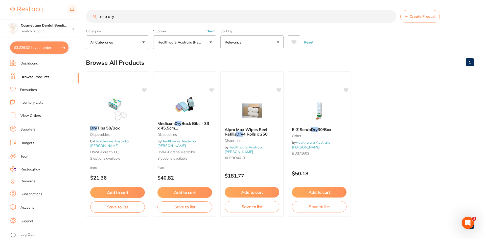
checkbox input "true"
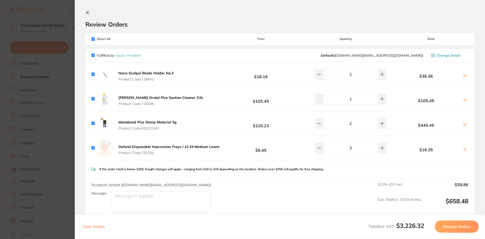
click at [88, 14] on icon at bounding box center [87, 13] width 4 height 4
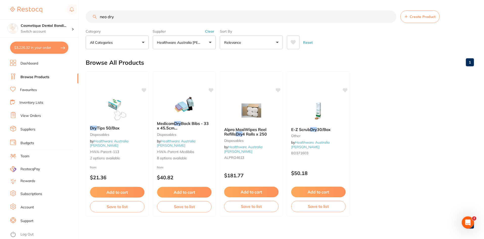
scroll to position [4, 0]
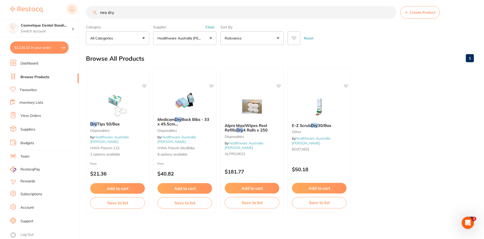
drag, startPoint x: 131, startPoint y: 15, endPoint x: 67, endPoint y: 10, distance: 63.9
click at [68, 9] on div "$3,226.32 Cosmetique Dental Bondi... Switch account Cosmetique Dental Bondi Jun…" at bounding box center [242, 115] width 484 height 239
type input "laser glasses"
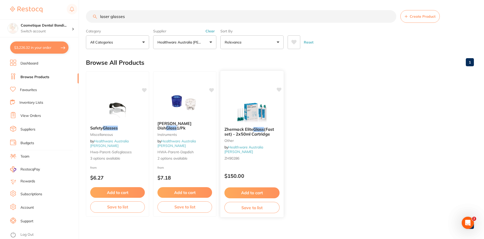
scroll to position [0, 0]
click at [106, 107] on img at bounding box center [117, 108] width 33 height 25
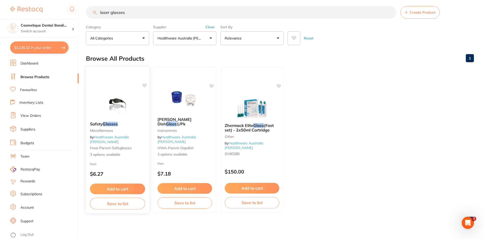
click at [111, 139] on link "Healthware Australia [PERSON_NAME]" at bounding box center [109, 139] width 39 height 9
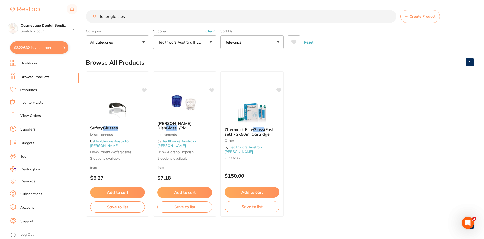
click at [115, 194] on button "Add to cart" at bounding box center [117, 192] width 55 height 11
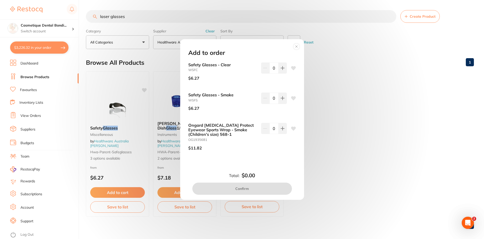
click at [296, 46] on circle at bounding box center [296, 47] width 6 height 6
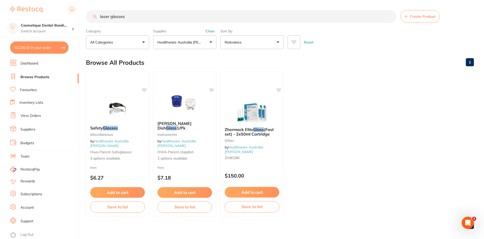
click at [147, 17] on input "laser glasses" at bounding box center [241, 16] width 310 height 13
drag, startPoint x: 134, startPoint y: 18, endPoint x: 49, endPoint y: 12, distance: 84.8
click at [50, 12] on div "$3,226.32 Cosmetique Dental Bondi... Switch account Cosmetique Dental Bondi Jun…" at bounding box center [242, 119] width 484 height 239
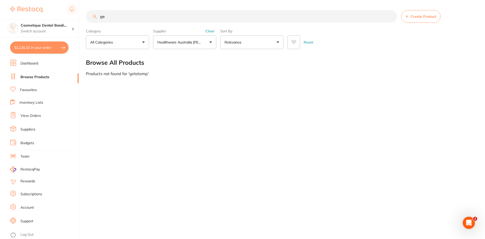
type input "g"
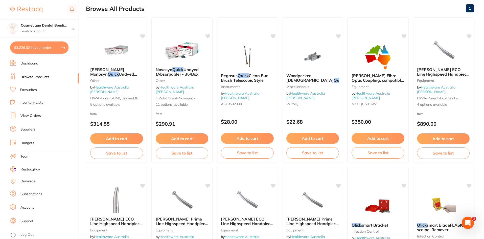
scroll to position [2, 0]
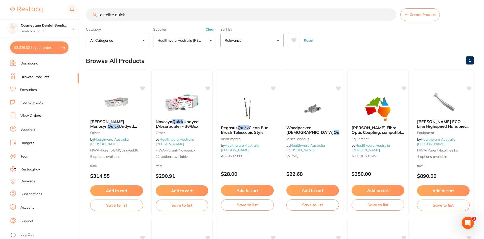
click at [174, 15] on input "estelite quick" at bounding box center [241, 14] width 310 height 13
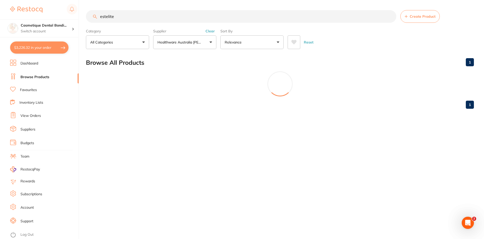
scroll to position [0, 0]
click at [205, 47] on button "Healthware Australia [PERSON_NAME]" at bounding box center [184, 42] width 63 height 14
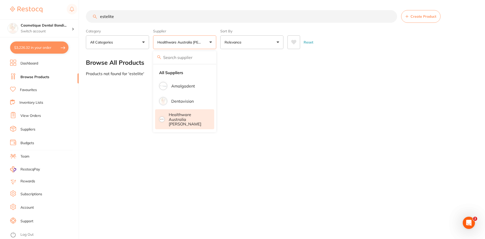
click at [178, 60] on input "search" at bounding box center [184, 57] width 63 height 13
click at [210, 40] on button "Healthware Australia [PERSON_NAME]" at bounding box center [184, 42] width 63 height 14
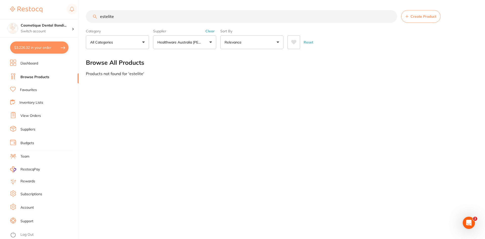
click at [212, 30] on button "Clear" at bounding box center [210, 31] width 12 height 5
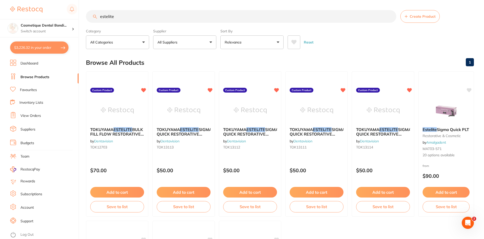
click at [126, 9] on main "estelite Create Product Category All Categories All Categories restorative & co…" at bounding box center [285, 196] width 398 height 392
click at [131, 16] on input "estelite" at bounding box center [241, 16] width 310 height 13
type input "estelite quick"
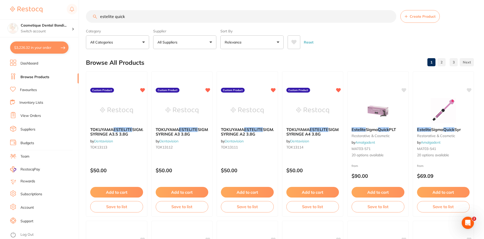
drag, startPoint x: 305, startPoint y: 134, endPoint x: 362, endPoint y: 142, distance: 57.7
click at [342, 132] on em "QUICK" at bounding box center [348, 129] width 13 height 5
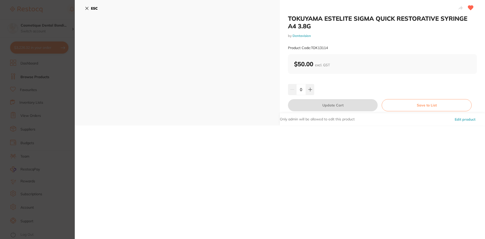
click at [86, 7] on icon at bounding box center [87, 8] width 4 height 4
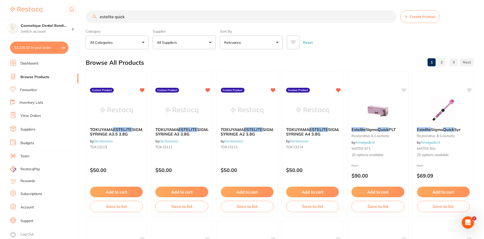
scroll to position [2, 0]
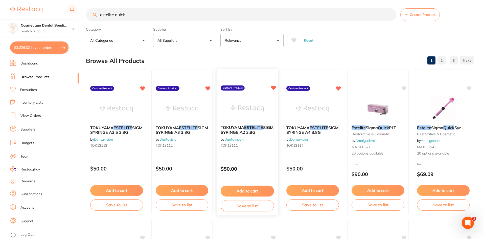
click at [276, 130] on em "QUICK" at bounding box center [282, 127] width 13 height 5
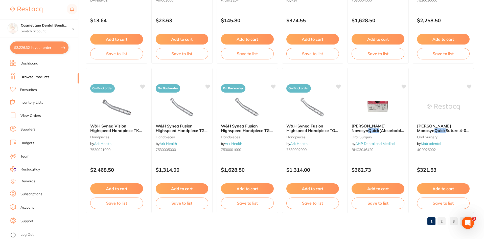
scroll to position [1198, 0]
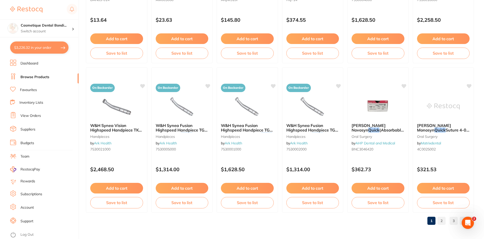
click at [442, 221] on link "2" at bounding box center [441, 220] width 8 height 10
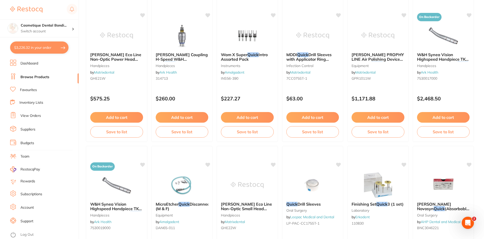
scroll to position [0, 0]
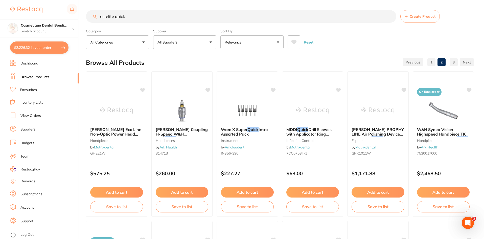
click at [432, 64] on link "1" at bounding box center [431, 62] width 8 height 10
